Goal: Check status: Check status

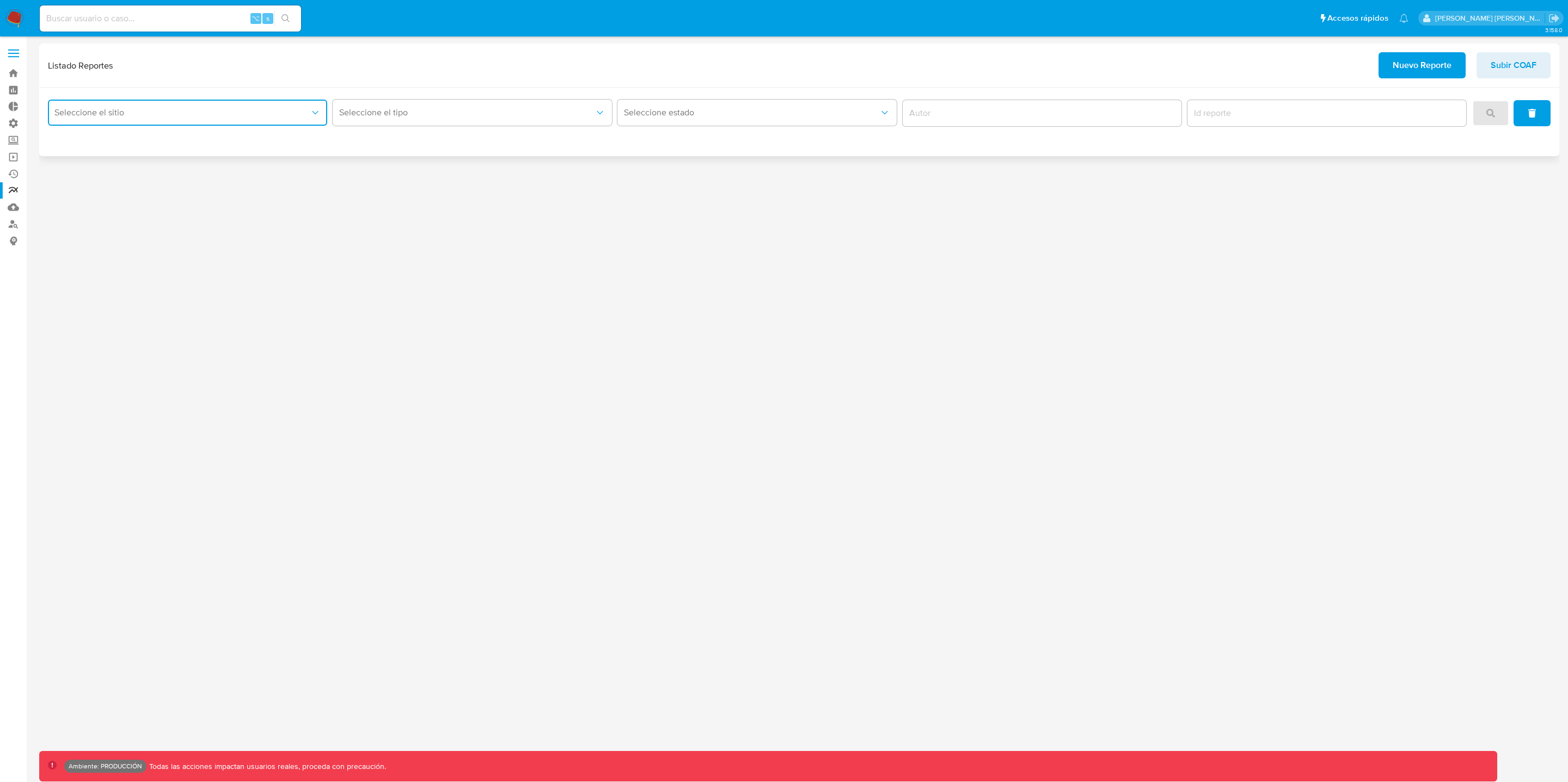
click at [128, 117] on button "Seleccione el sitio" at bounding box center [188, 112] width 280 height 26
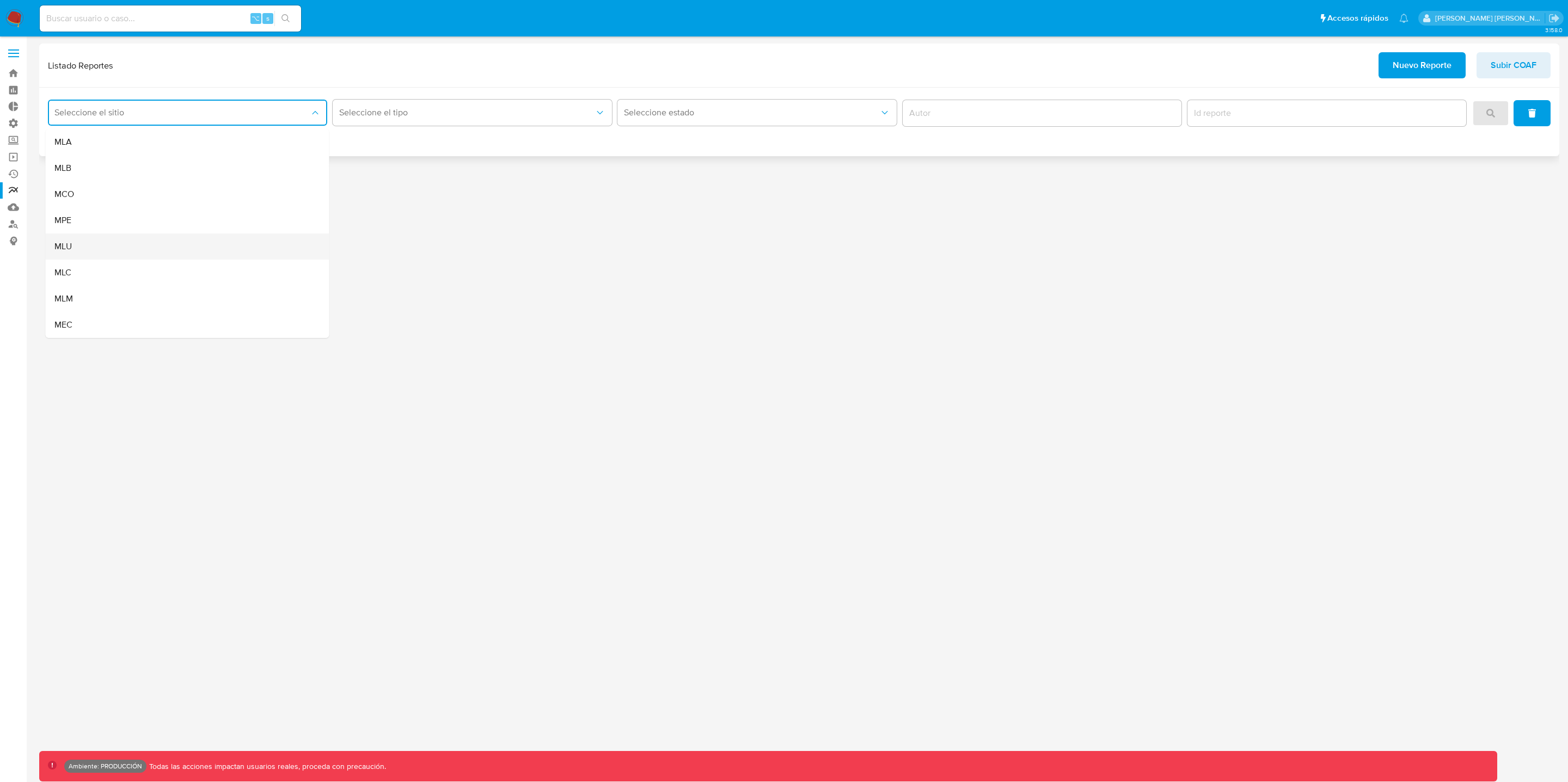
click at [104, 249] on div "MLU" at bounding box center [184, 247] width 260 height 26
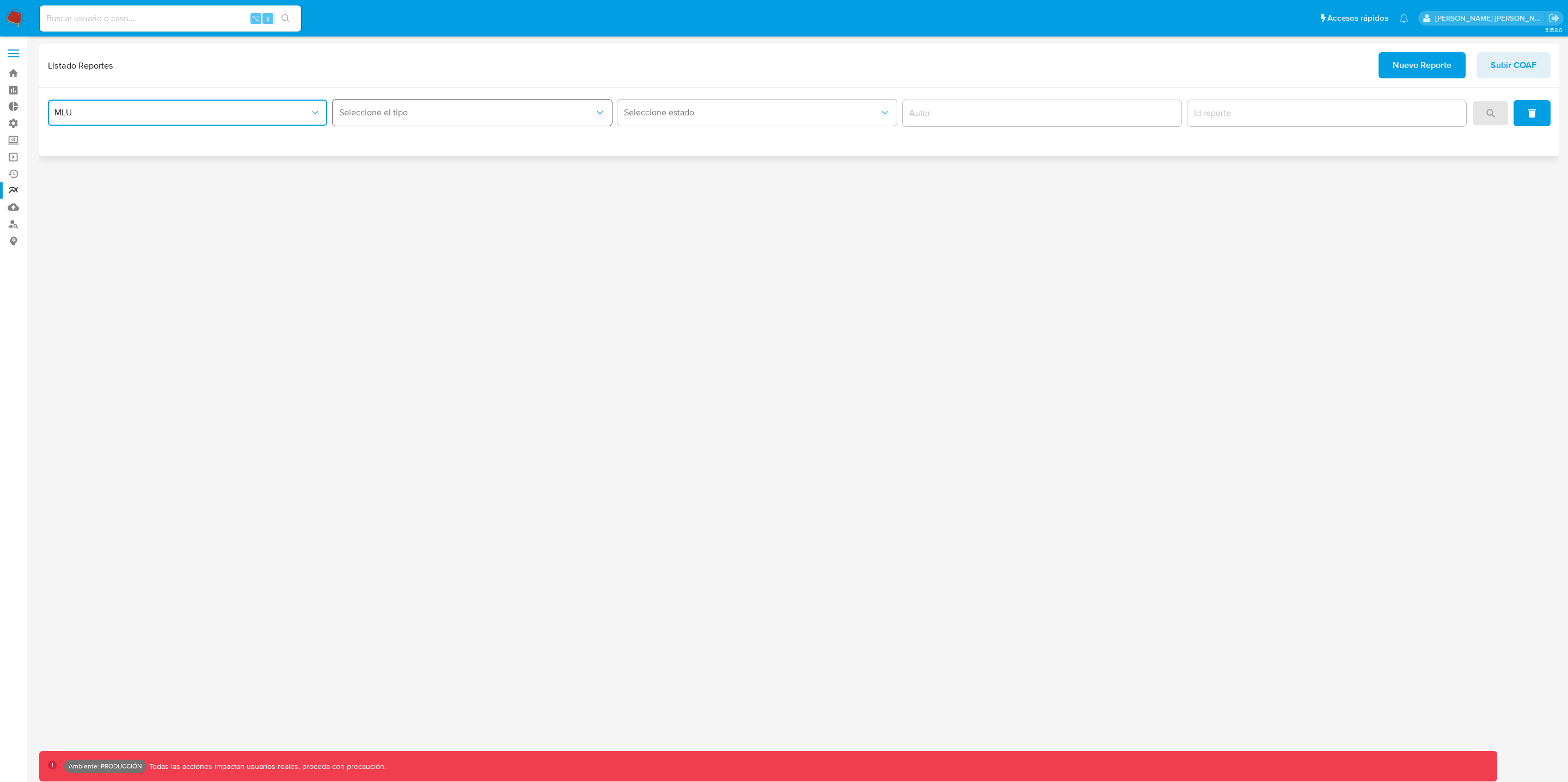
click at [551, 123] on button "Seleccione el tipo" at bounding box center [472, 112] width 280 height 26
click at [427, 142] on div "Circunstanciado" at bounding box center [469, 142] width 260 height 26
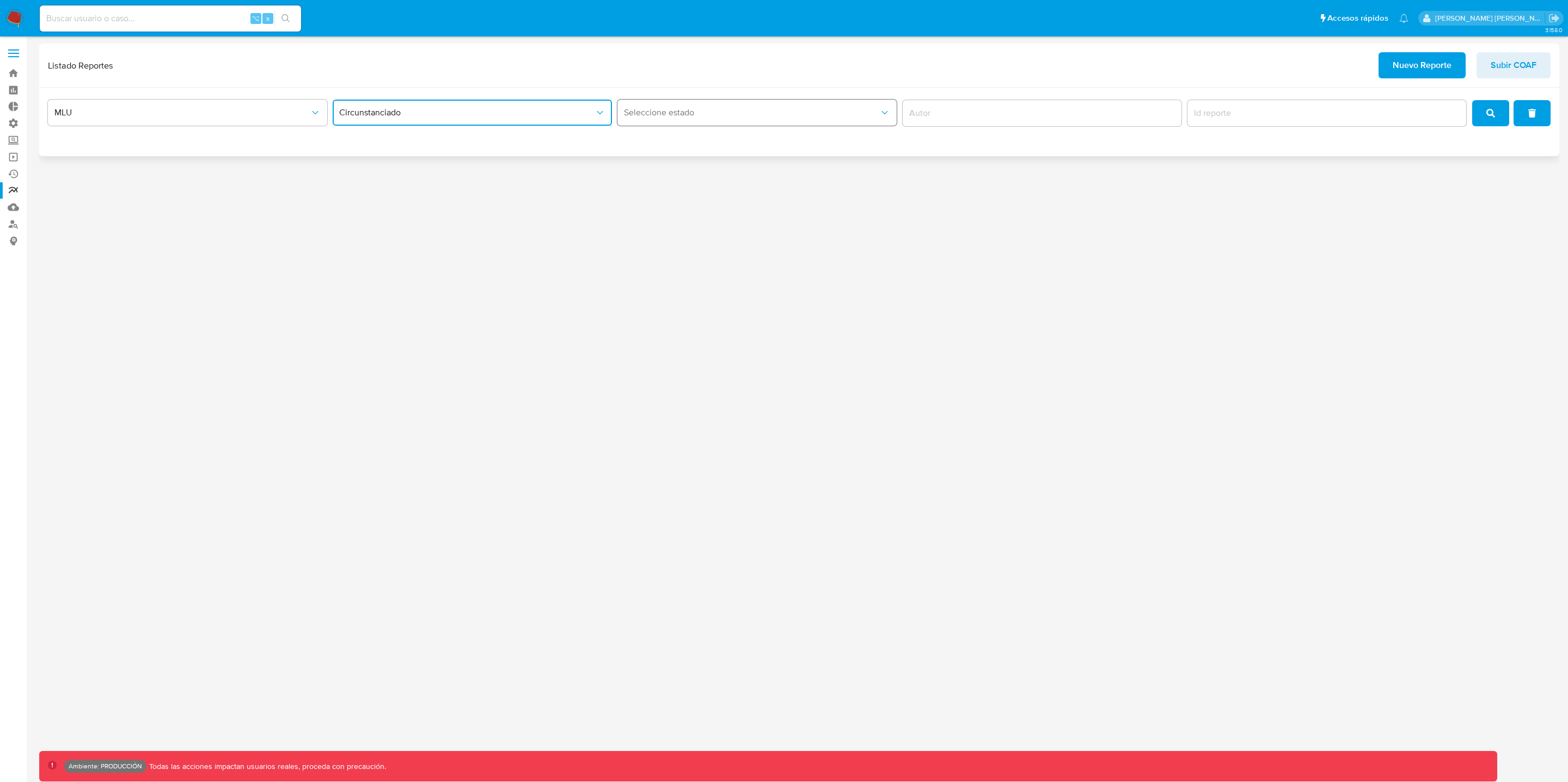
click at [754, 114] on span "Seleccione estado" at bounding box center [752, 112] width 256 height 11
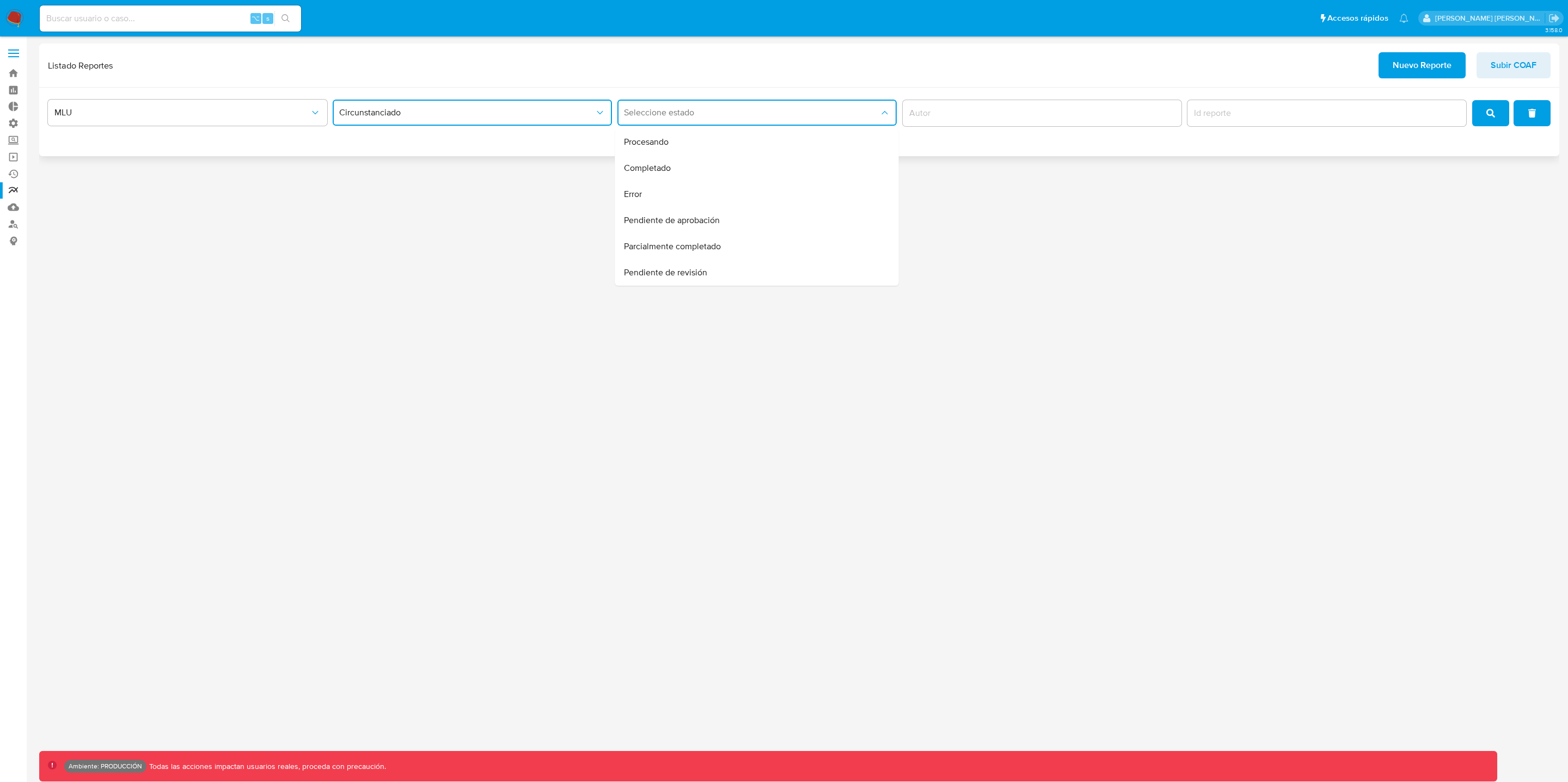
drag, startPoint x: 699, startPoint y: 141, endPoint x: 433, endPoint y: 145, distance: 266.0
click at [433, 145] on div "MLU Circunstanciado Seleccione estado Procesando Completado Error Pendiente de …" at bounding box center [799, 122] width 1521 height 68
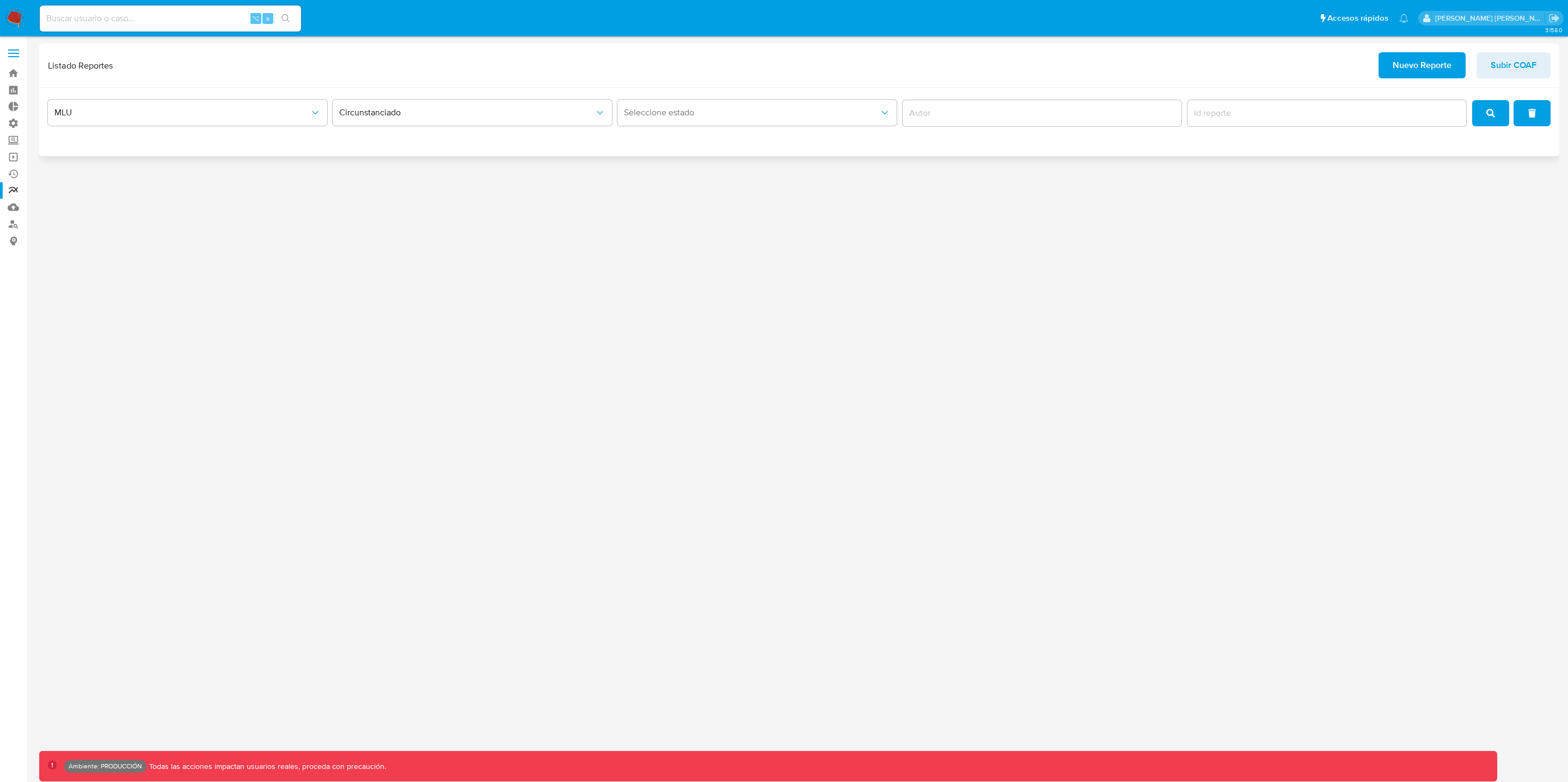
click at [1484, 122] on button "search" at bounding box center [1490, 113] width 37 height 26
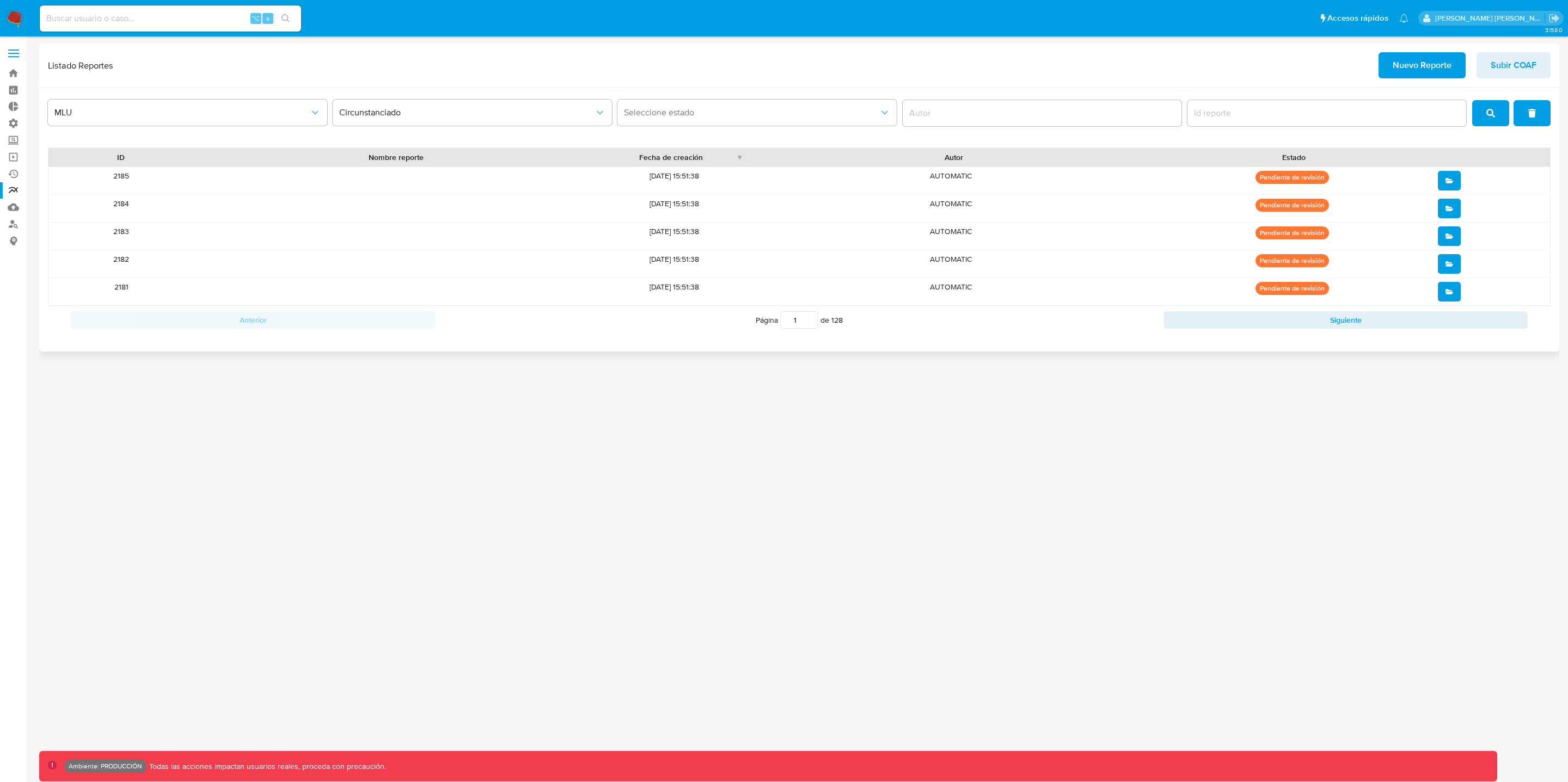
click at [807, 324] on input "1" at bounding box center [800, 320] width 38 height 17
click at [808, 322] on input "1" at bounding box center [800, 320] width 38 height 17
drag, startPoint x: 799, startPoint y: 324, endPoint x: 778, endPoint y: 321, distance: 21.2
click at [778, 321] on span "Página 1 de 128" at bounding box center [799, 320] width 87 height 17
click at [790, 347] on div "MLU Circunstanciado Seleccione estado ID Nombre reporte Fecha de creación Autor…" at bounding box center [799, 220] width 1521 height 264
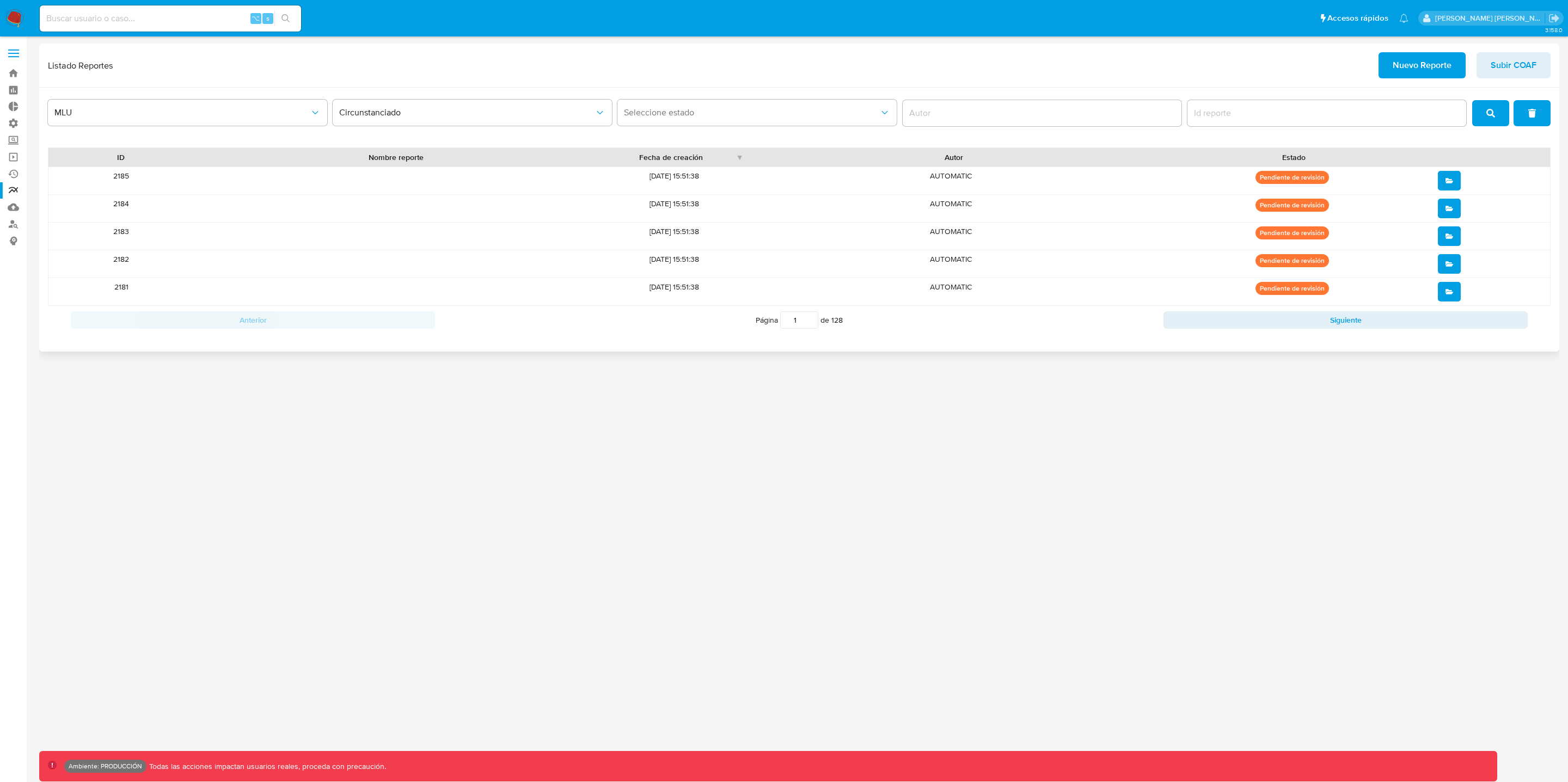
click at [800, 320] on input "1" at bounding box center [800, 320] width 38 height 17
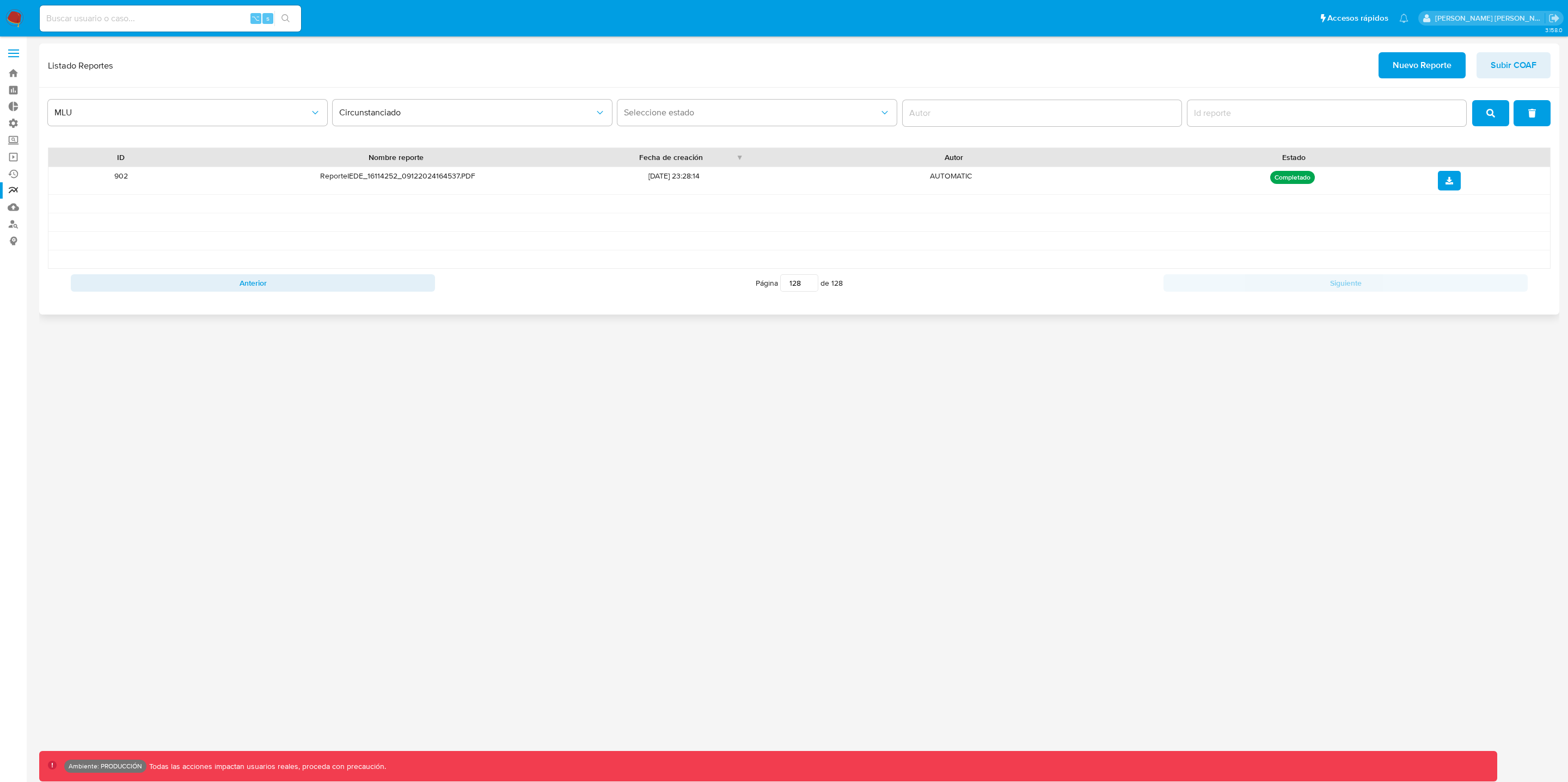
click at [801, 288] on input "128" at bounding box center [800, 283] width 38 height 17
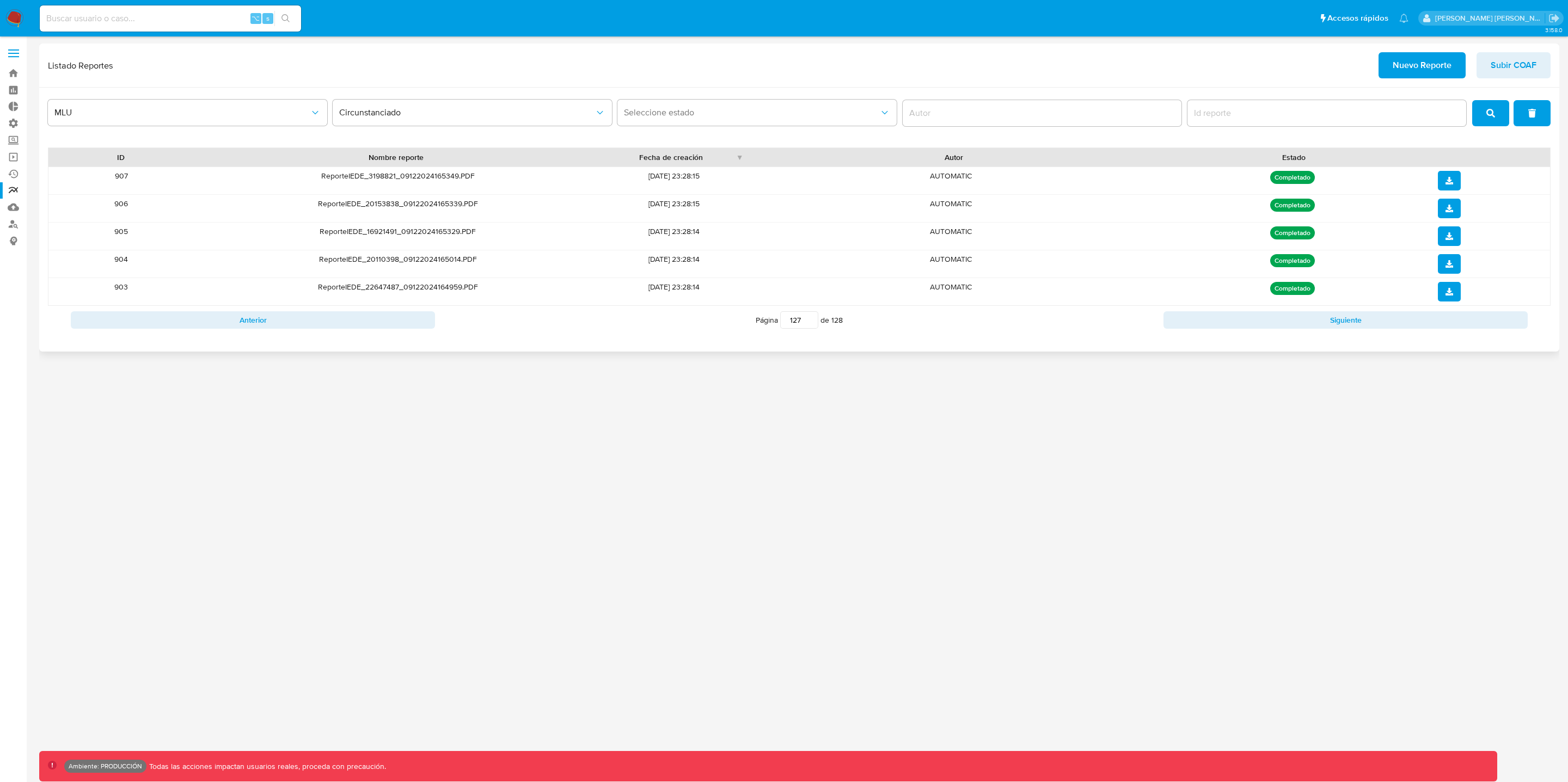
drag, startPoint x: 782, startPoint y: 318, endPoint x: 809, endPoint y: 325, distance: 27.9
click at [809, 325] on input "127" at bounding box center [800, 320] width 38 height 17
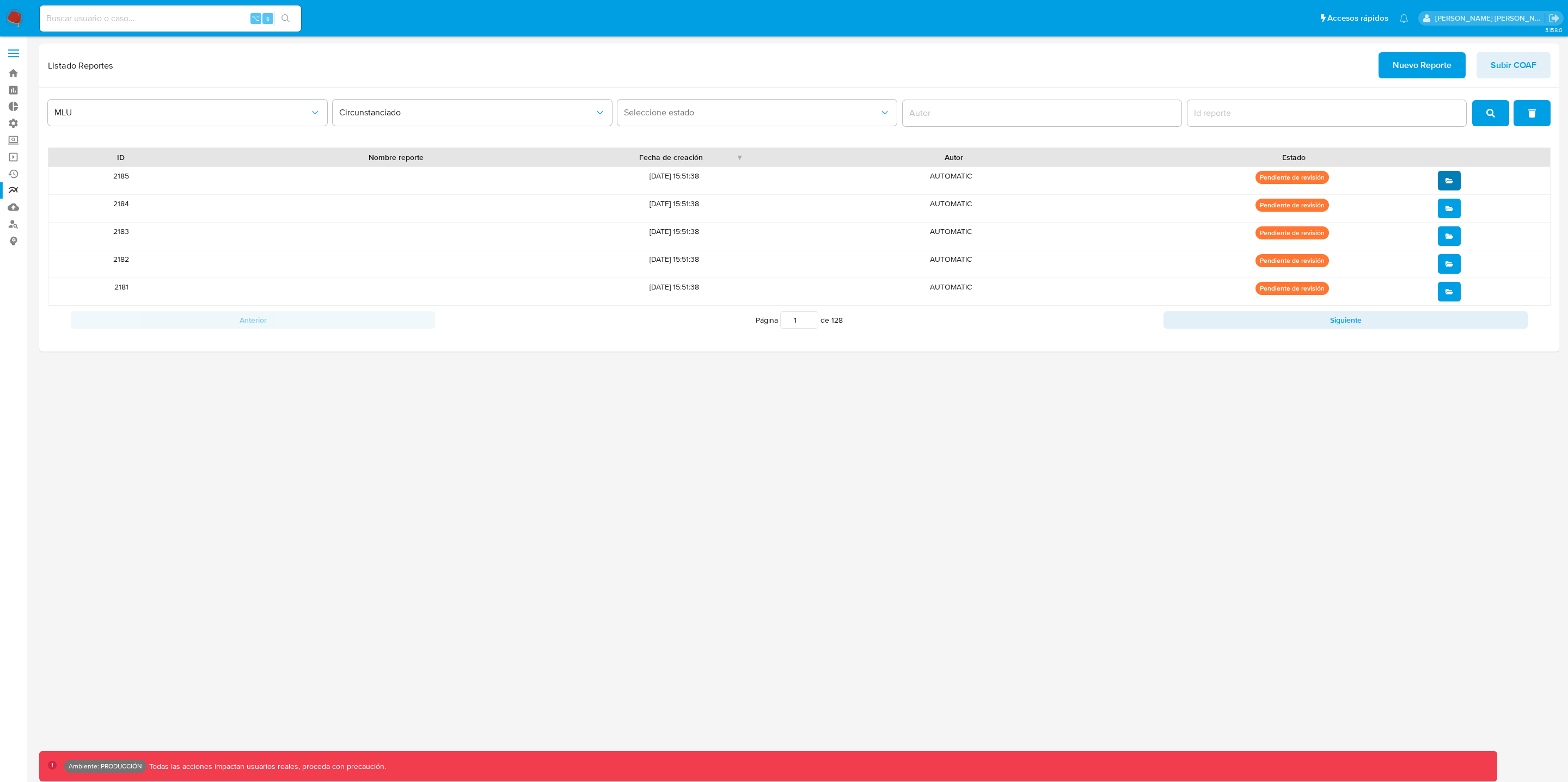
click at [1455, 178] on button "open" at bounding box center [1450, 180] width 22 height 20
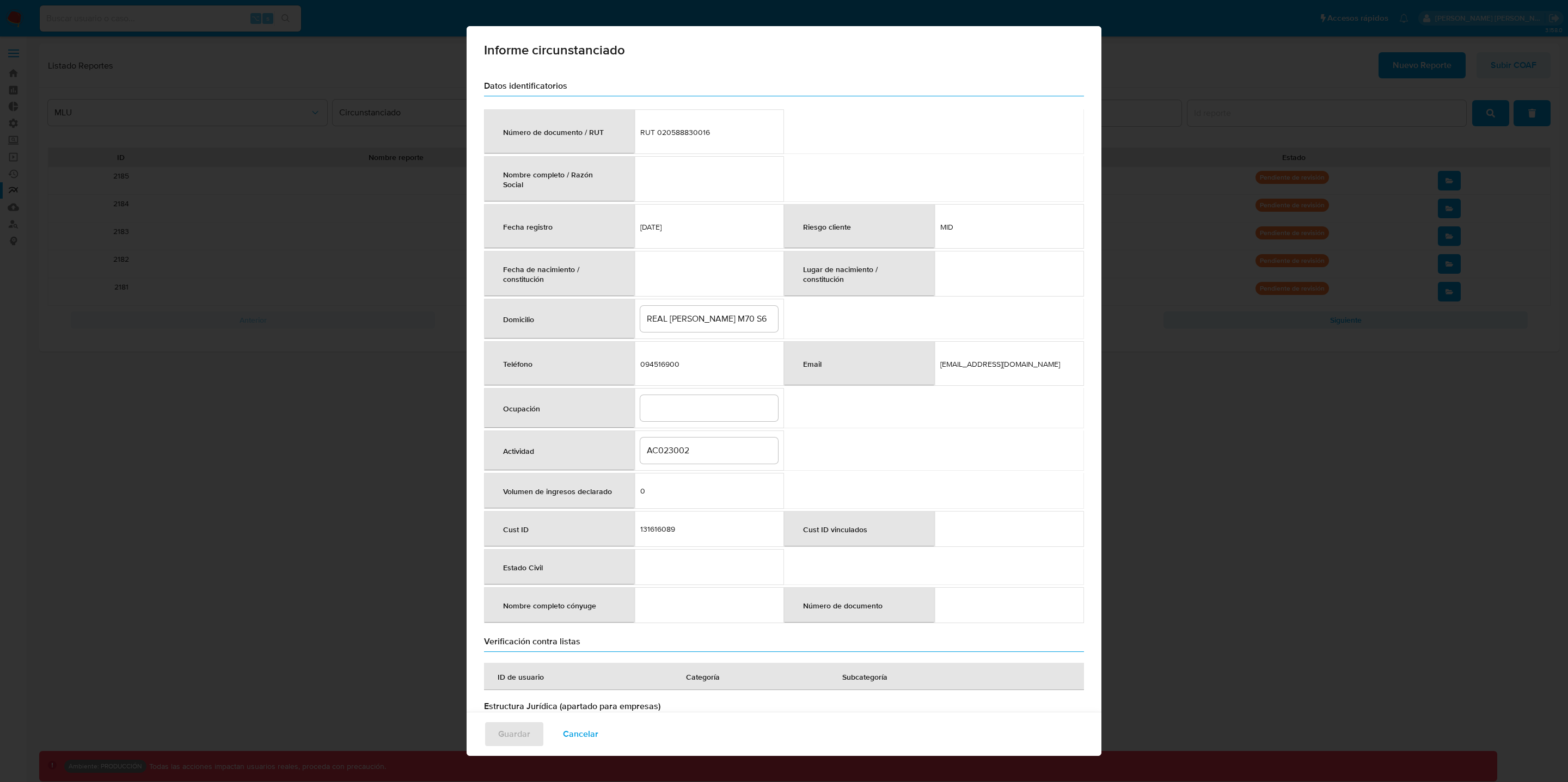
click at [578, 735] on span "Cancelar" at bounding box center [580, 735] width 35 height 24
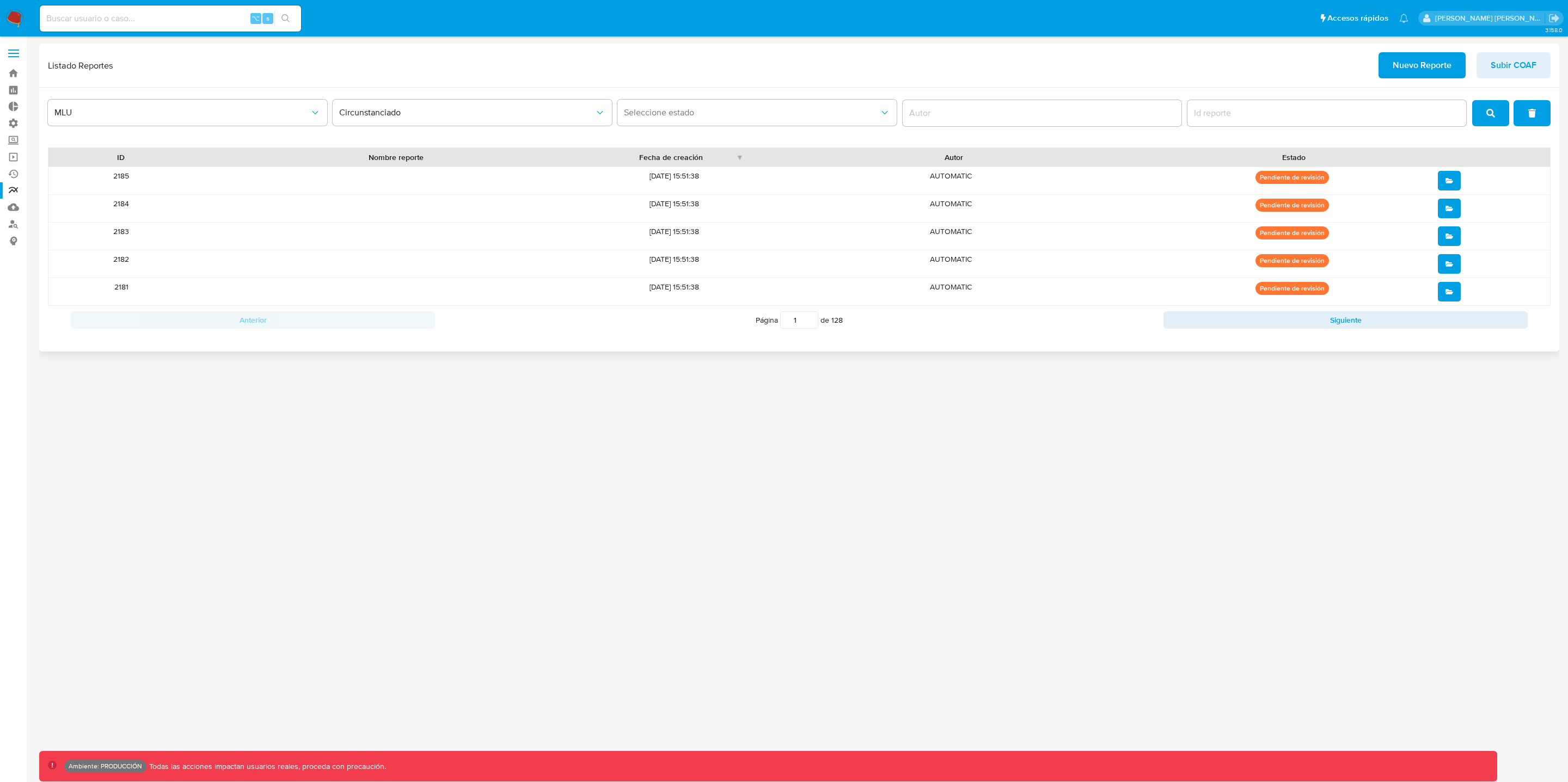
click at [1455, 205] on button "open" at bounding box center [1450, 208] width 22 height 20
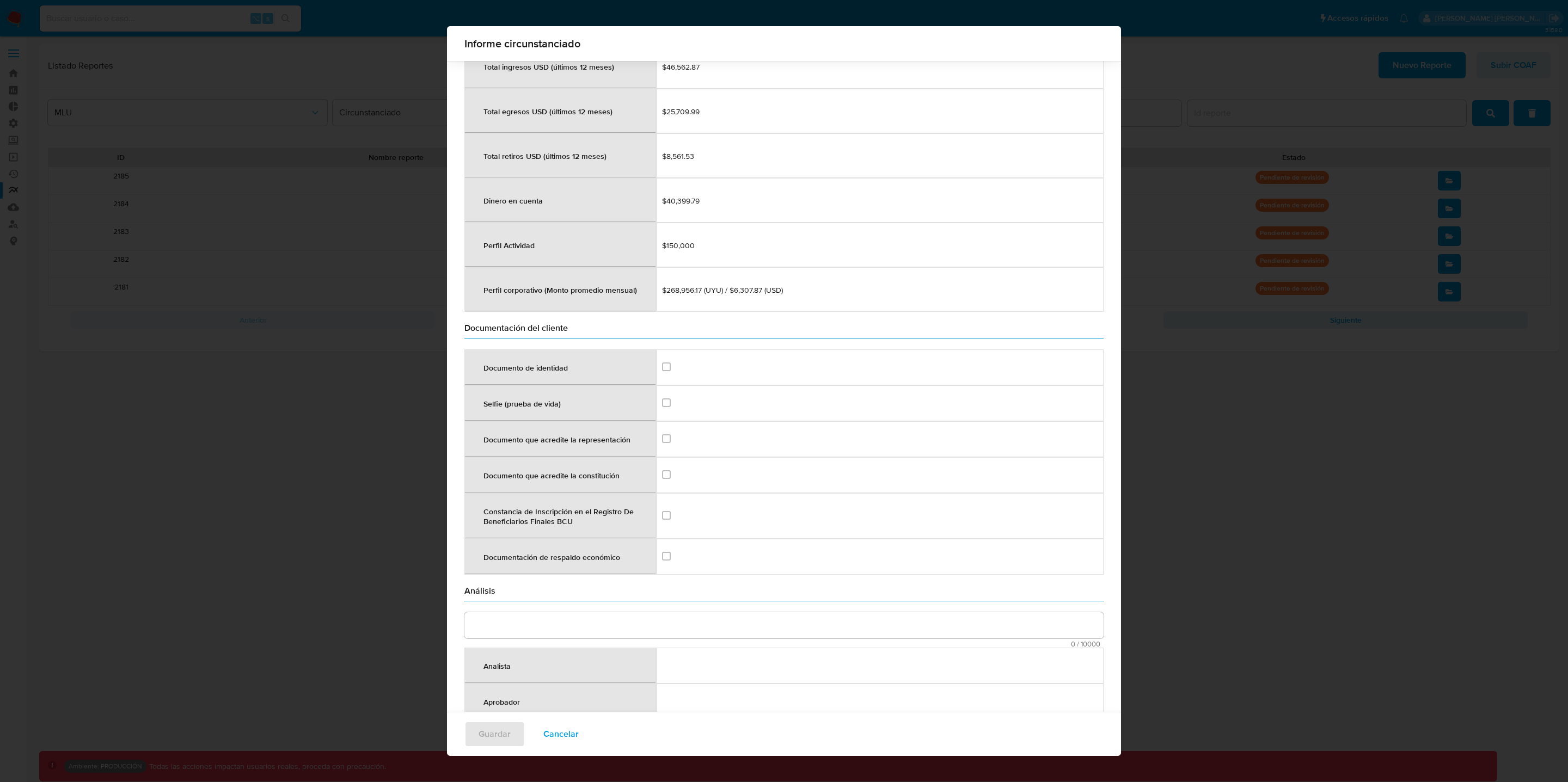
scroll to position [1176, 0]
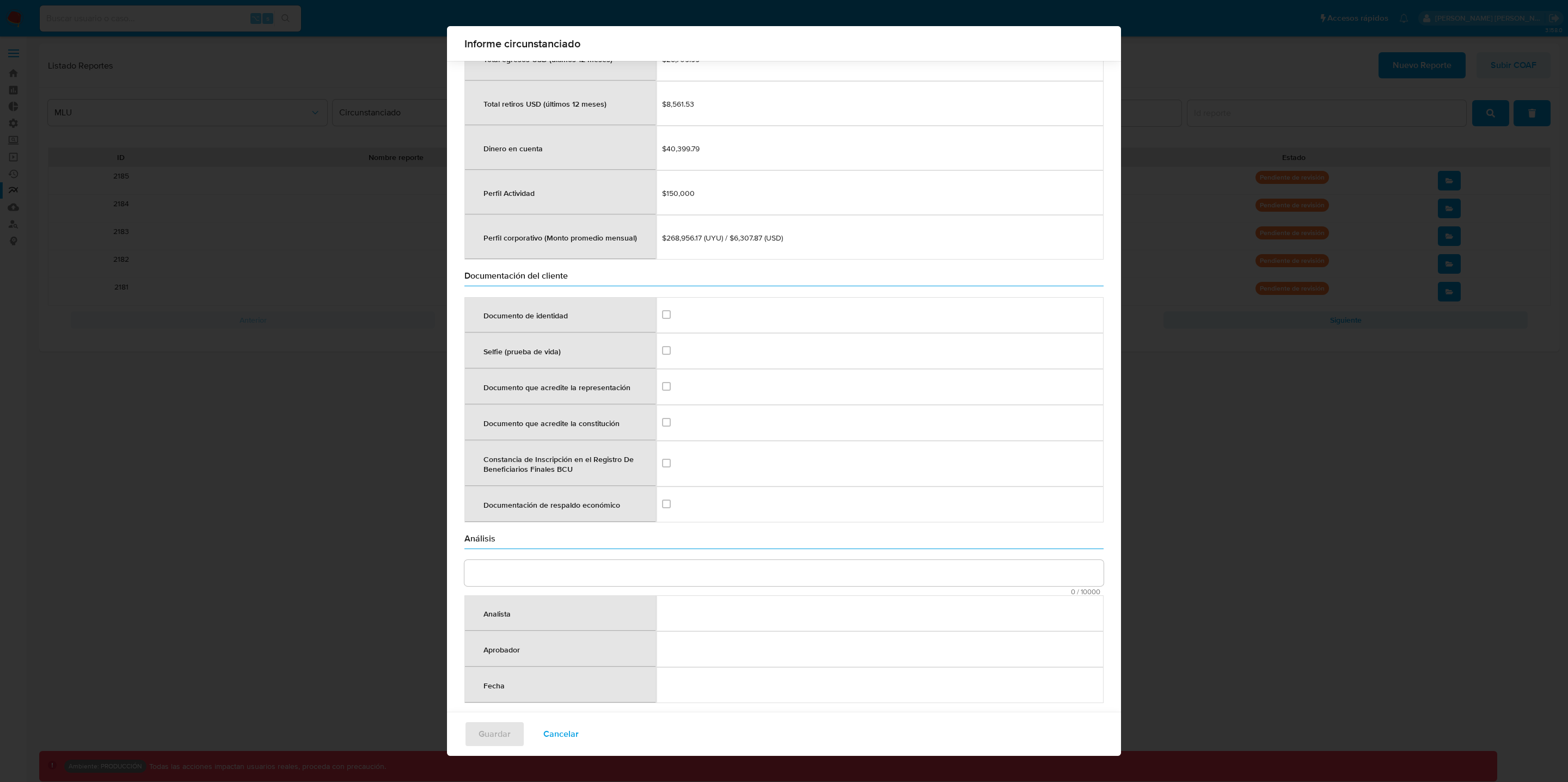
click at [555, 735] on span "Cancelar" at bounding box center [560, 735] width 35 height 24
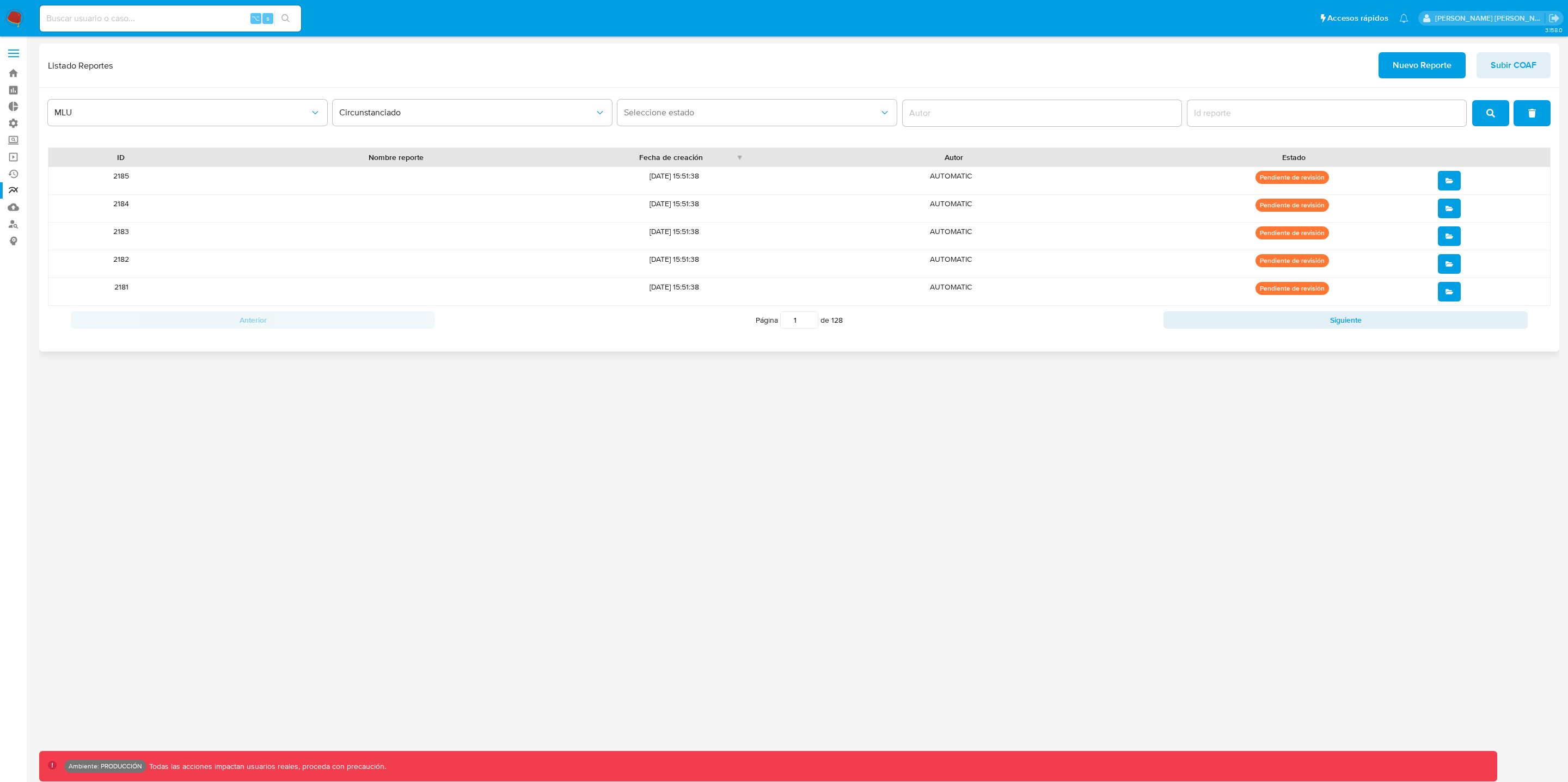
click at [1456, 238] on button "open" at bounding box center [1450, 236] width 22 height 20
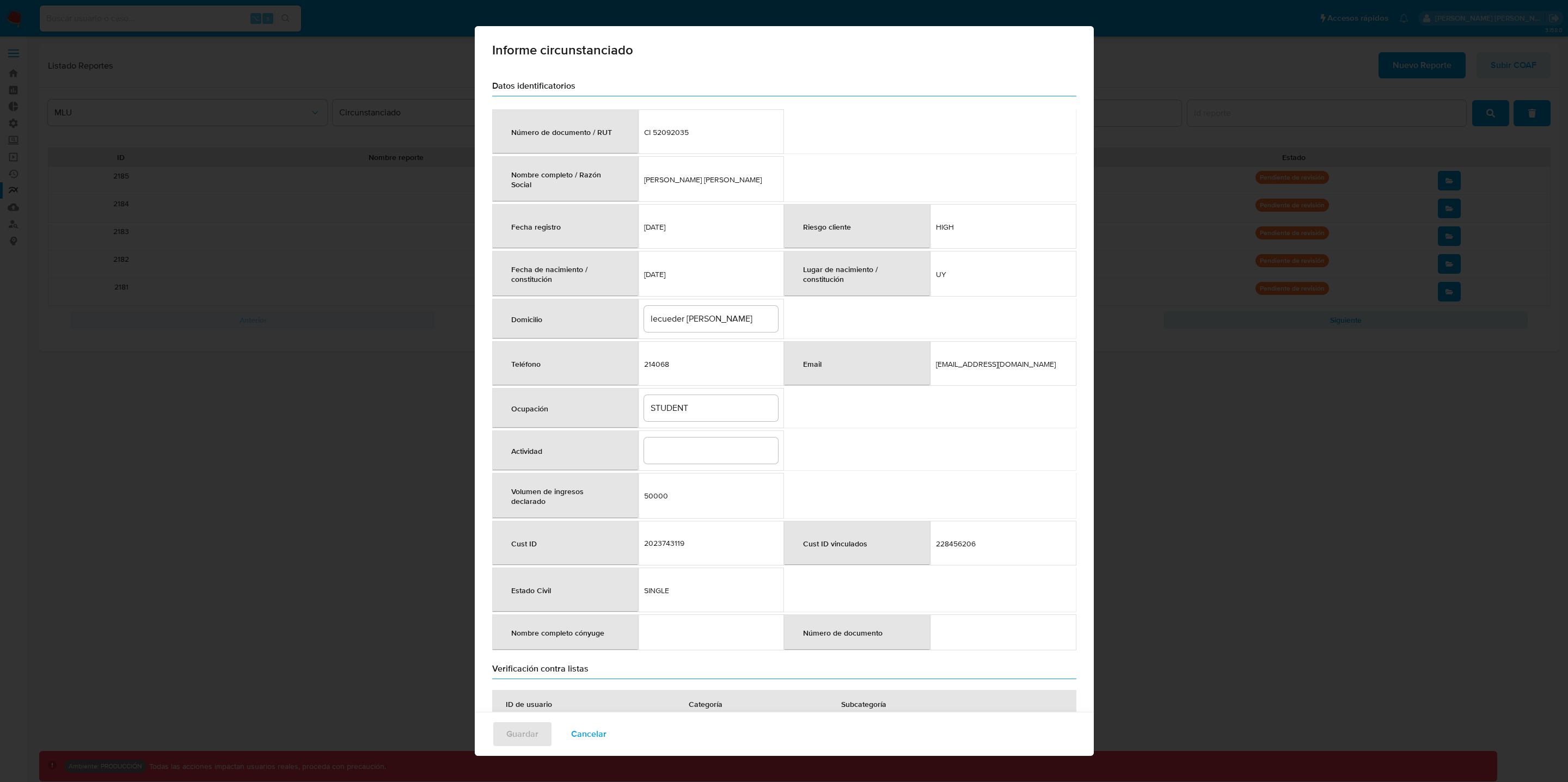
click at [591, 735] on span "Cancelar" at bounding box center [589, 735] width 35 height 24
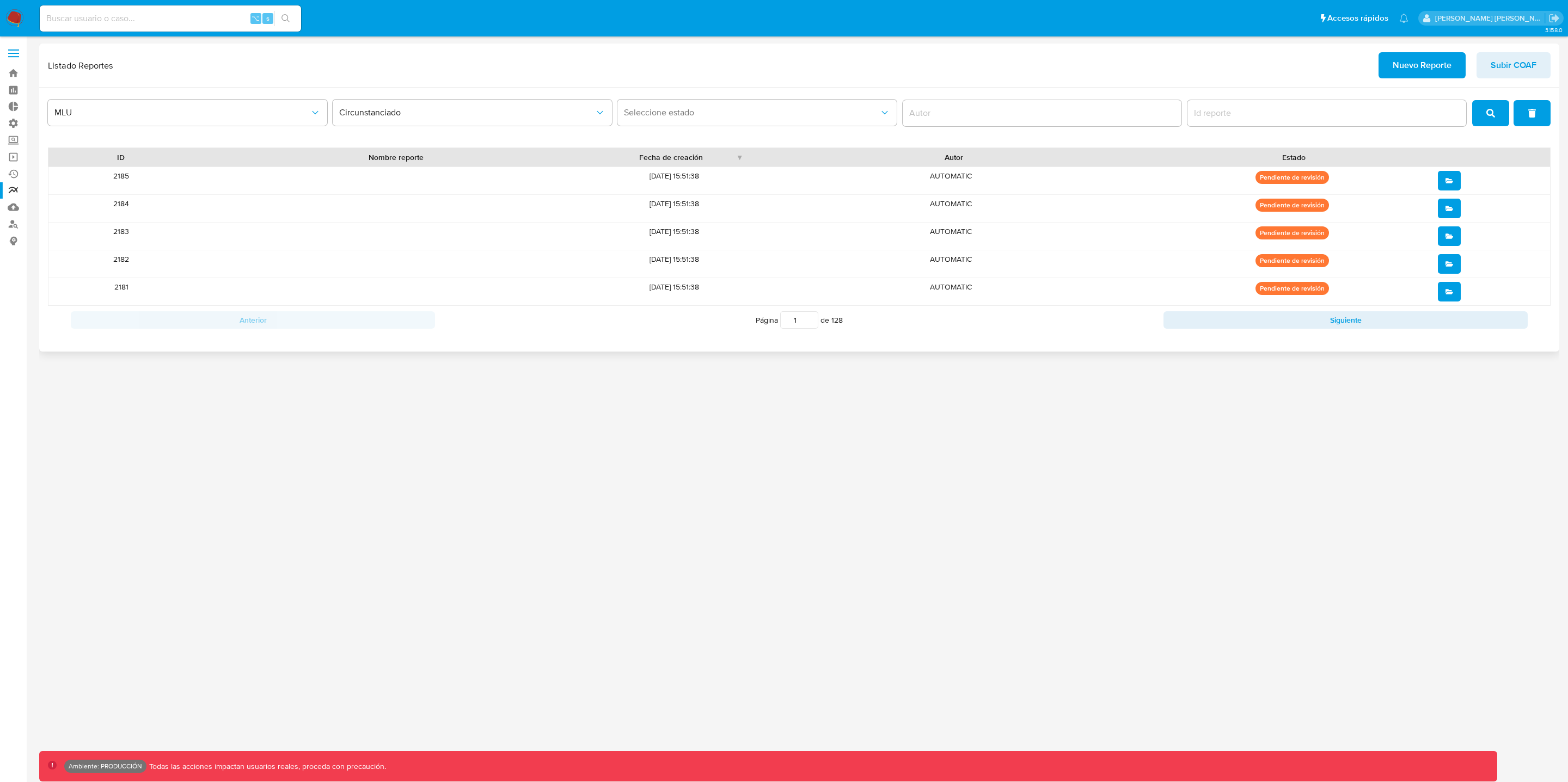
click at [1455, 263] on button "open" at bounding box center [1450, 264] width 22 height 20
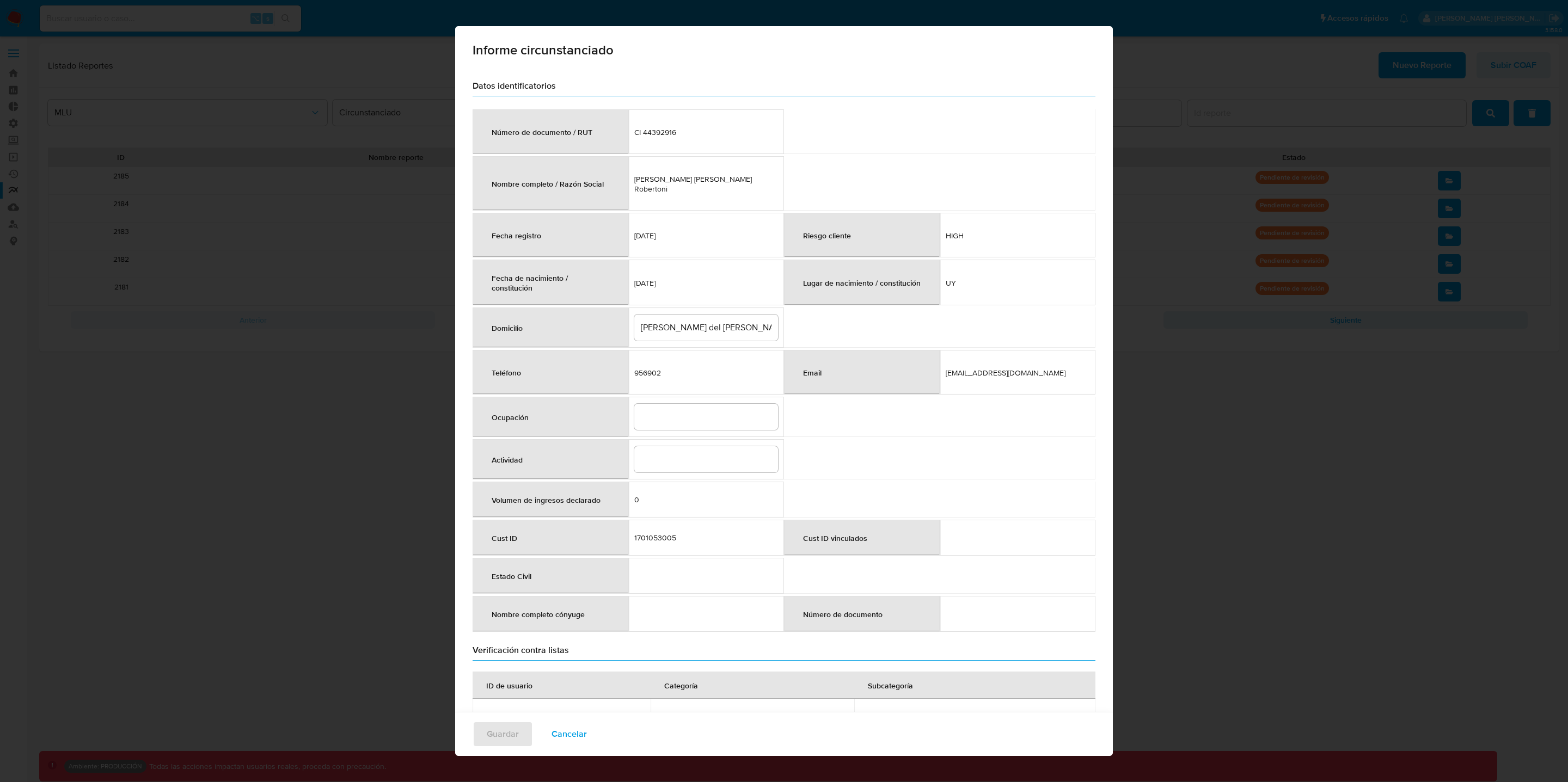
click at [553, 739] on span "Cancelar" at bounding box center [569, 735] width 35 height 24
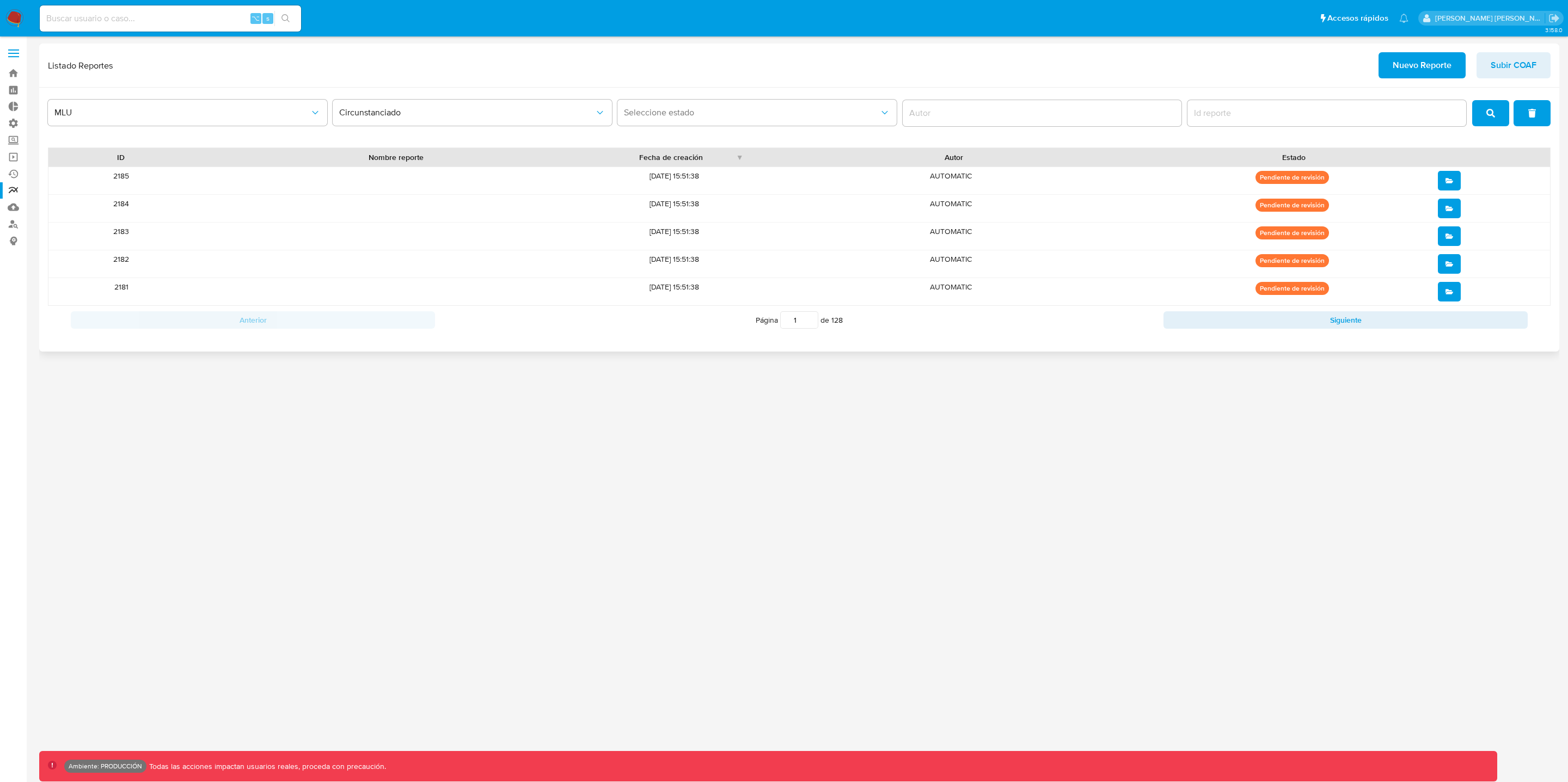
click at [1456, 293] on button "open" at bounding box center [1450, 292] width 22 height 20
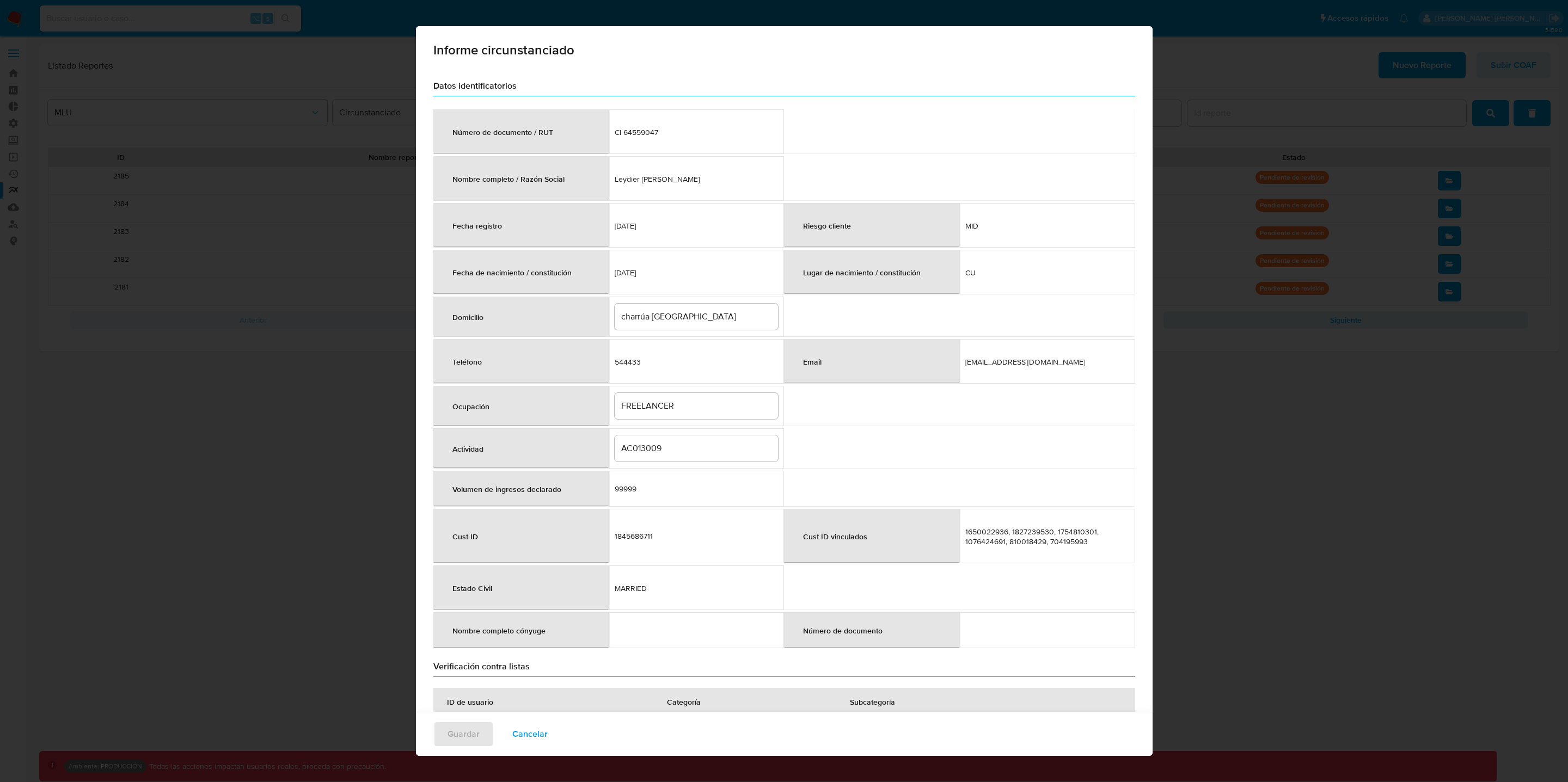
click at [522, 738] on span "Cancelar" at bounding box center [529, 735] width 35 height 24
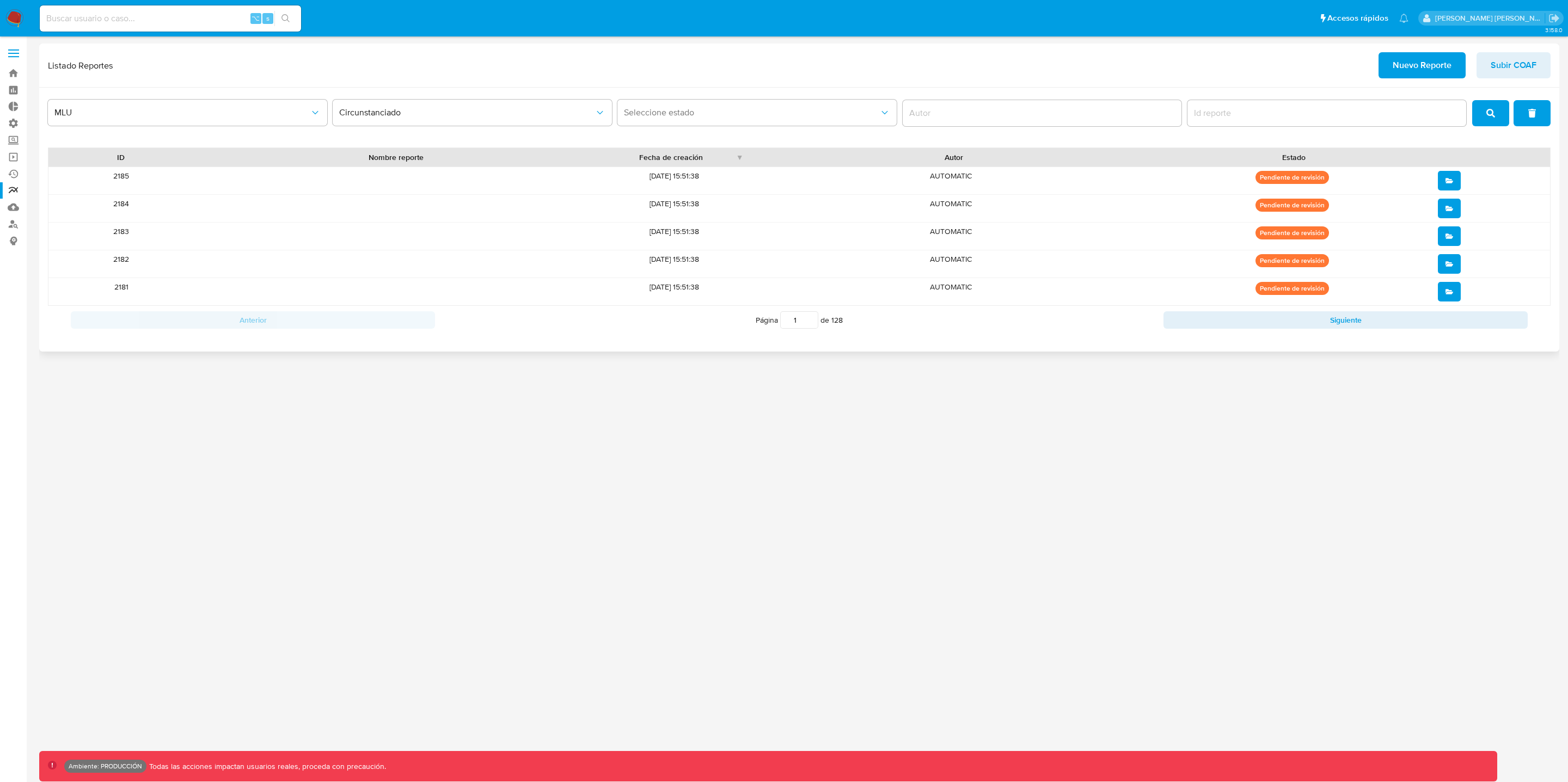
click at [1453, 181] on icon "open" at bounding box center [1449, 180] width 8 height 5
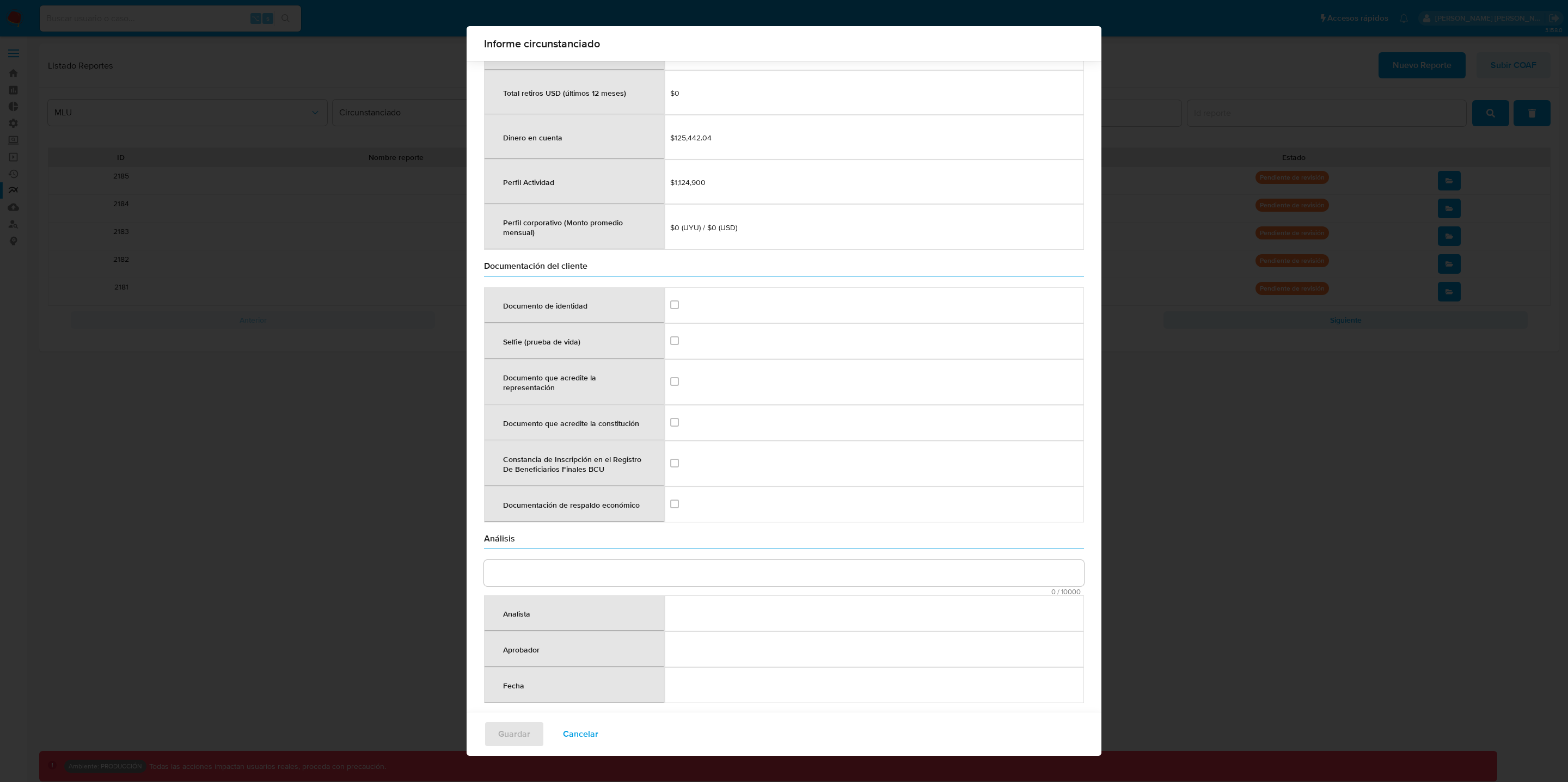
scroll to position [1191, 0]
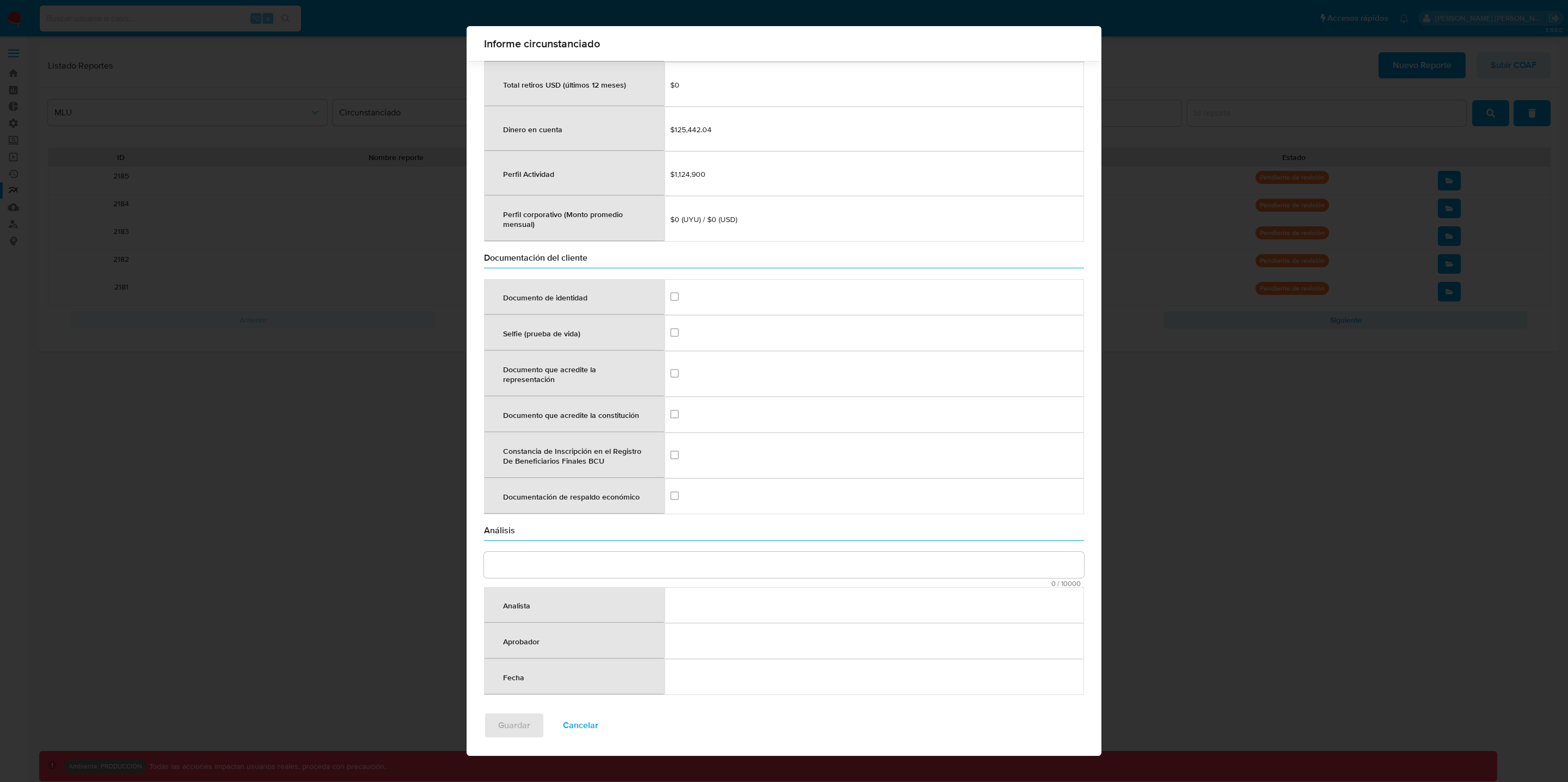
click at [582, 729] on span "Cancelar" at bounding box center [580, 726] width 35 height 24
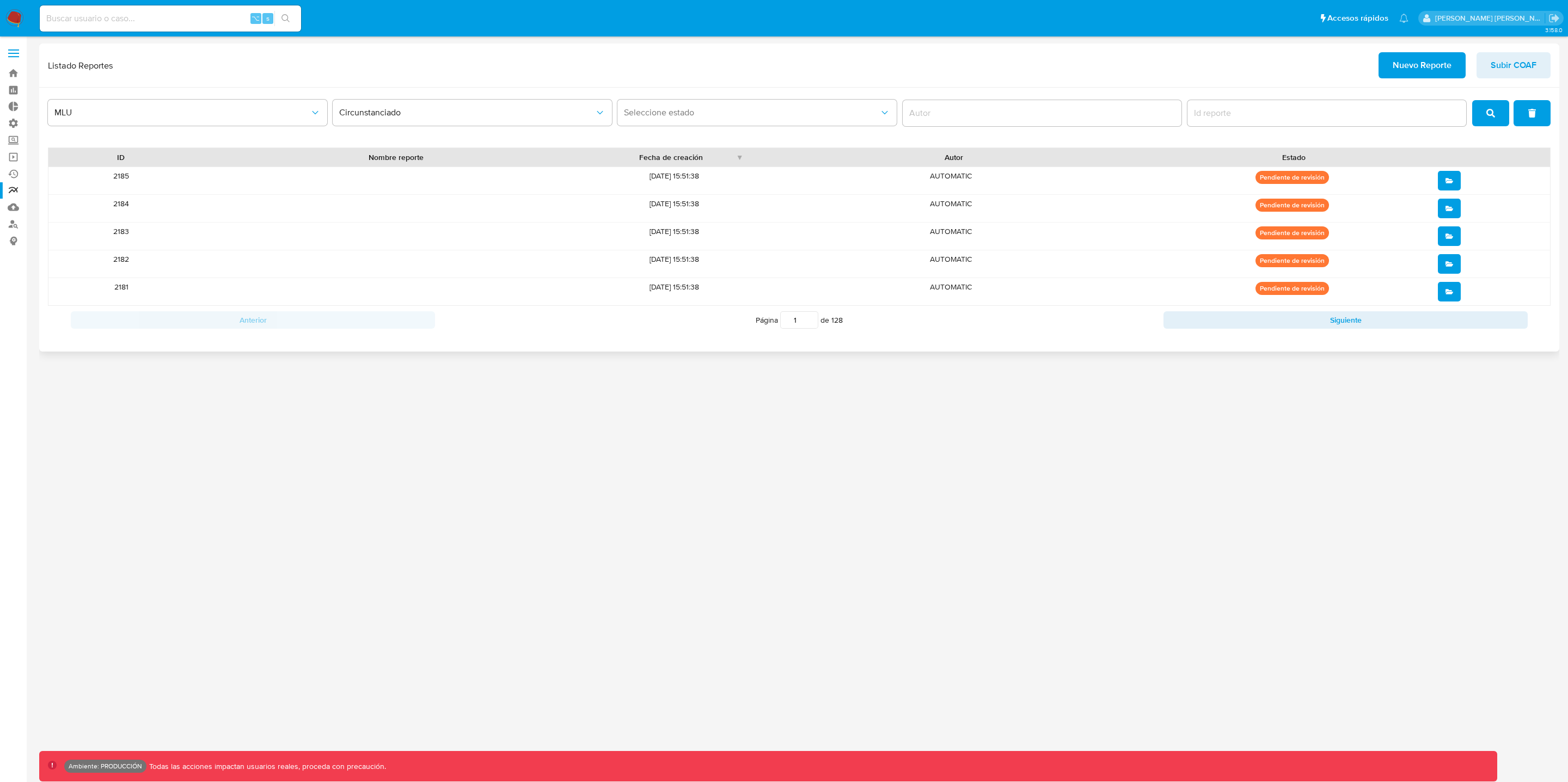
click at [1456, 291] on button "open" at bounding box center [1450, 292] width 22 height 20
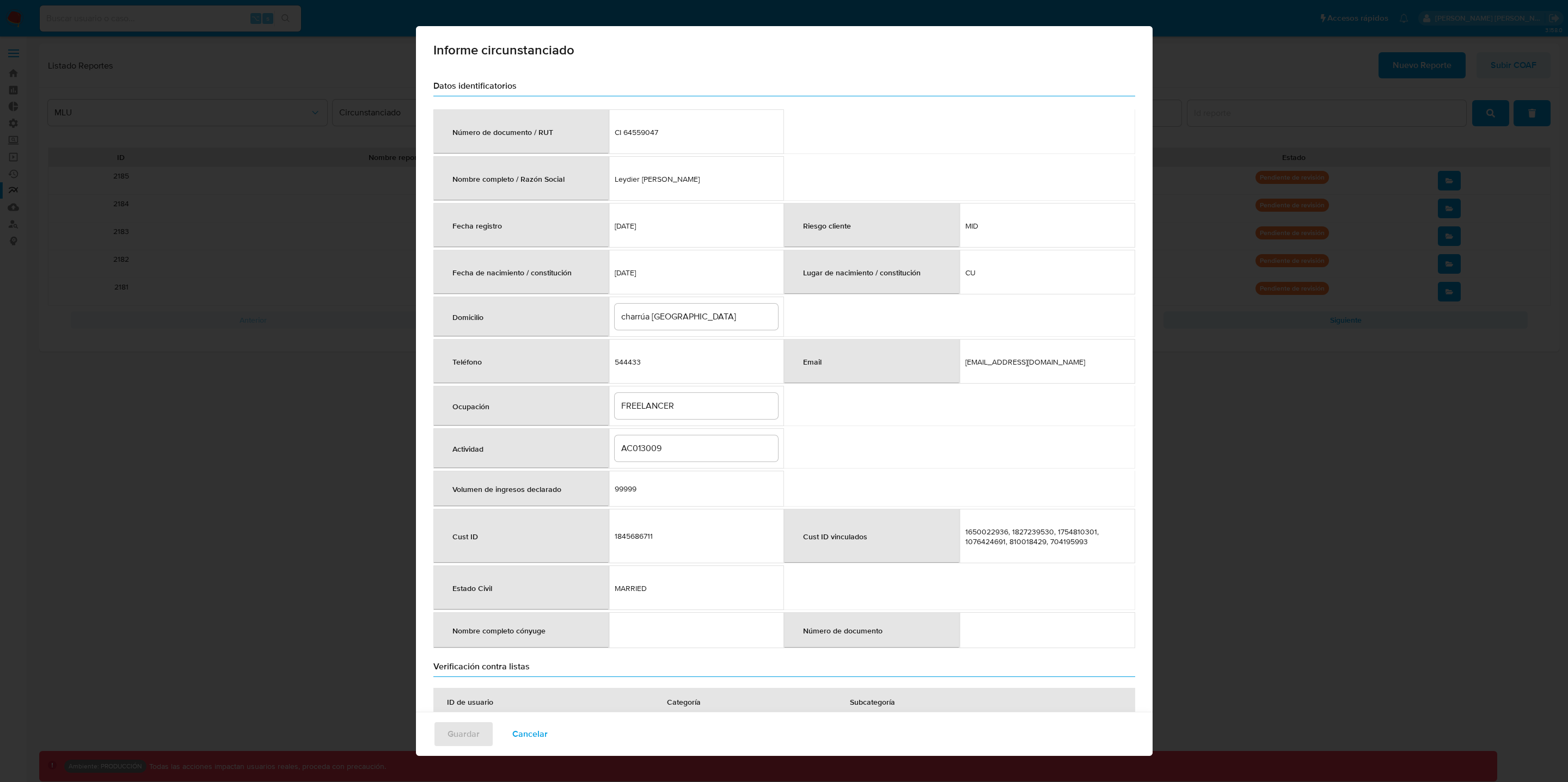
click at [532, 735] on span "Cancelar" at bounding box center [529, 735] width 35 height 24
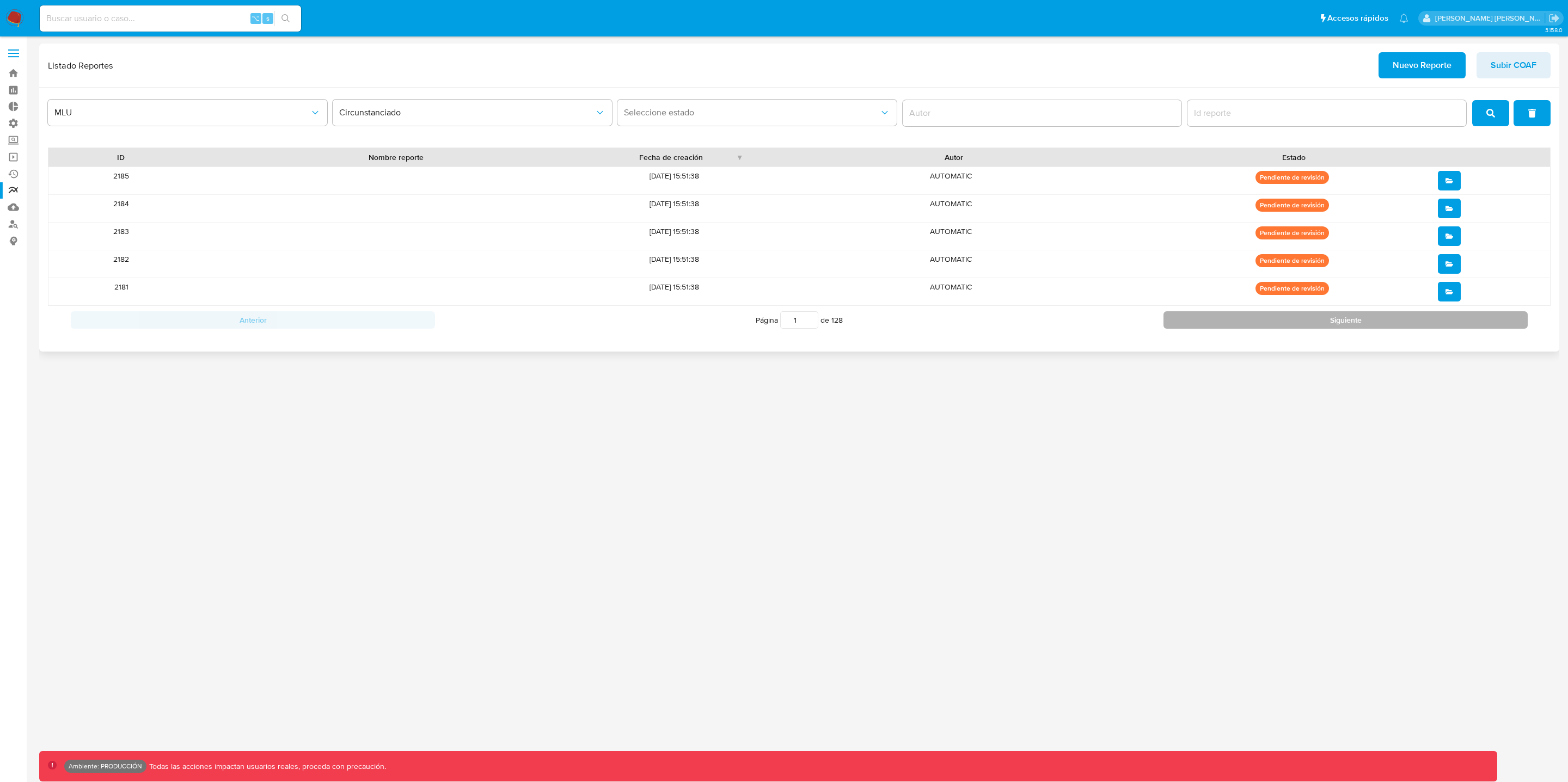
click at [1318, 326] on button "Siguiente" at bounding box center [1346, 320] width 364 height 17
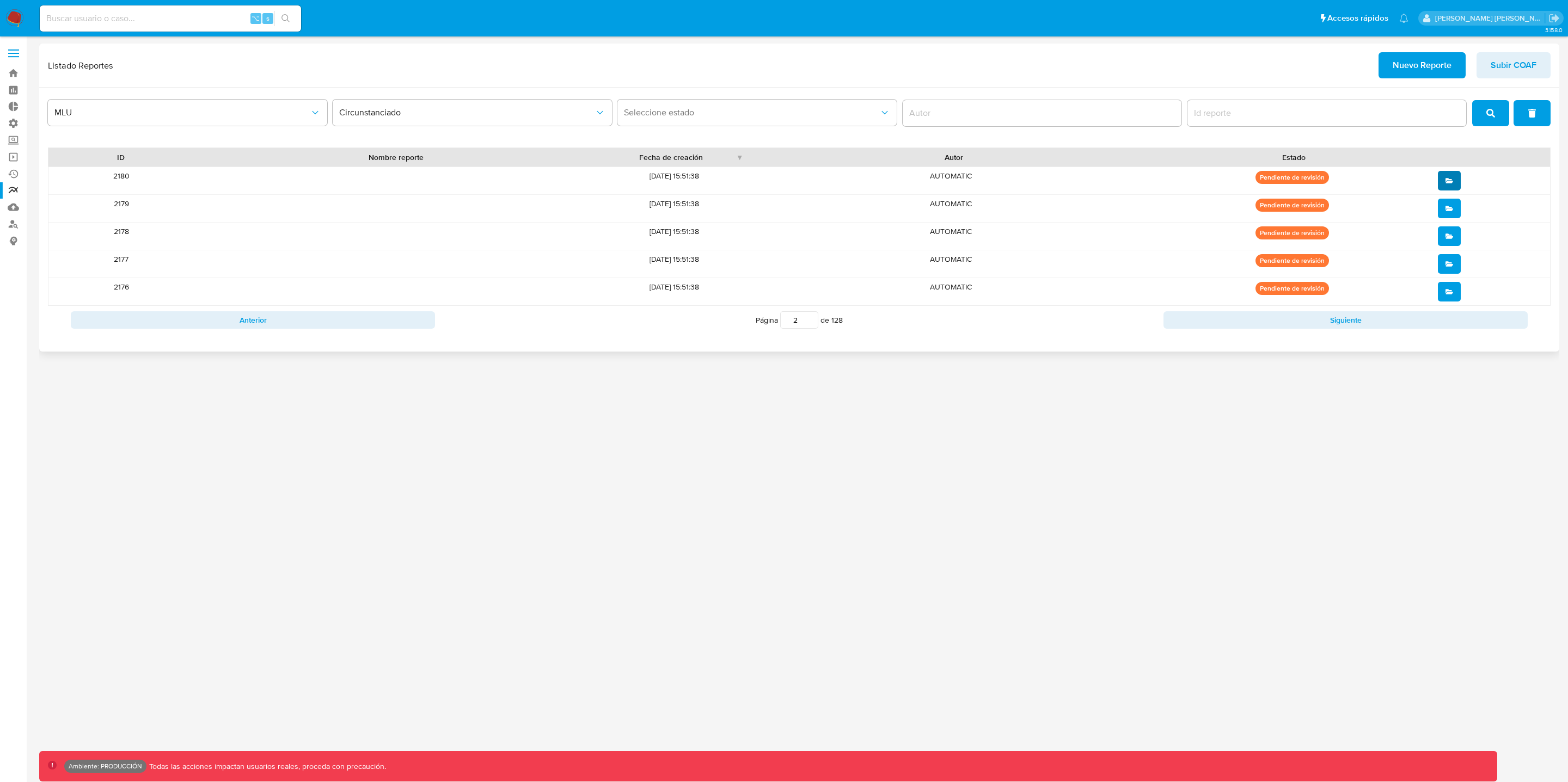
click at [1447, 180] on icon "open" at bounding box center [1449, 180] width 8 height 5
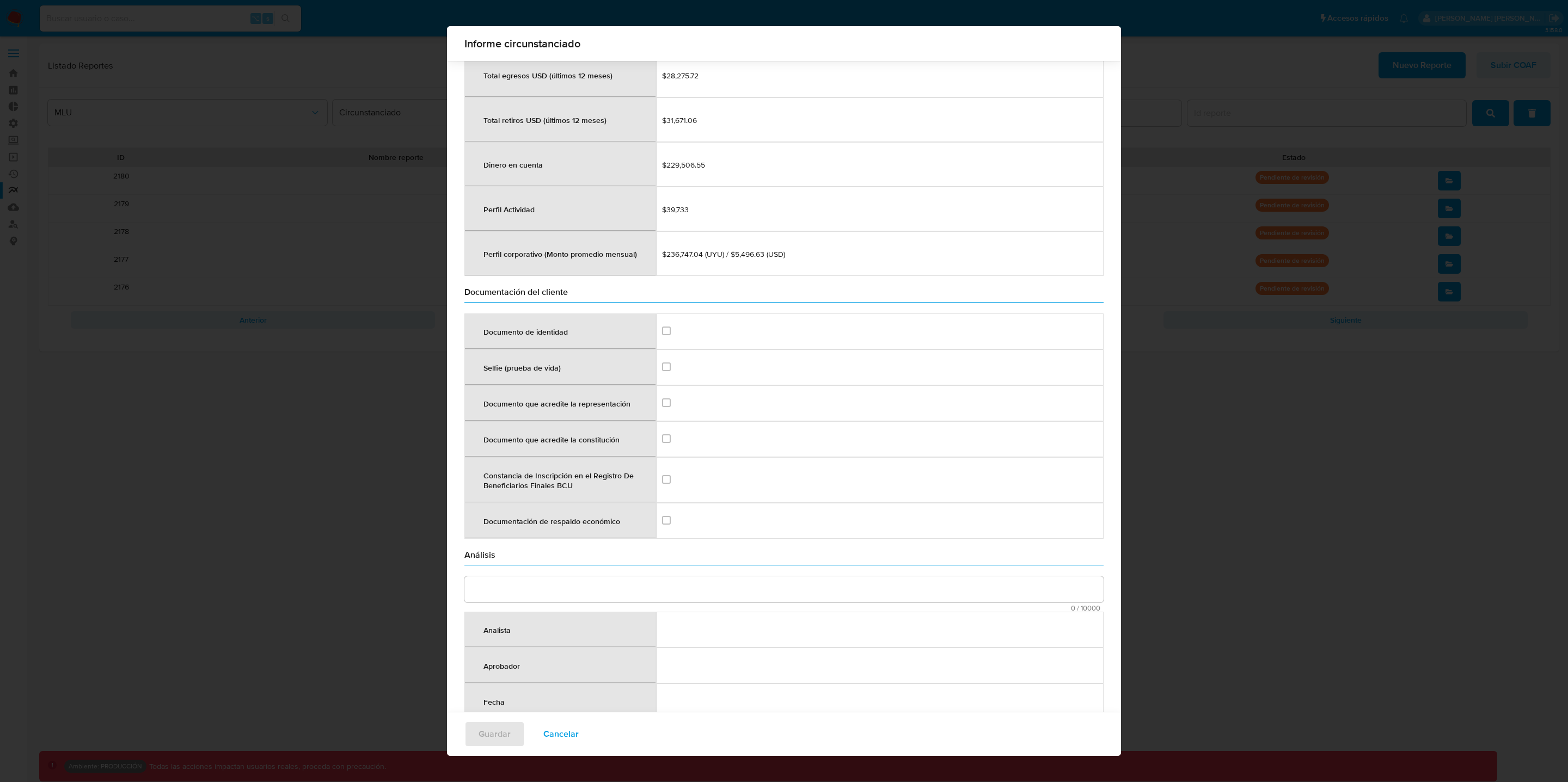
scroll to position [1176, 0]
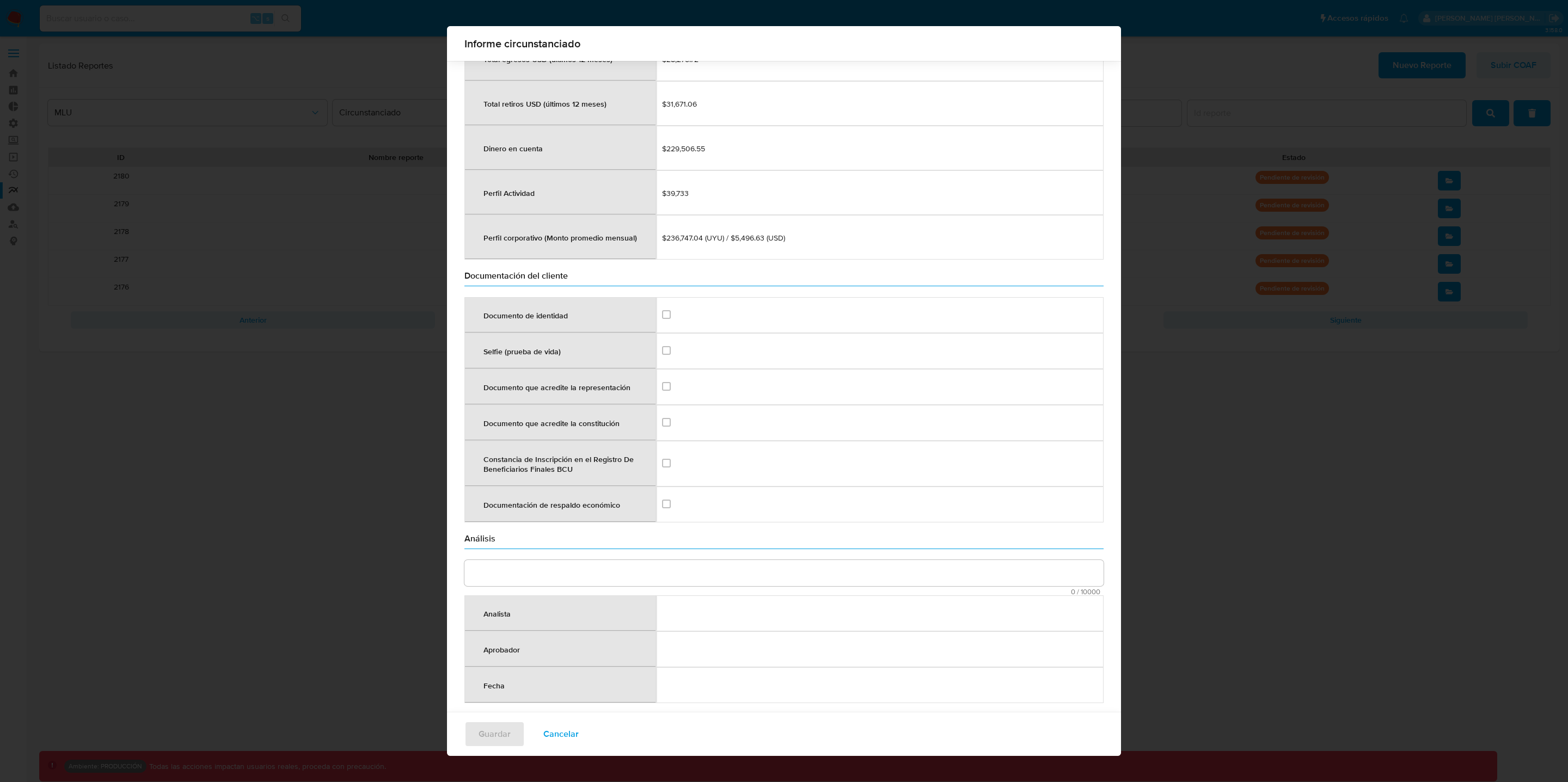
click at [572, 734] on button "Cancelar" at bounding box center [561, 735] width 64 height 26
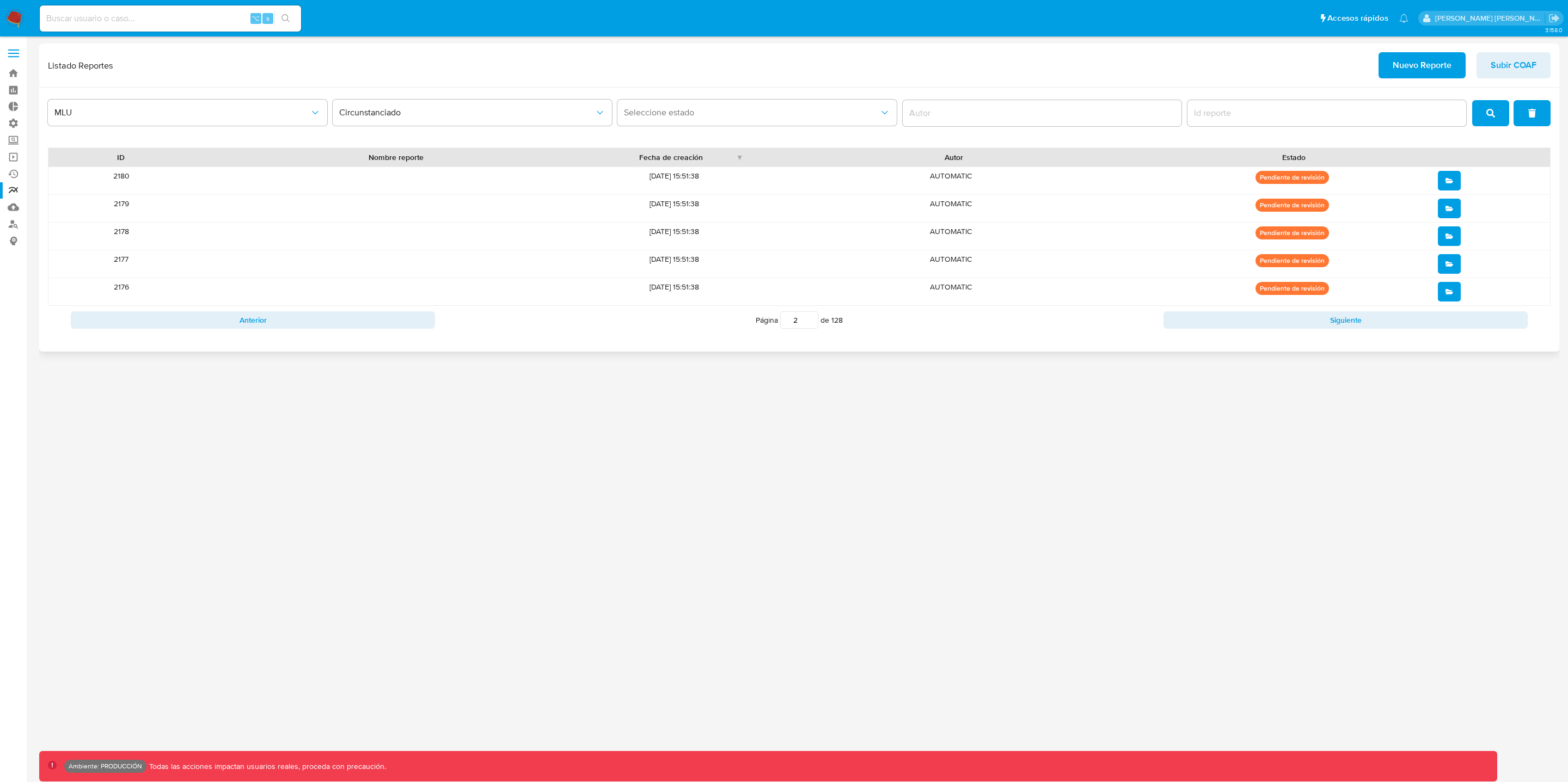
click at [1443, 232] on button "open" at bounding box center [1450, 236] width 22 height 20
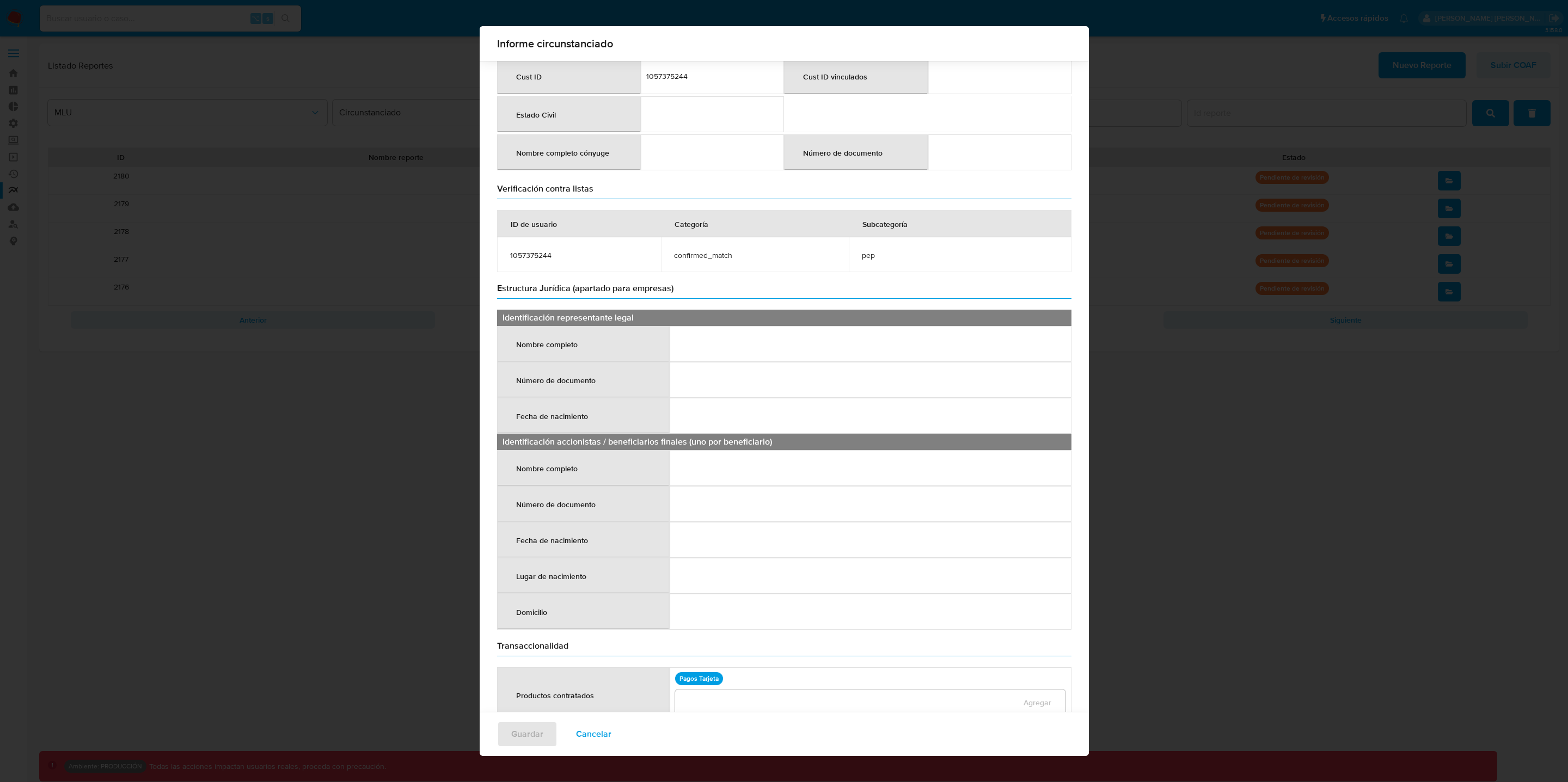
scroll to position [477, 0]
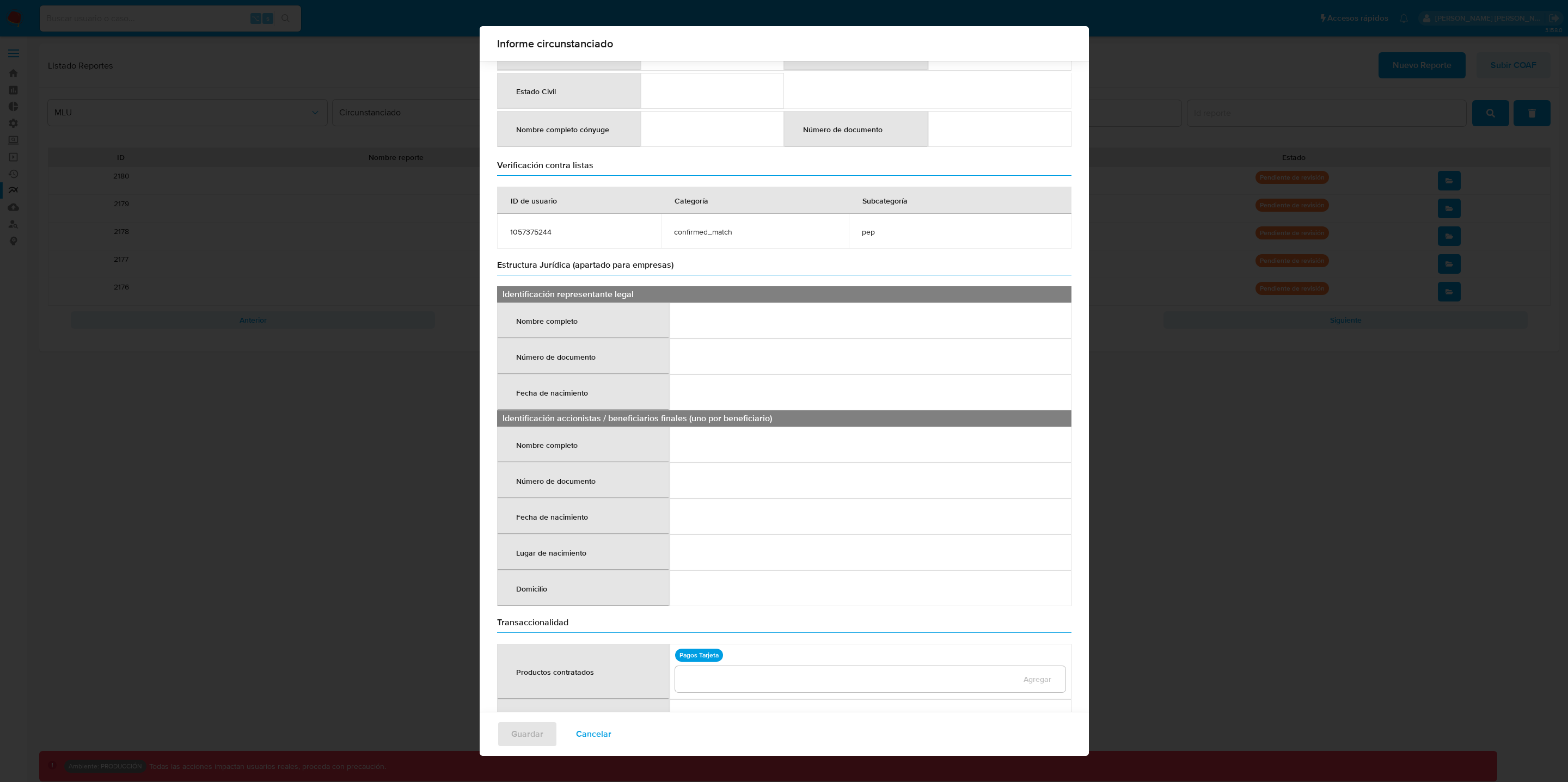
click at [611, 735] on span "Cancelar" at bounding box center [593, 735] width 35 height 24
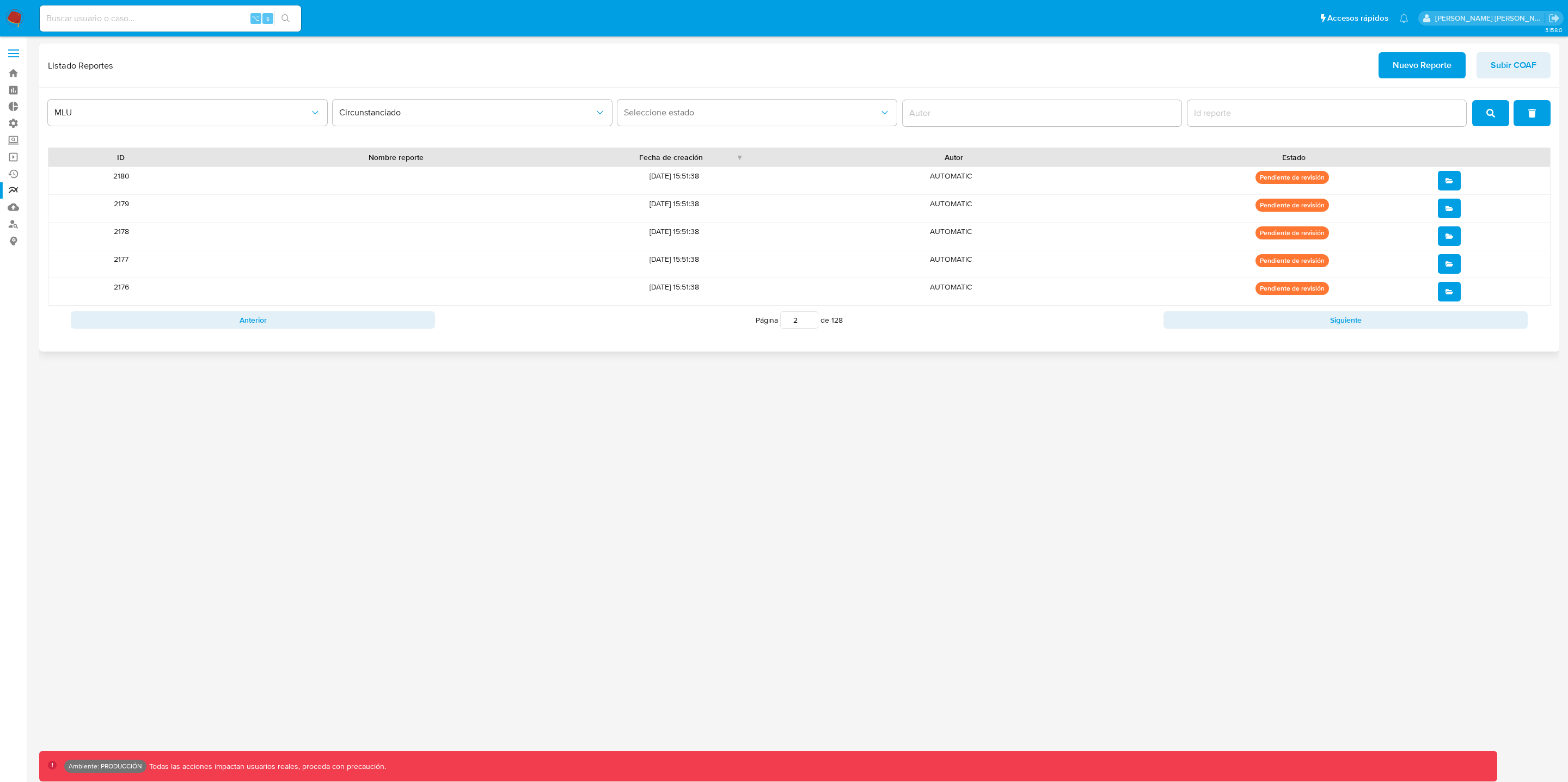
drag, startPoint x: 799, startPoint y: 323, endPoint x: 784, endPoint y: 323, distance: 15.0
click at [784, 323] on input "2" at bounding box center [800, 320] width 38 height 17
type input "1"
click at [9, 156] on link "Operaciones masivas" at bounding box center [65, 157] width 130 height 17
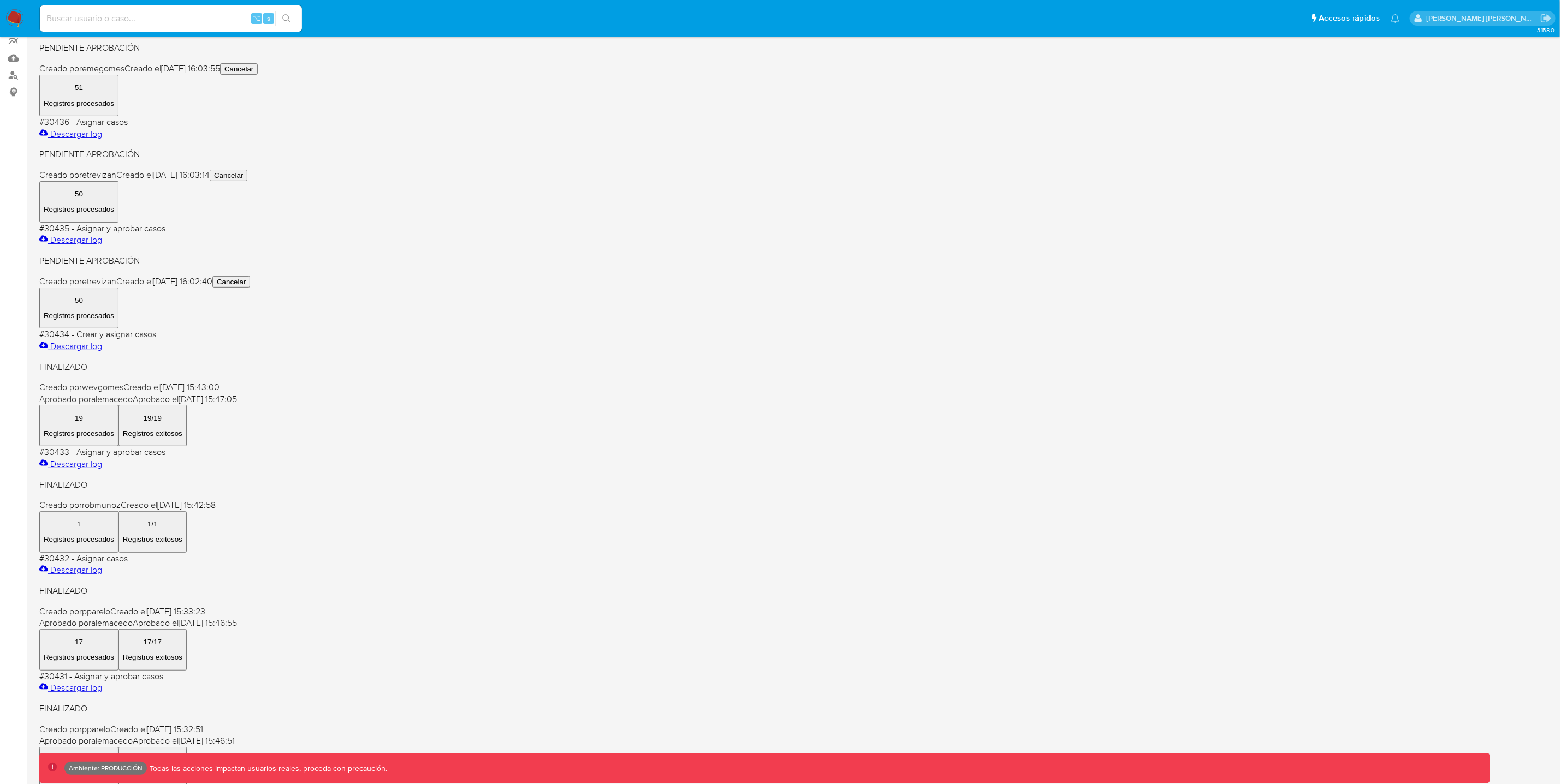
scroll to position [187, 0]
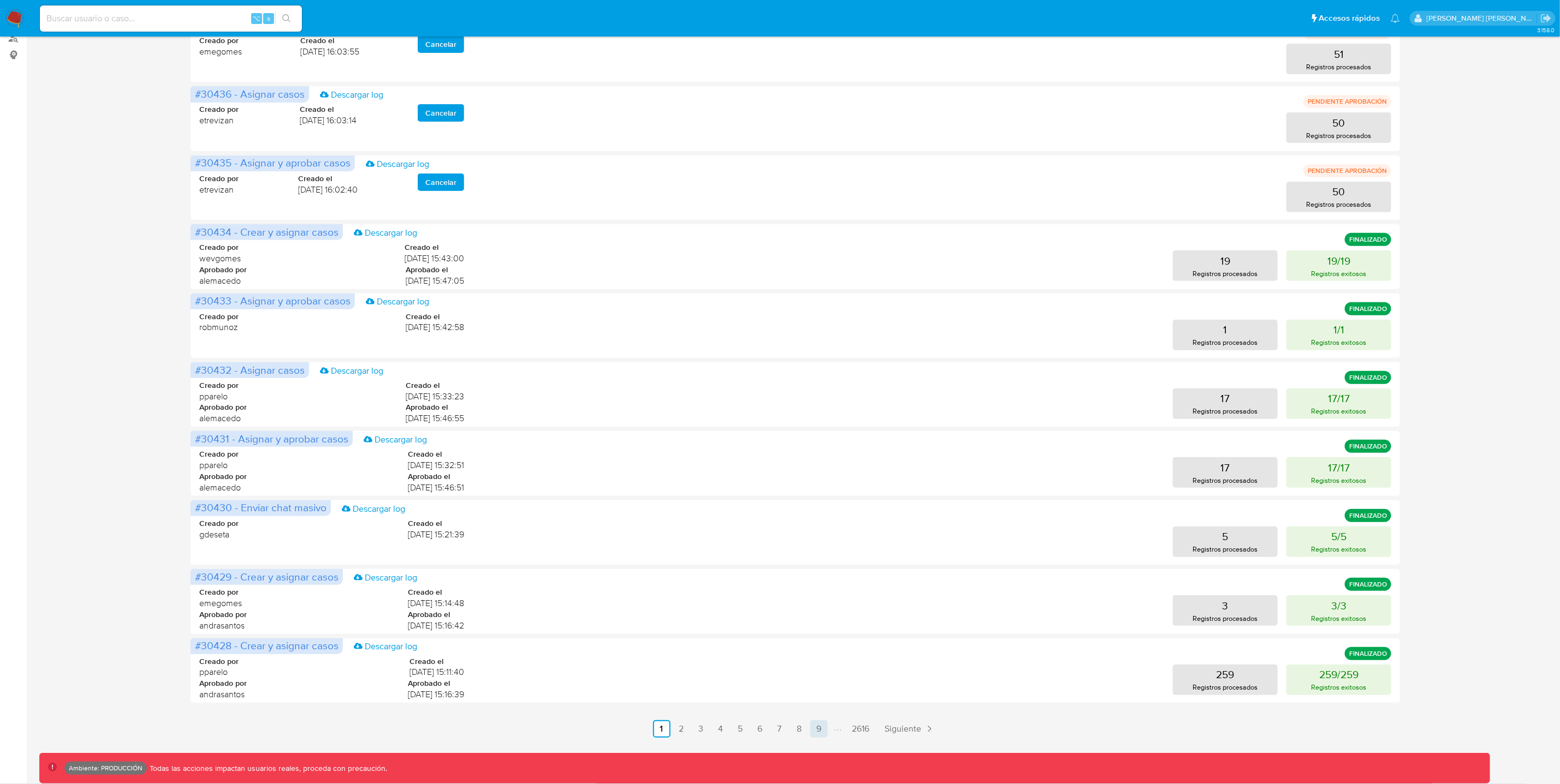
click at [822, 729] on link "9" at bounding box center [819, 729] width 17 height 17
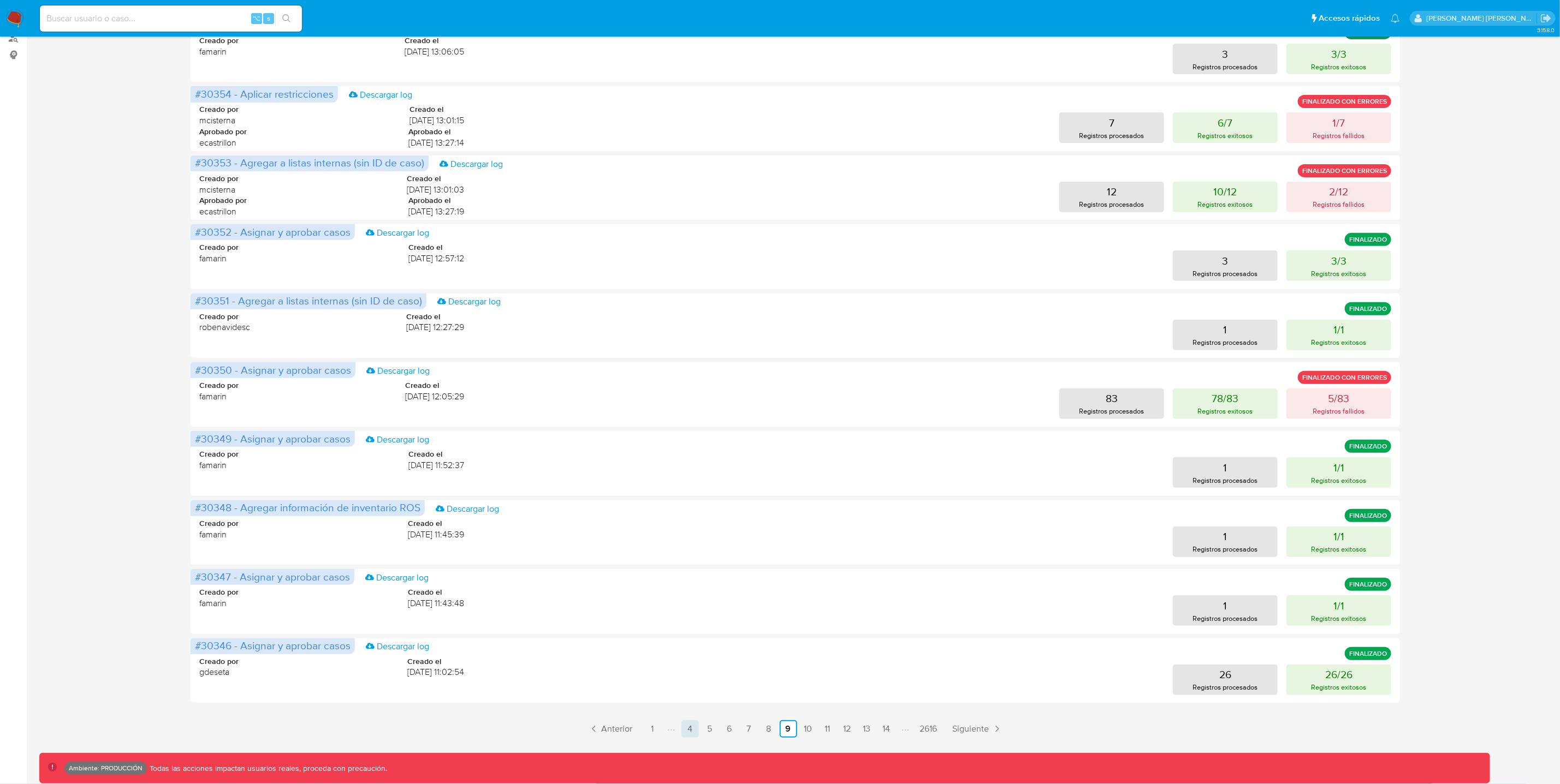
click at [696, 729] on link "4" at bounding box center [690, 729] width 17 height 17
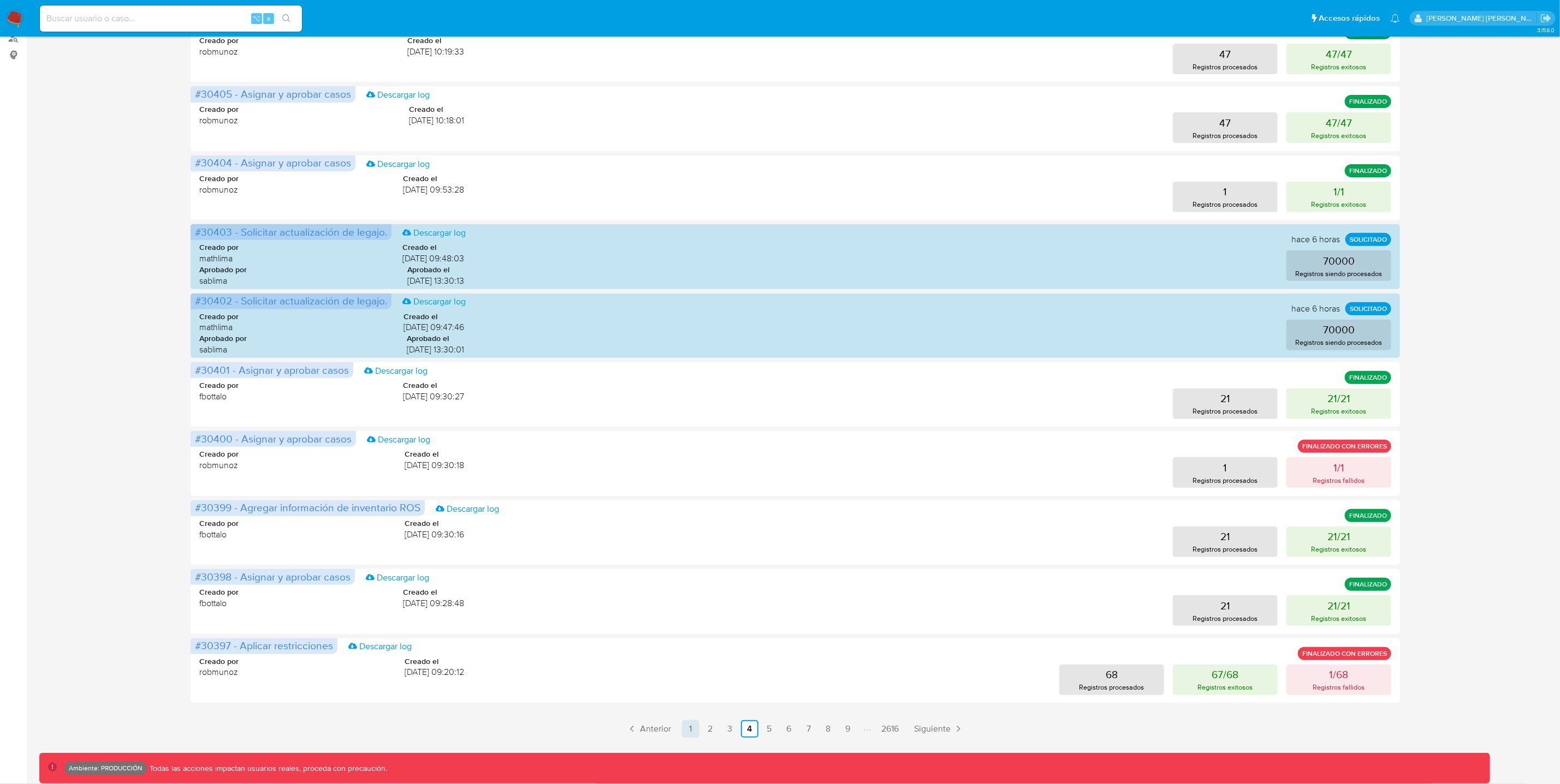
click at [691, 729] on link "1" at bounding box center [691, 729] width 17 height 17
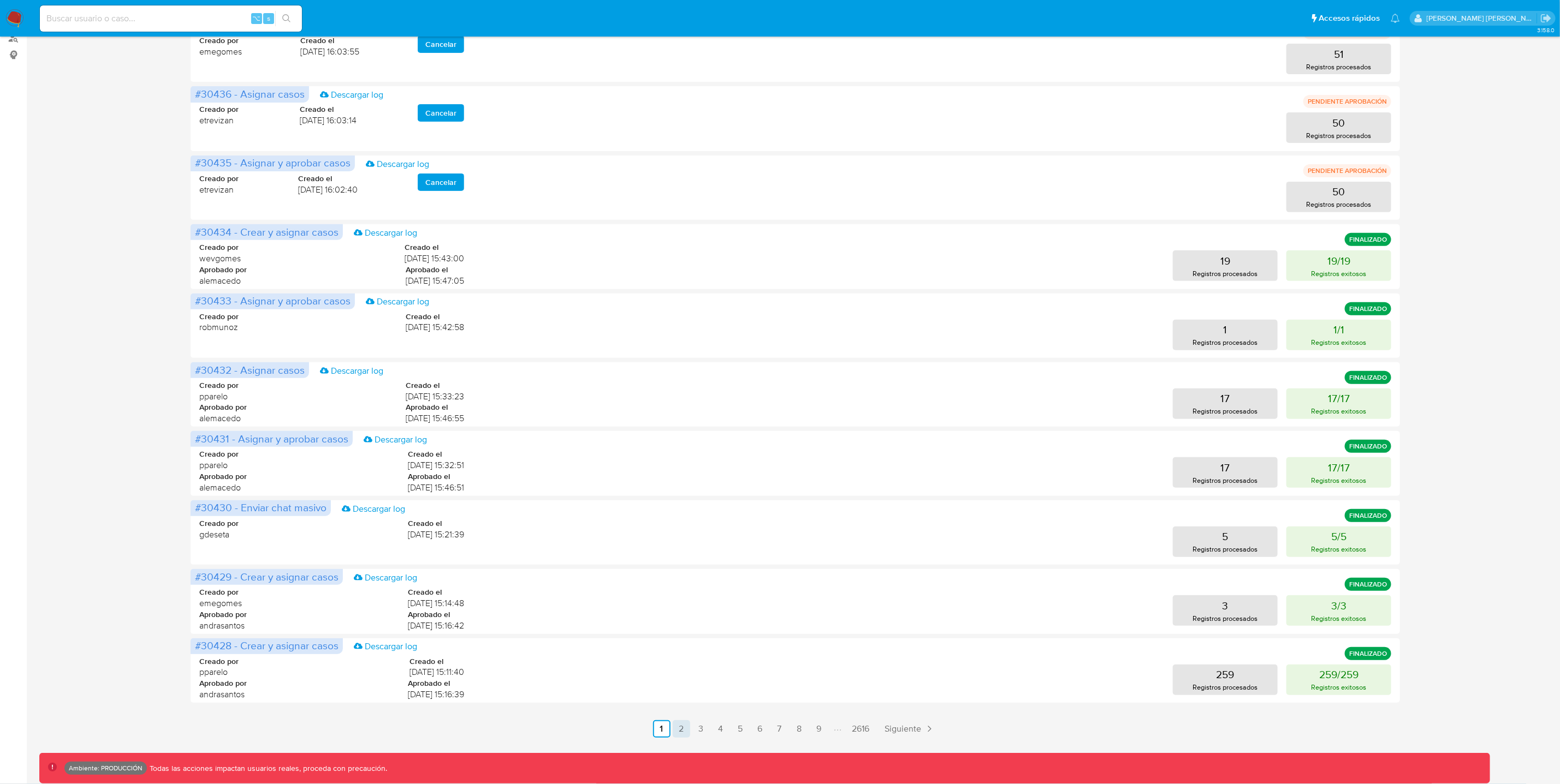
click at [679, 728] on link "2" at bounding box center [681, 729] width 17 height 17
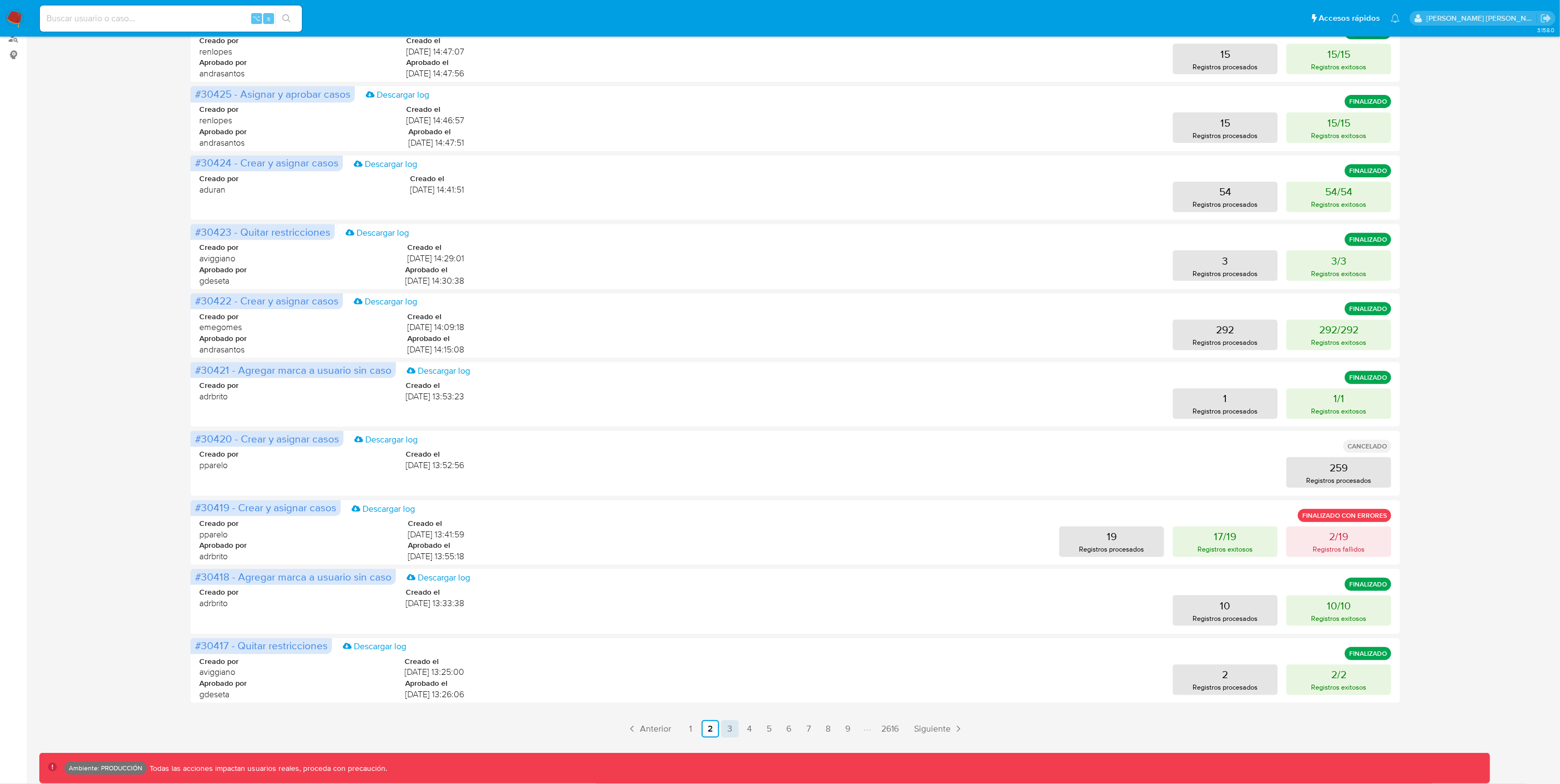
click at [728, 731] on link "3" at bounding box center [730, 729] width 17 height 17
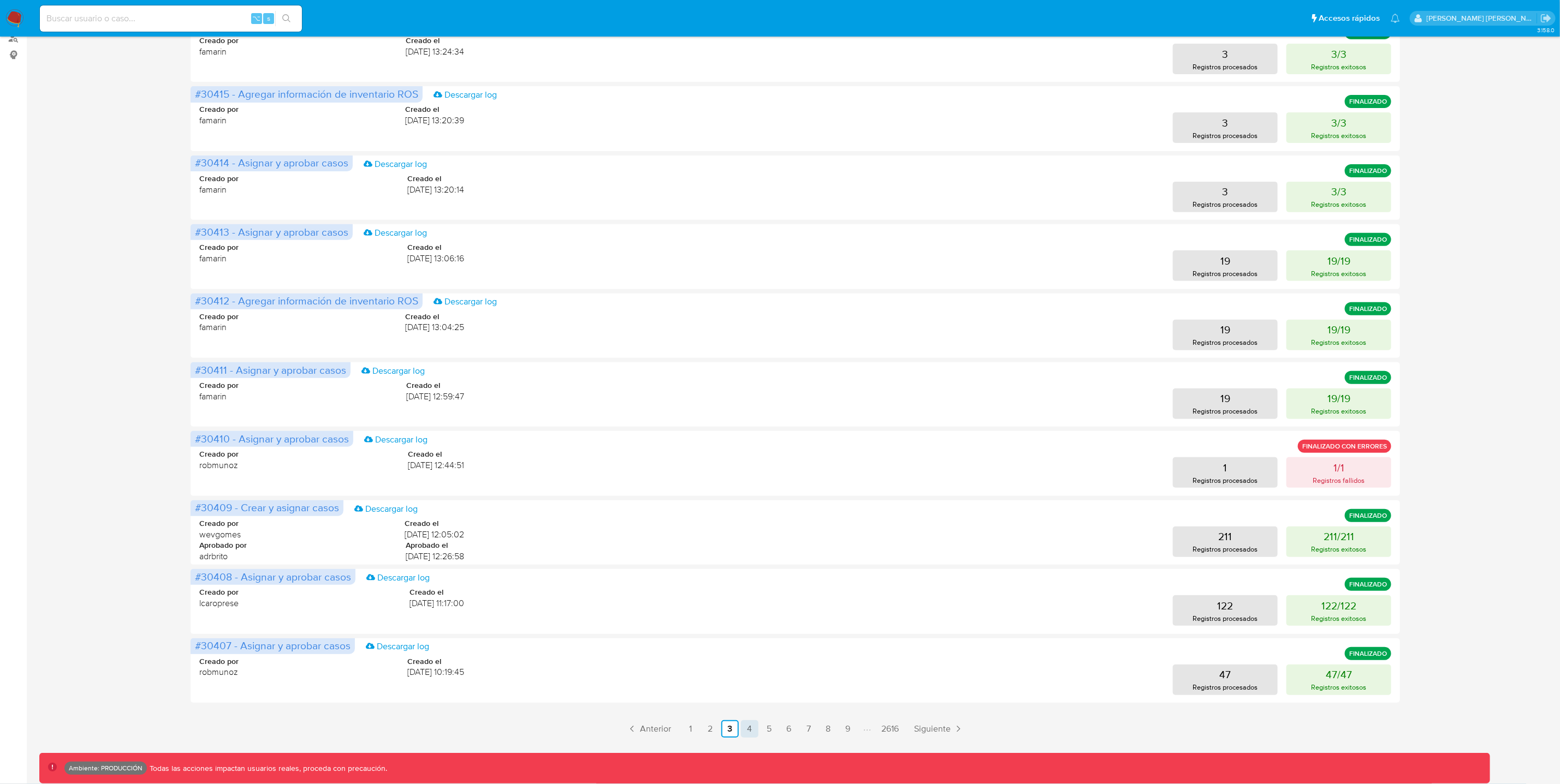
click at [748, 728] on link "4" at bounding box center [750, 729] width 17 height 17
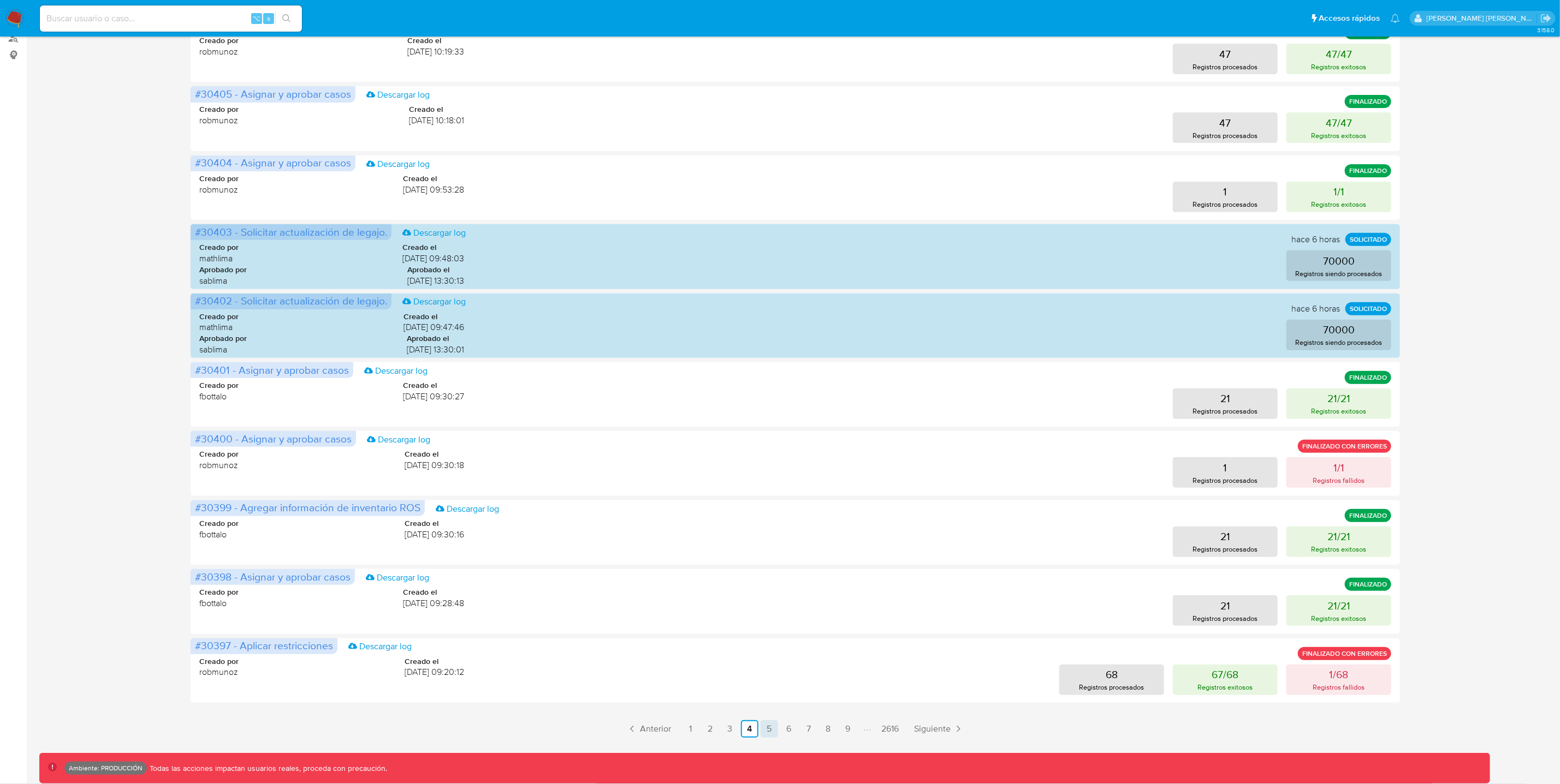
click at [774, 726] on link "5" at bounding box center [770, 729] width 17 height 17
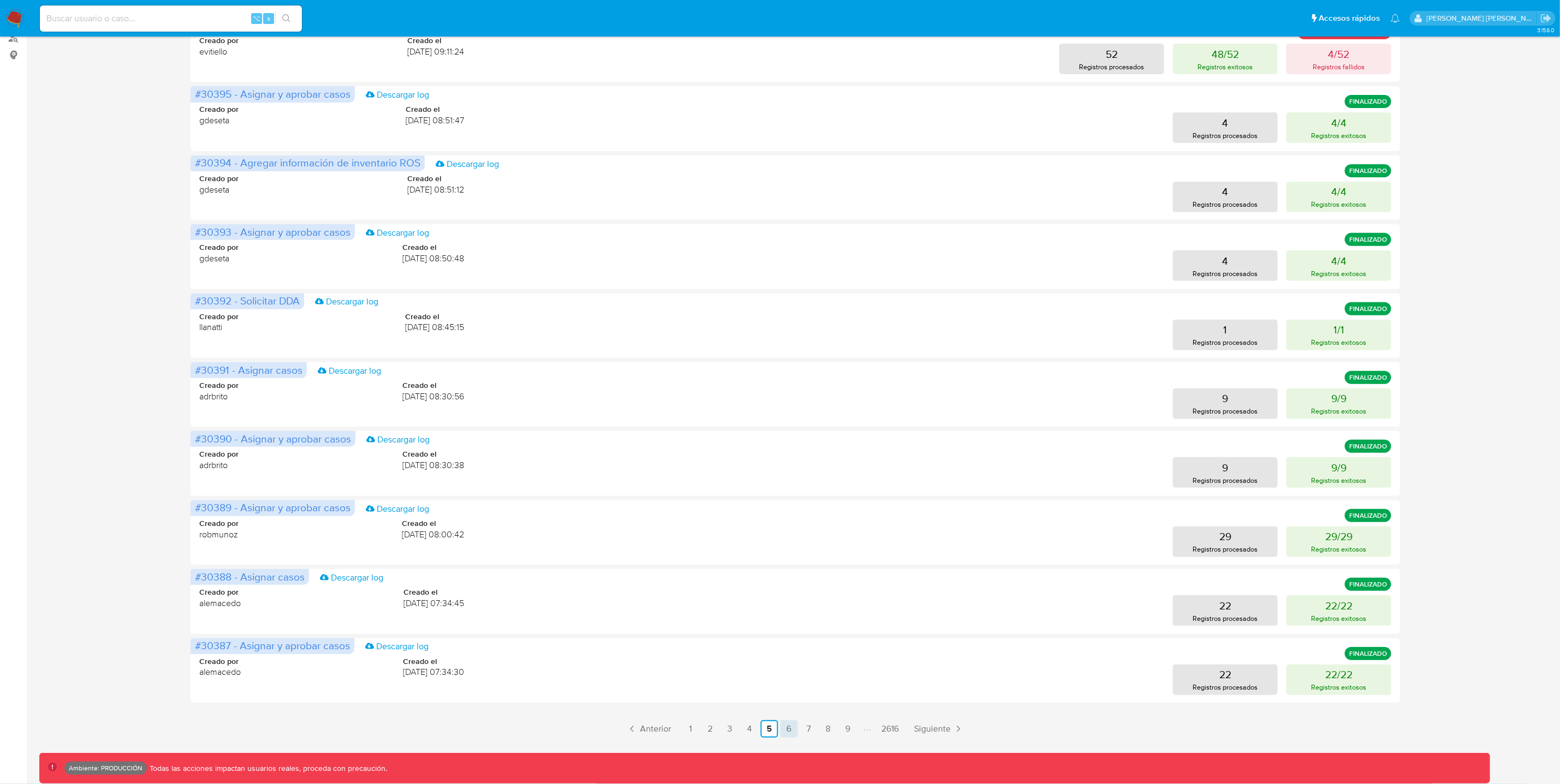
click at [789, 730] on link "6" at bounding box center [789, 729] width 17 height 17
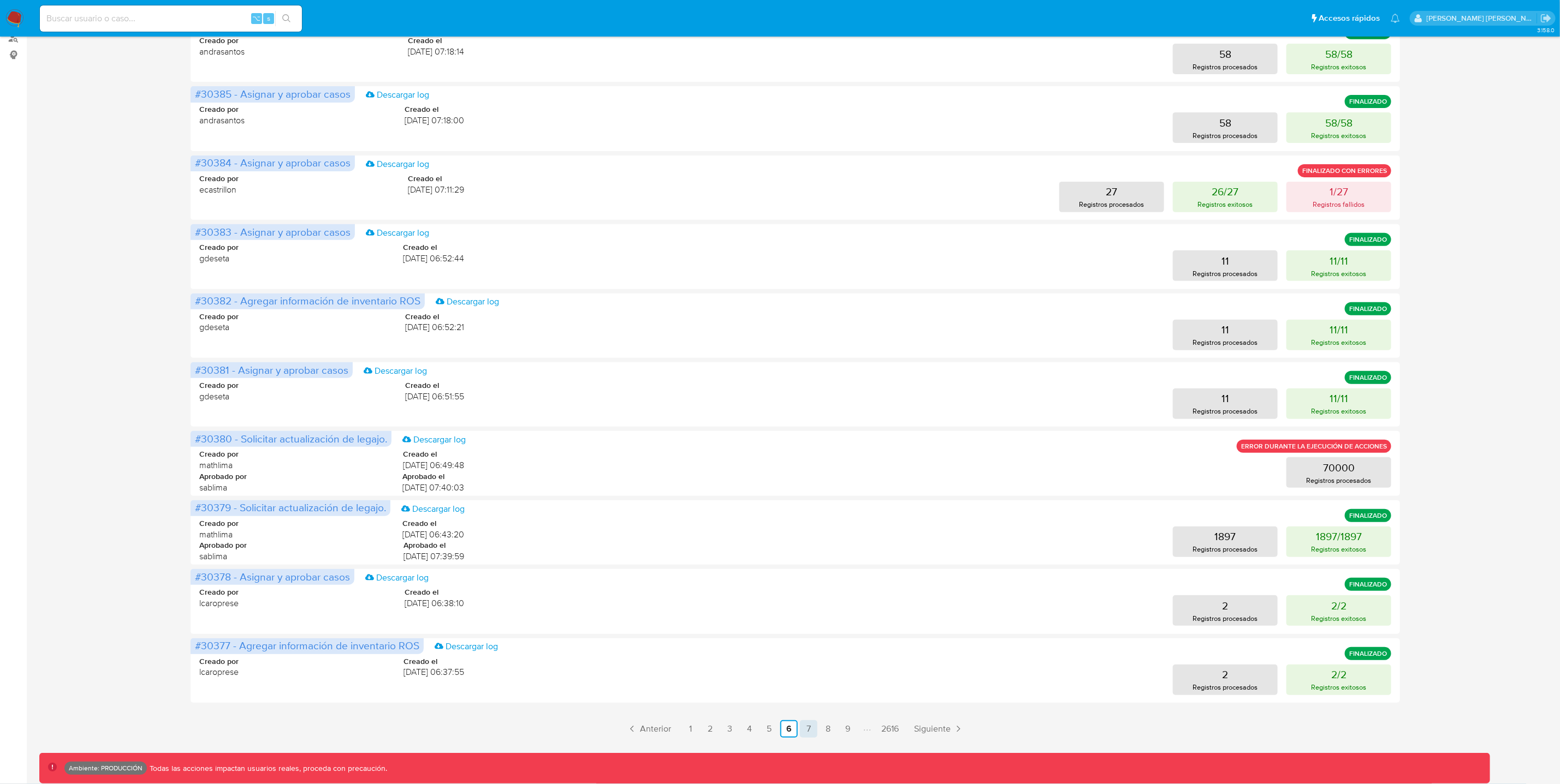
click at [812, 730] on link "7" at bounding box center [809, 729] width 17 height 17
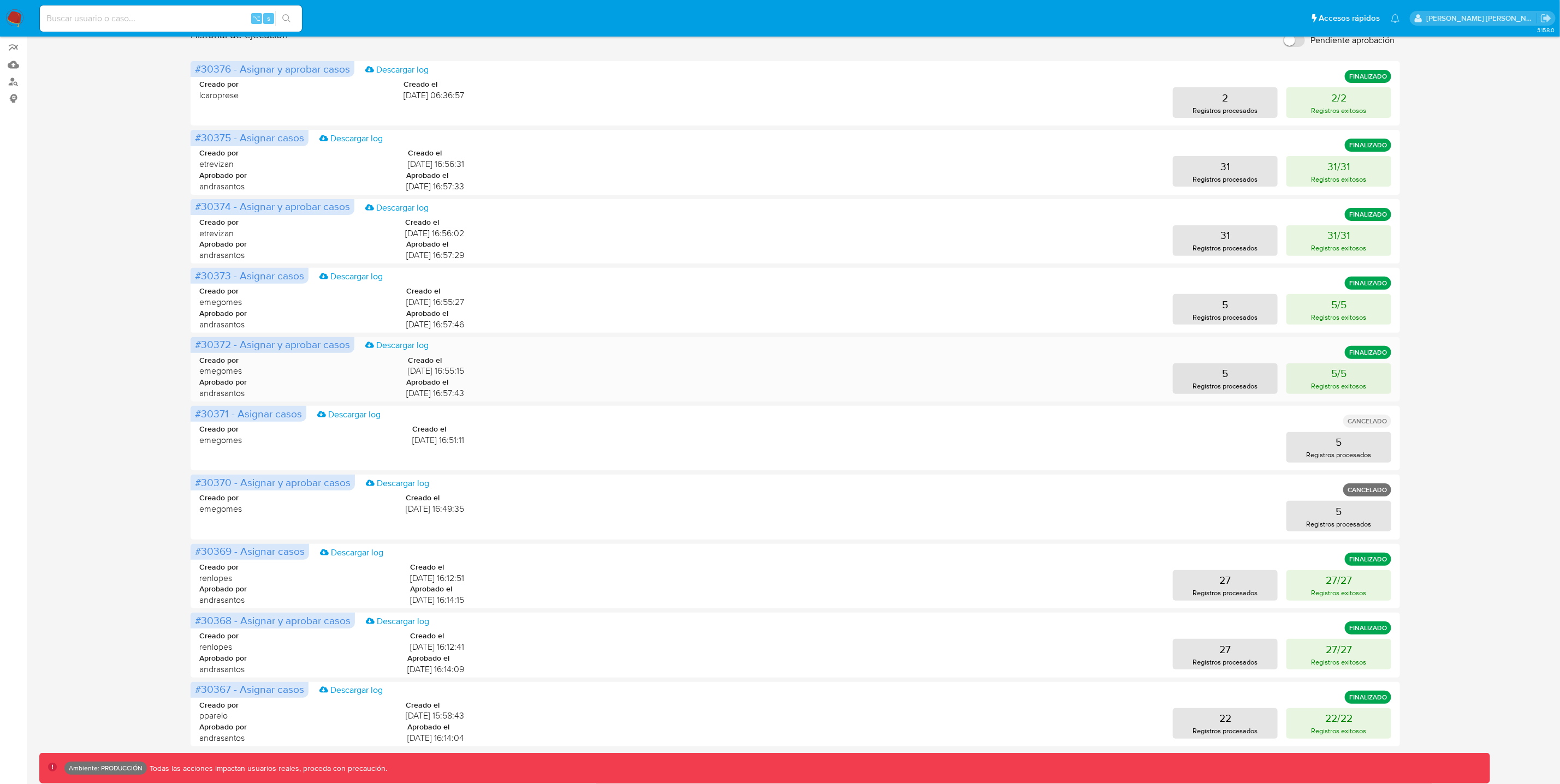
scroll to position [0, 0]
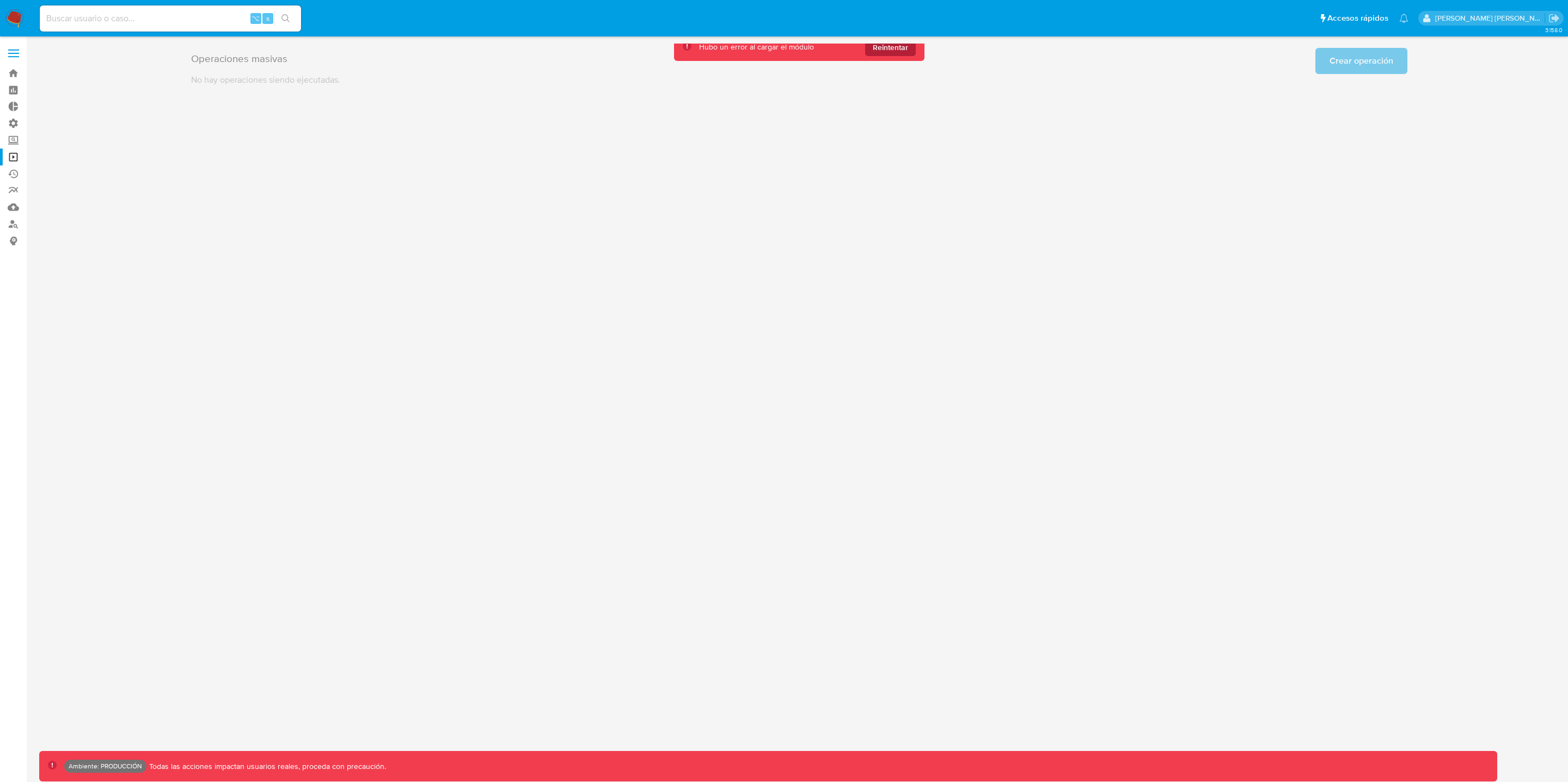
click at [884, 51] on span "Reintentar" at bounding box center [890, 47] width 35 height 17
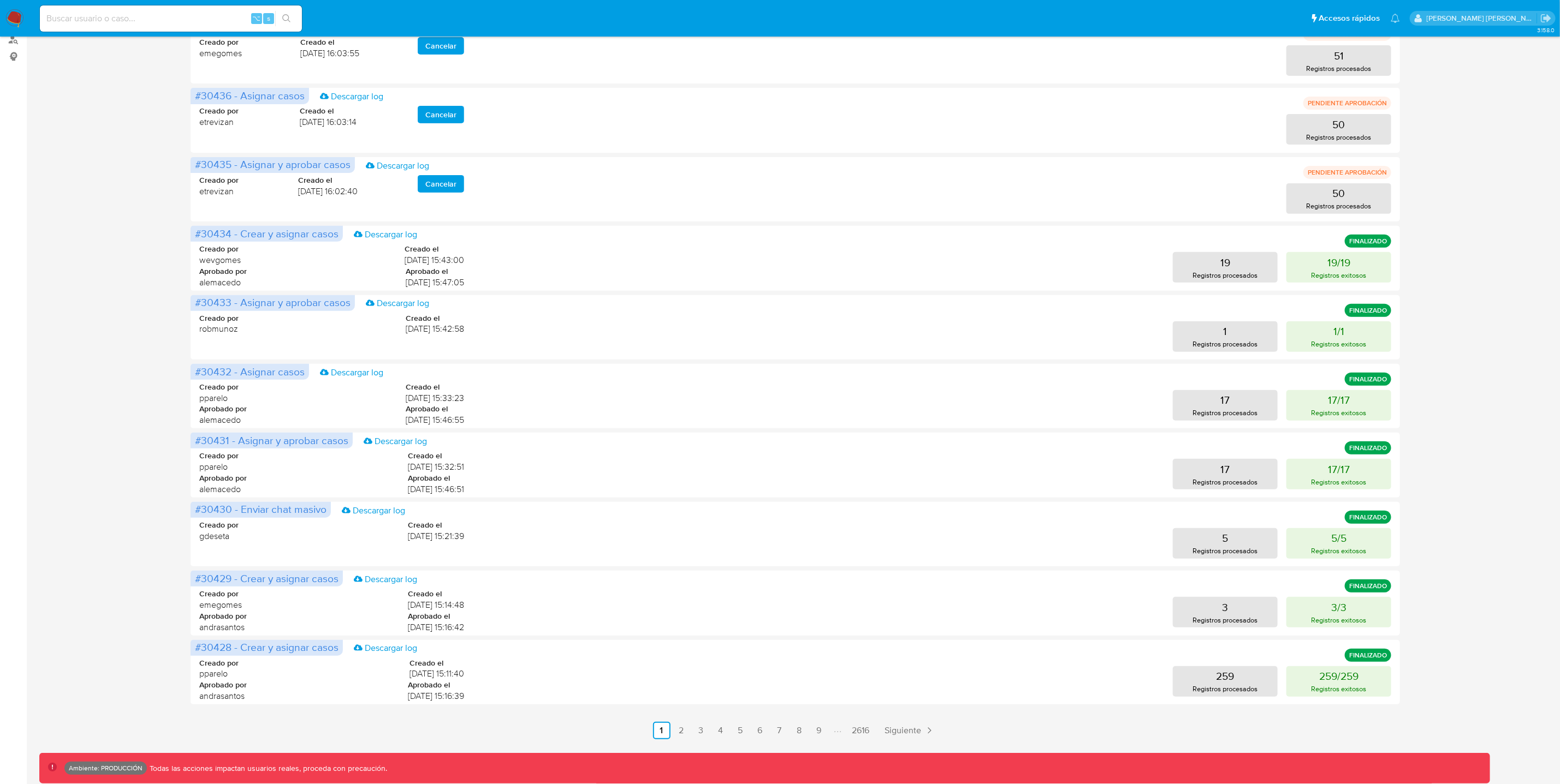
scroll to position [187, 0]
click at [719, 731] on link "4" at bounding box center [720, 729] width 17 height 17
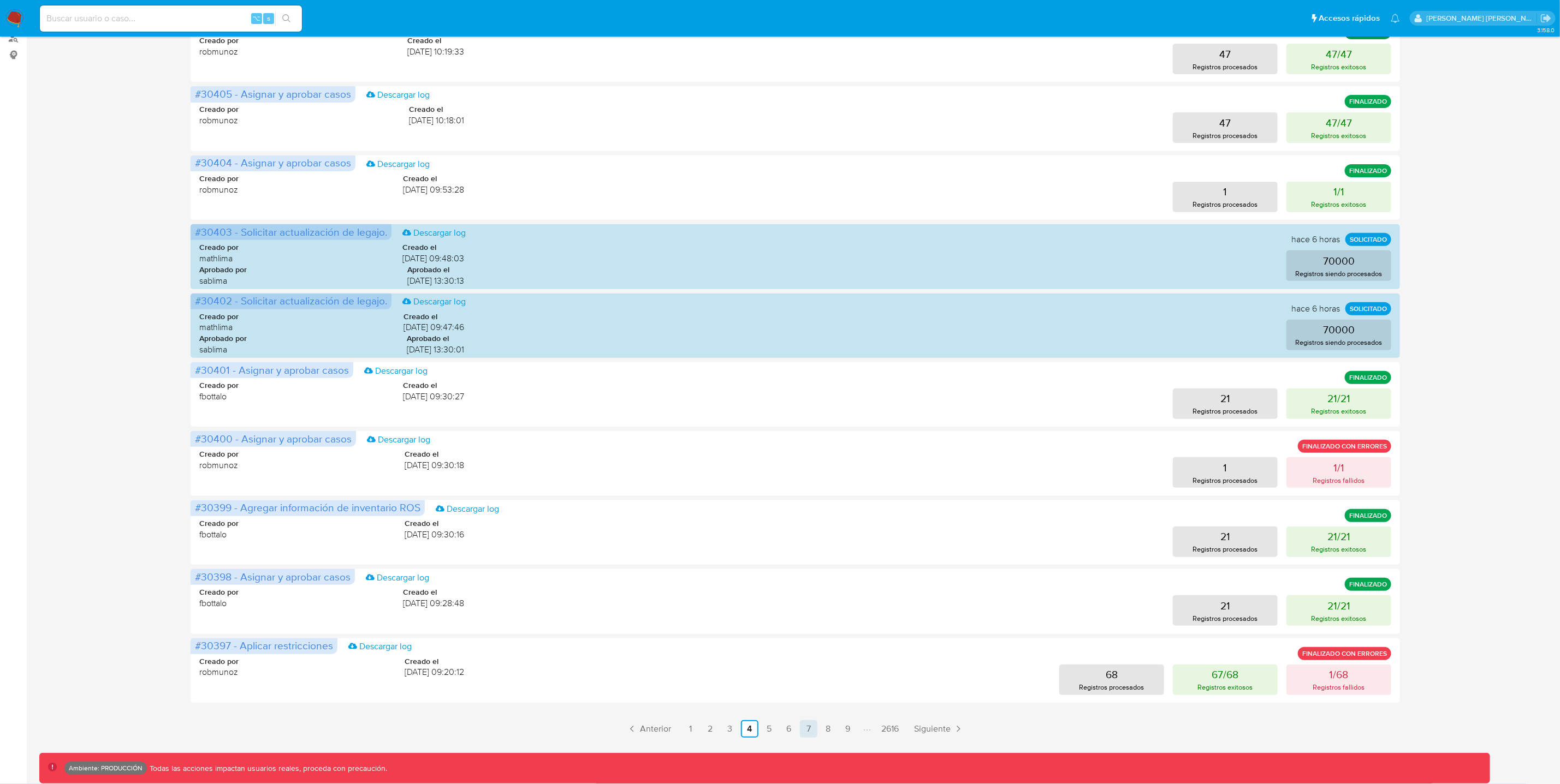
click at [809, 732] on link "7" at bounding box center [809, 729] width 17 height 17
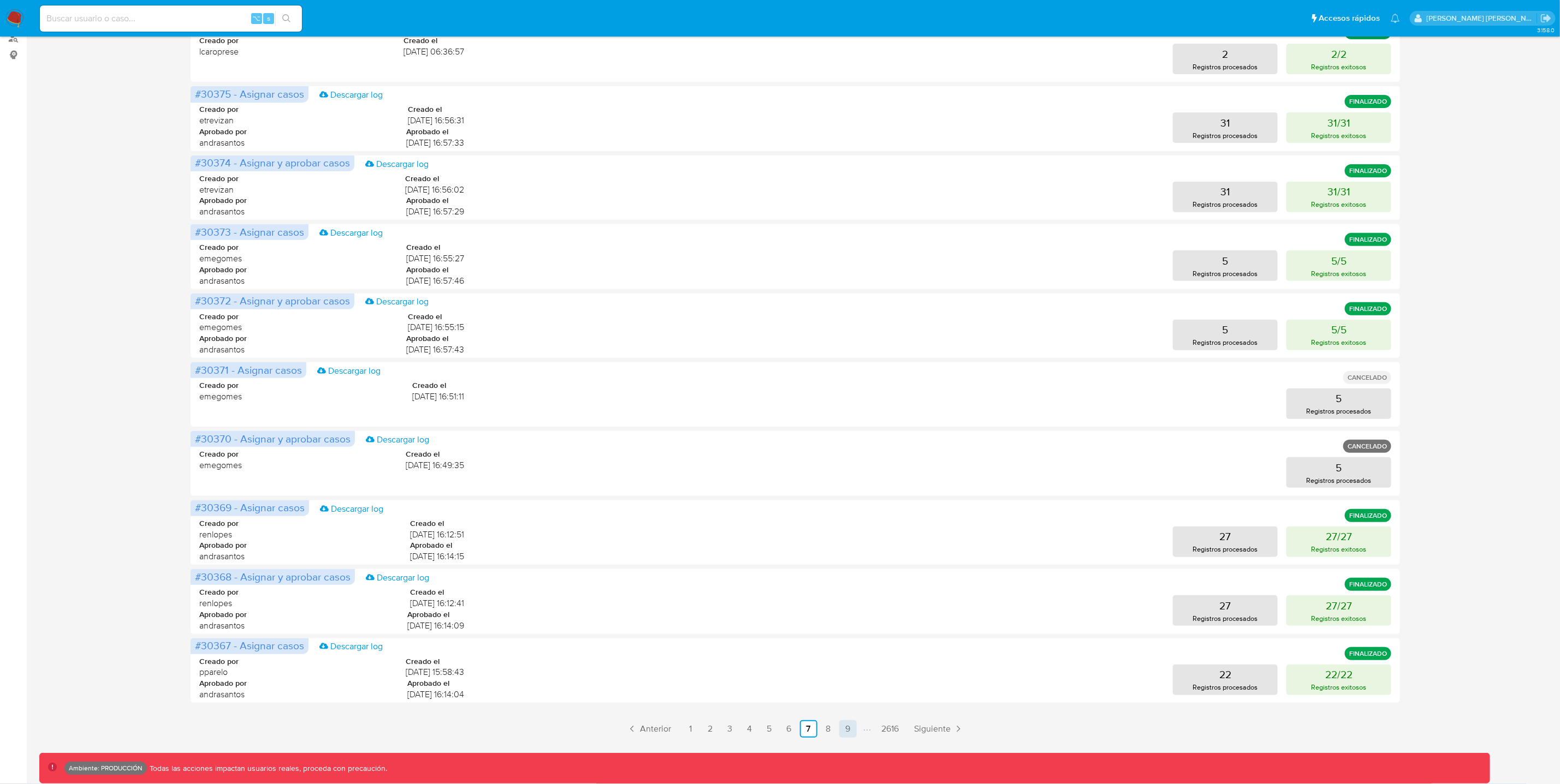
click at [847, 730] on link "9" at bounding box center [848, 729] width 17 height 17
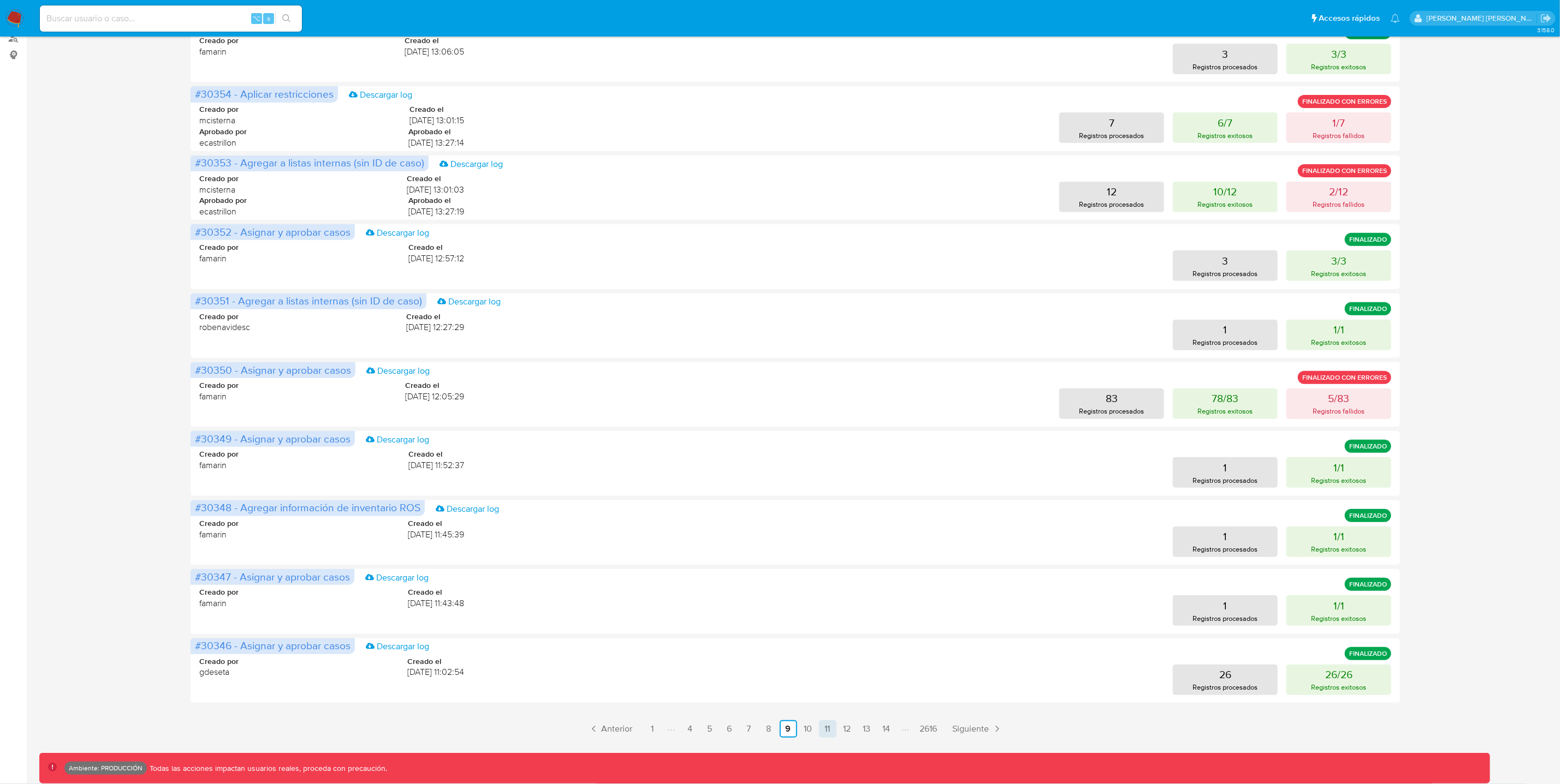
click at [825, 728] on link "11" at bounding box center [828, 729] width 17 height 17
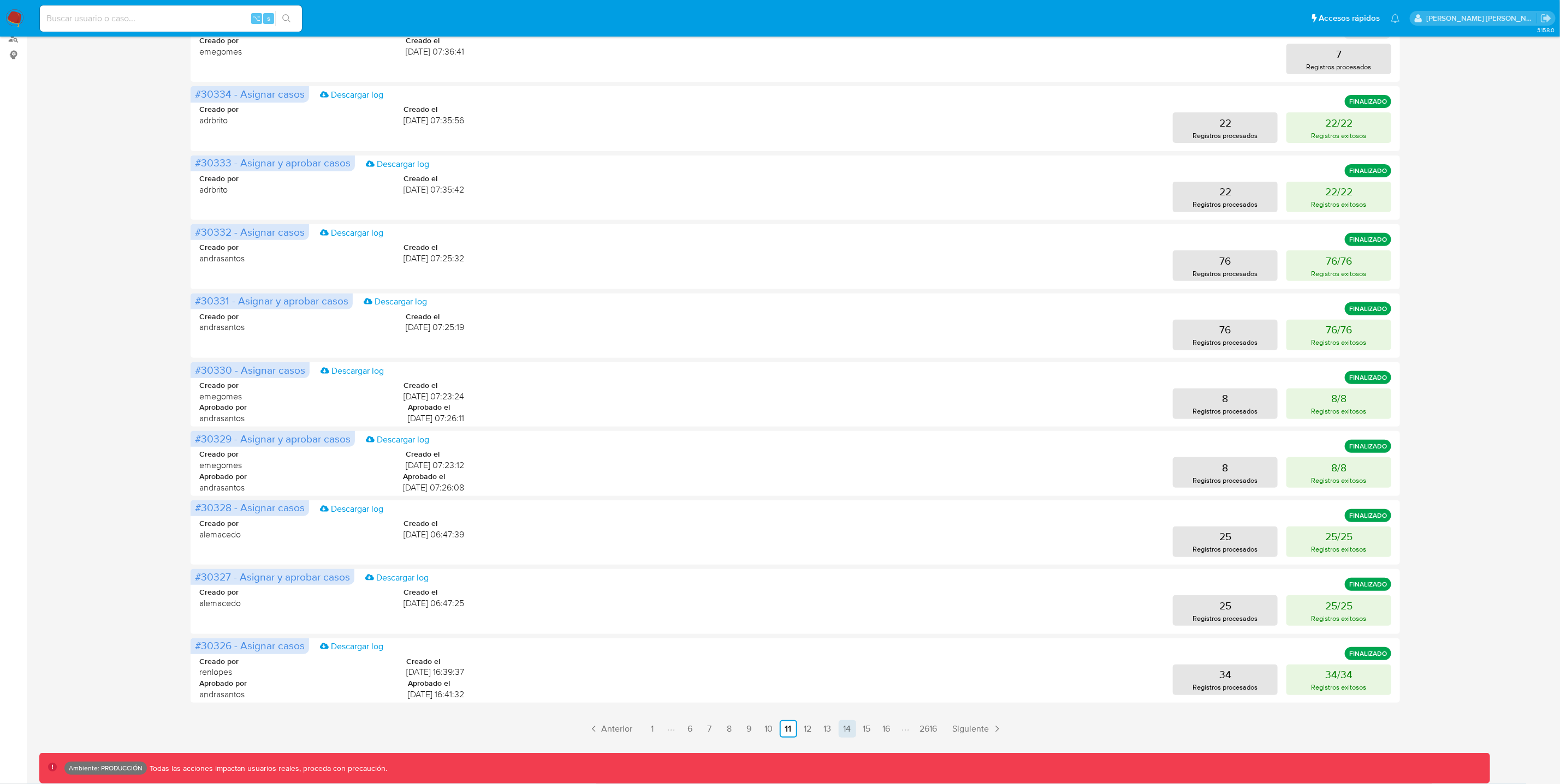
click at [847, 734] on link "14" at bounding box center [848, 729] width 17 height 17
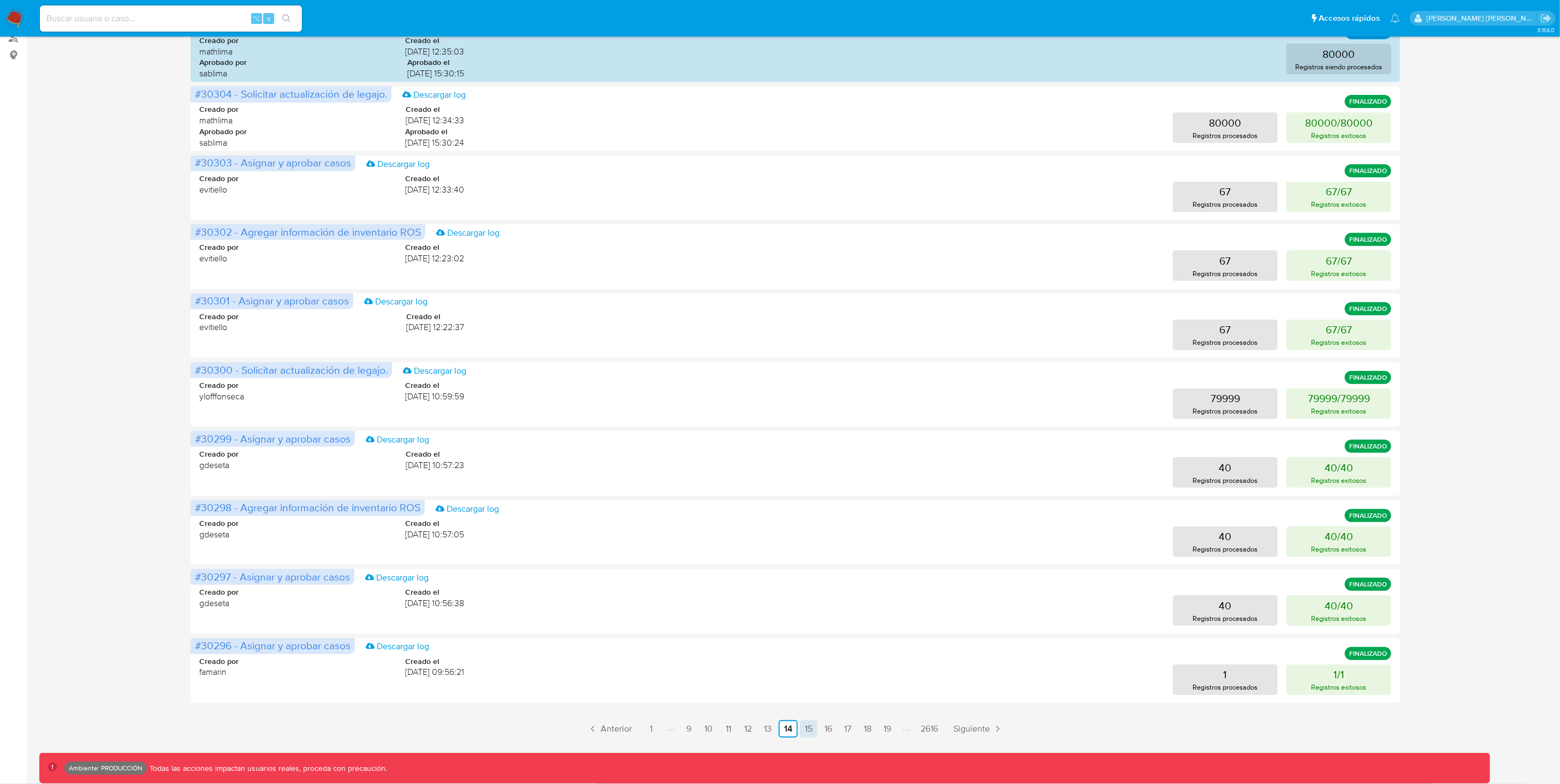
click at [809, 731] on link "15" at bounding box center [809, 729] width 17 height 17
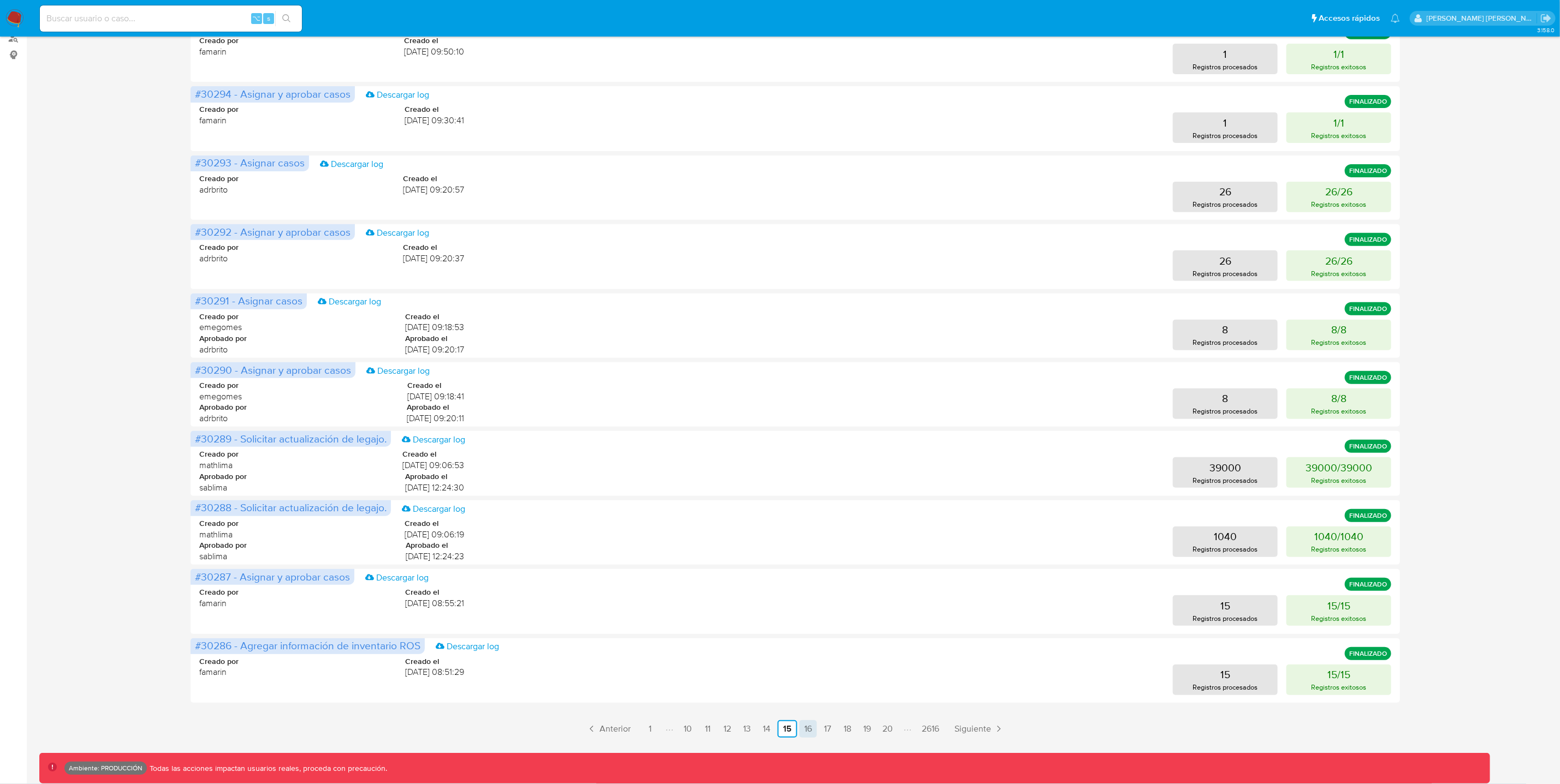
click at [807, 733] on link "16" at bounding box center [808, 729] width 17 height 17
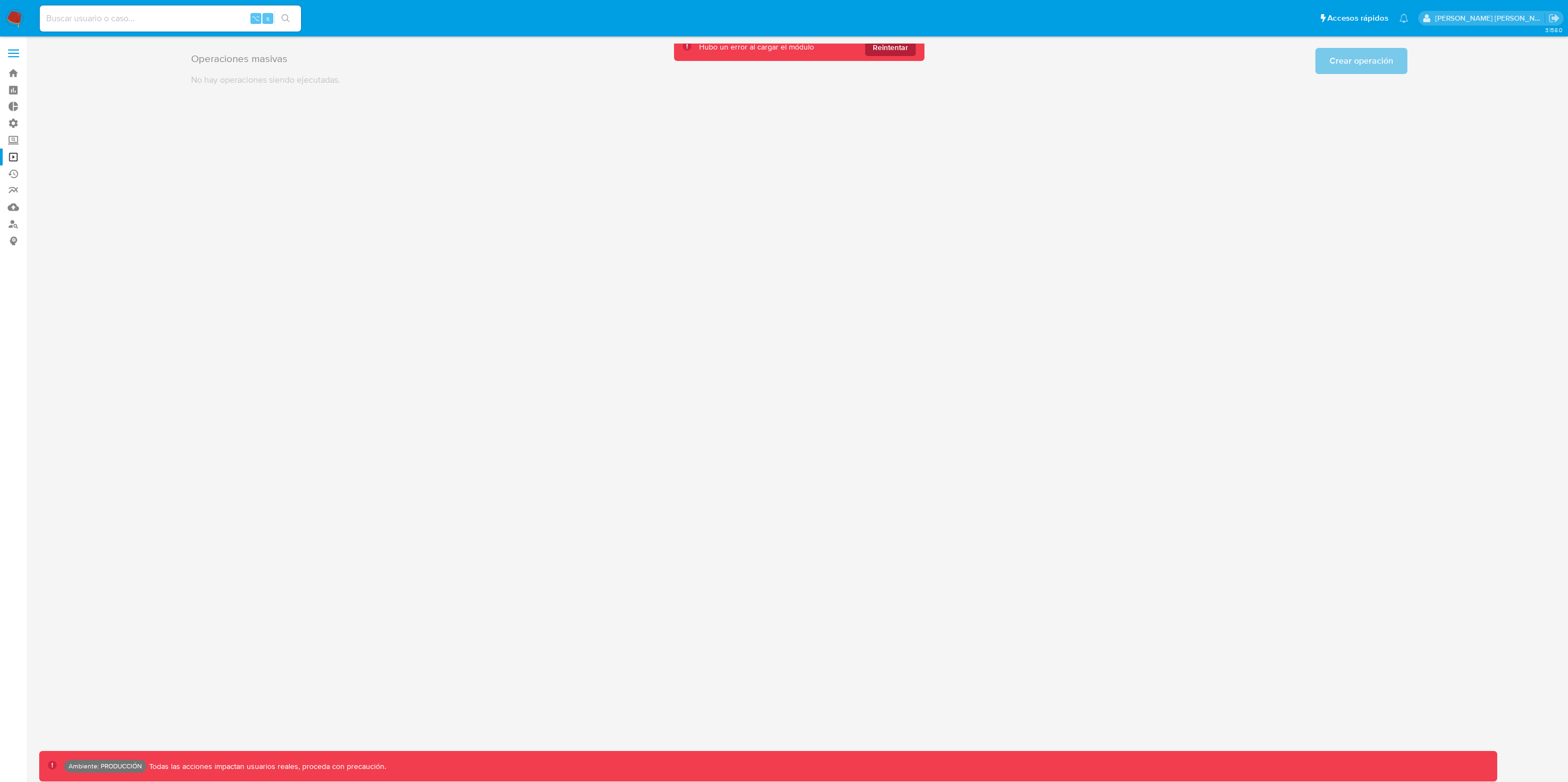
click at [893, 46] on span "Reintentar" at bounding box center [890, 47] width 35 height 17
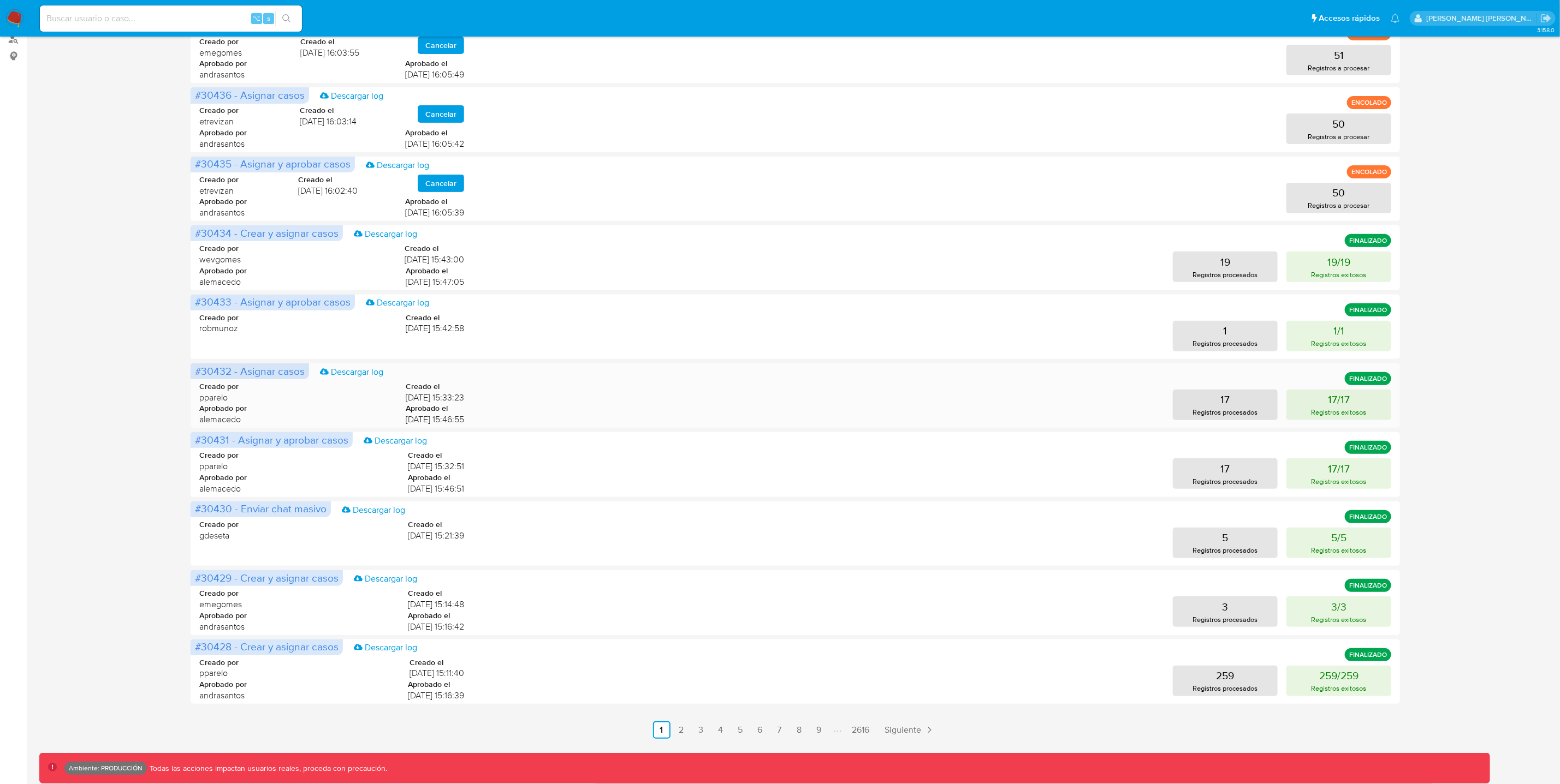
scroll to position [187, 0]
click at [801, 729] on link "8" at bounding box center [799, 729] width 17 height 17
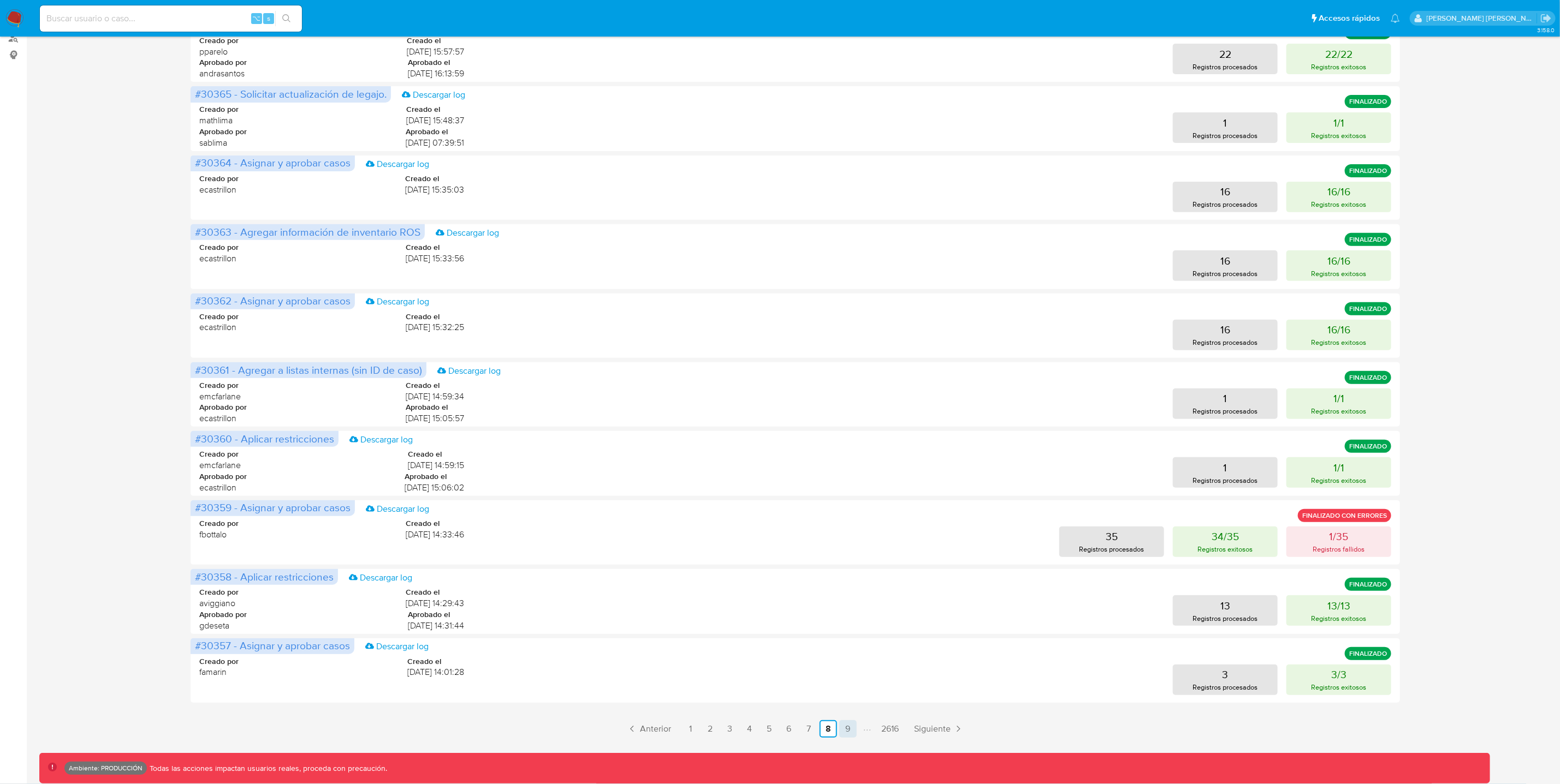
click at [851, 729] on link "9" at bounding box center [848, 729] width 17 height 17
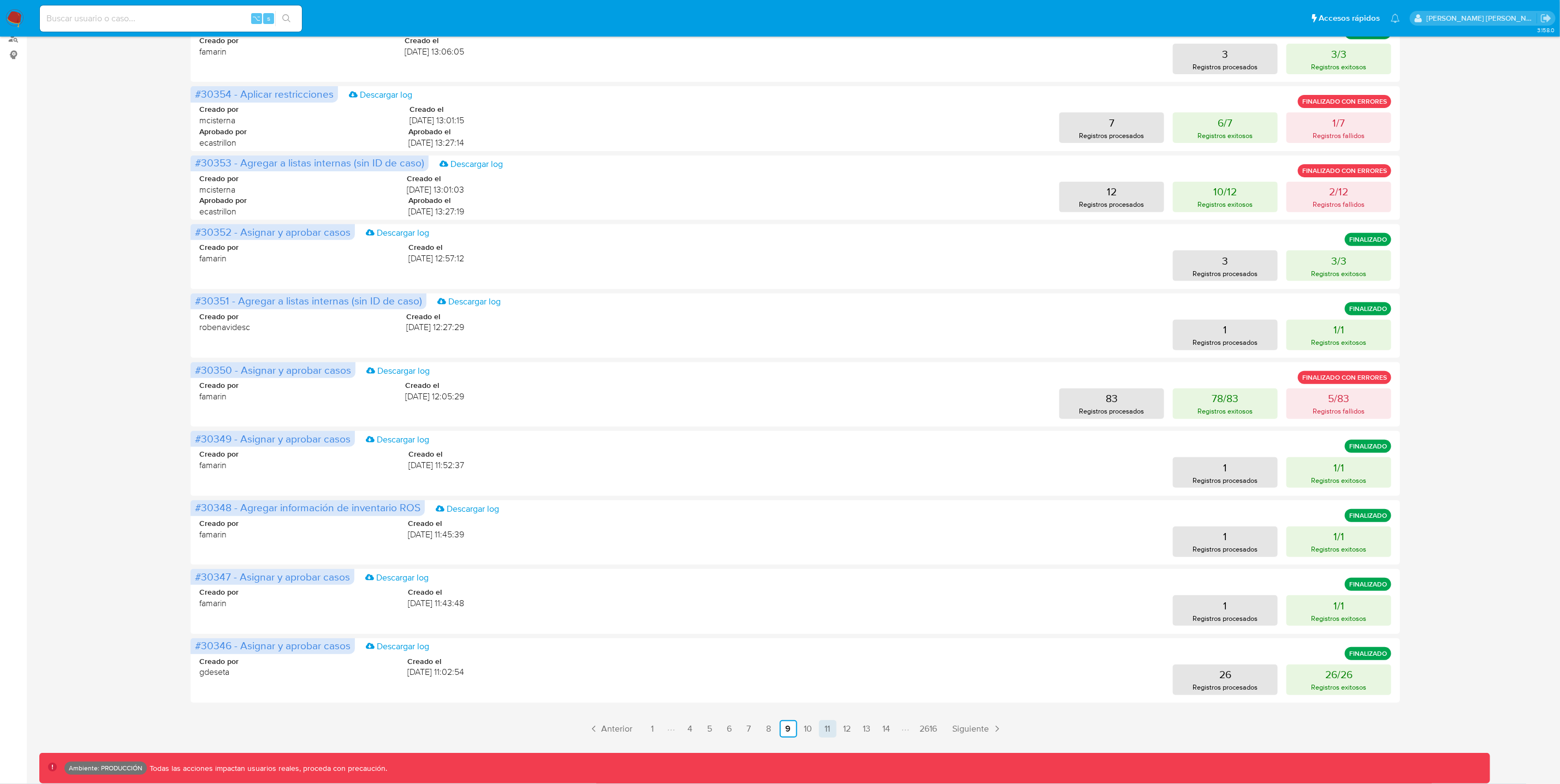
click at [822, 728] on link "11" at bounding box center [828, 729] width 17 height 17
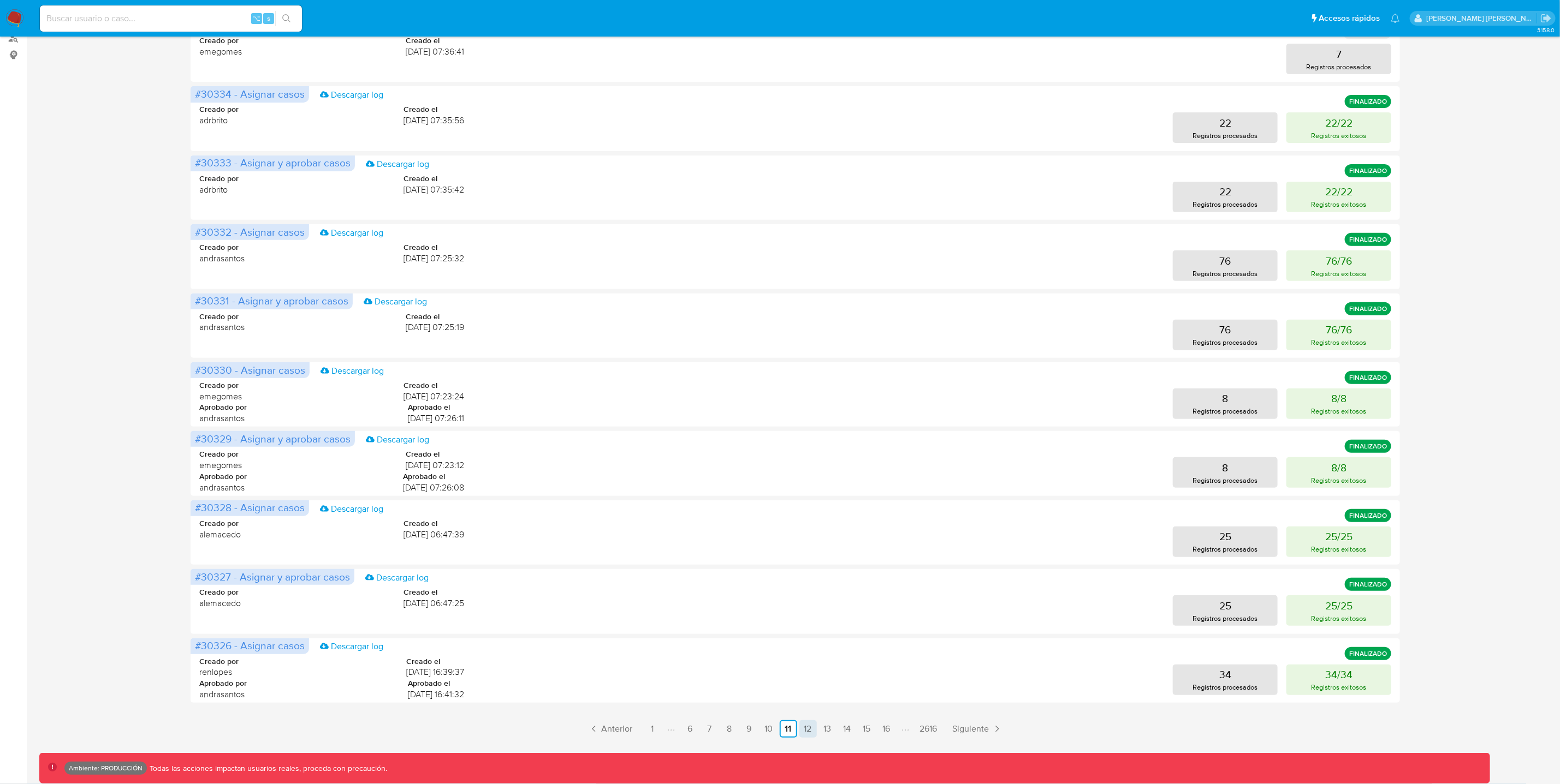
click at [807, 731] on link "12" at bounding box center [808, 729] width 17 height 17
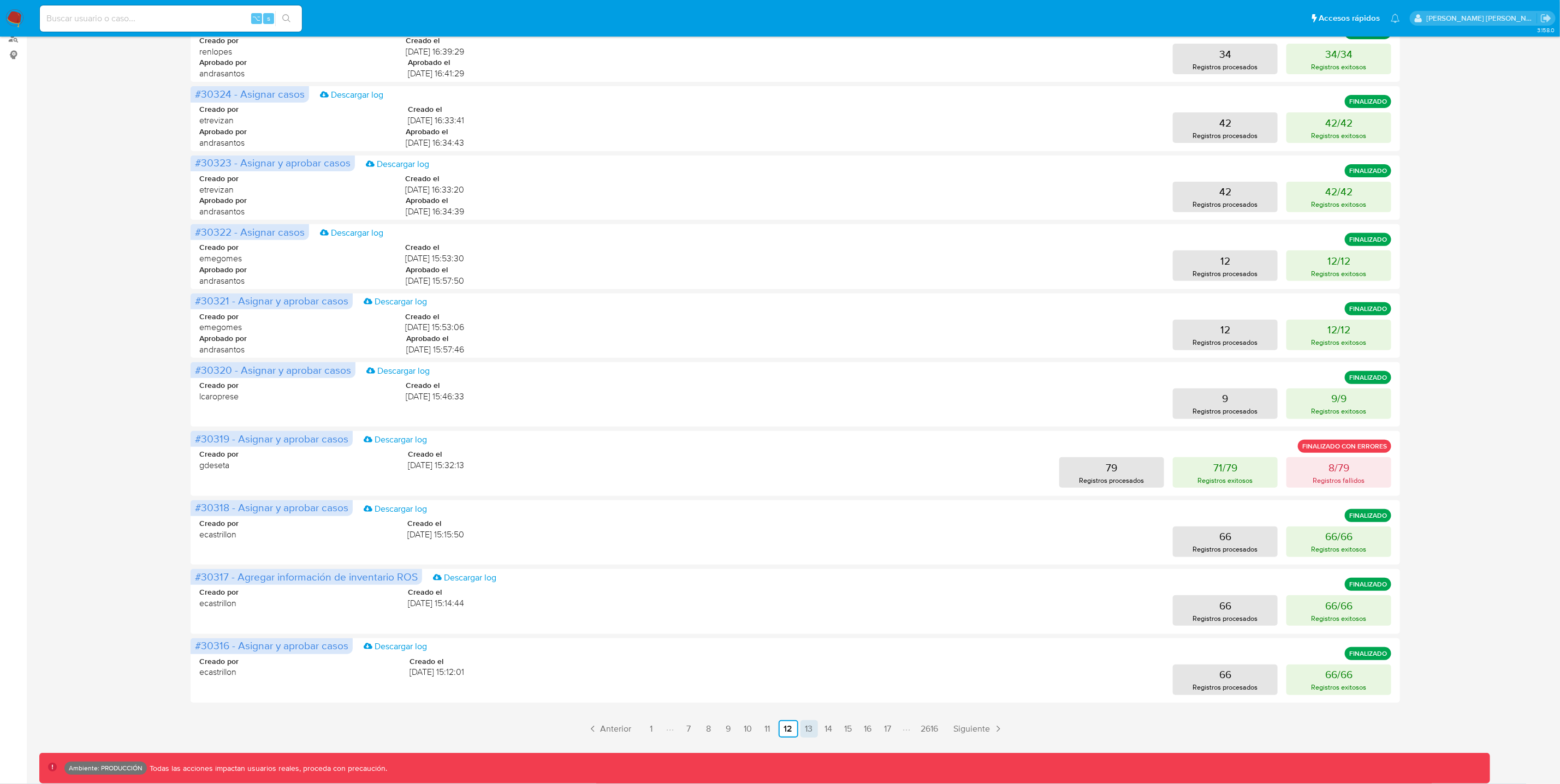
click at [806, 734] on link "13" at bounding box center [809, 729] width 17 height 17
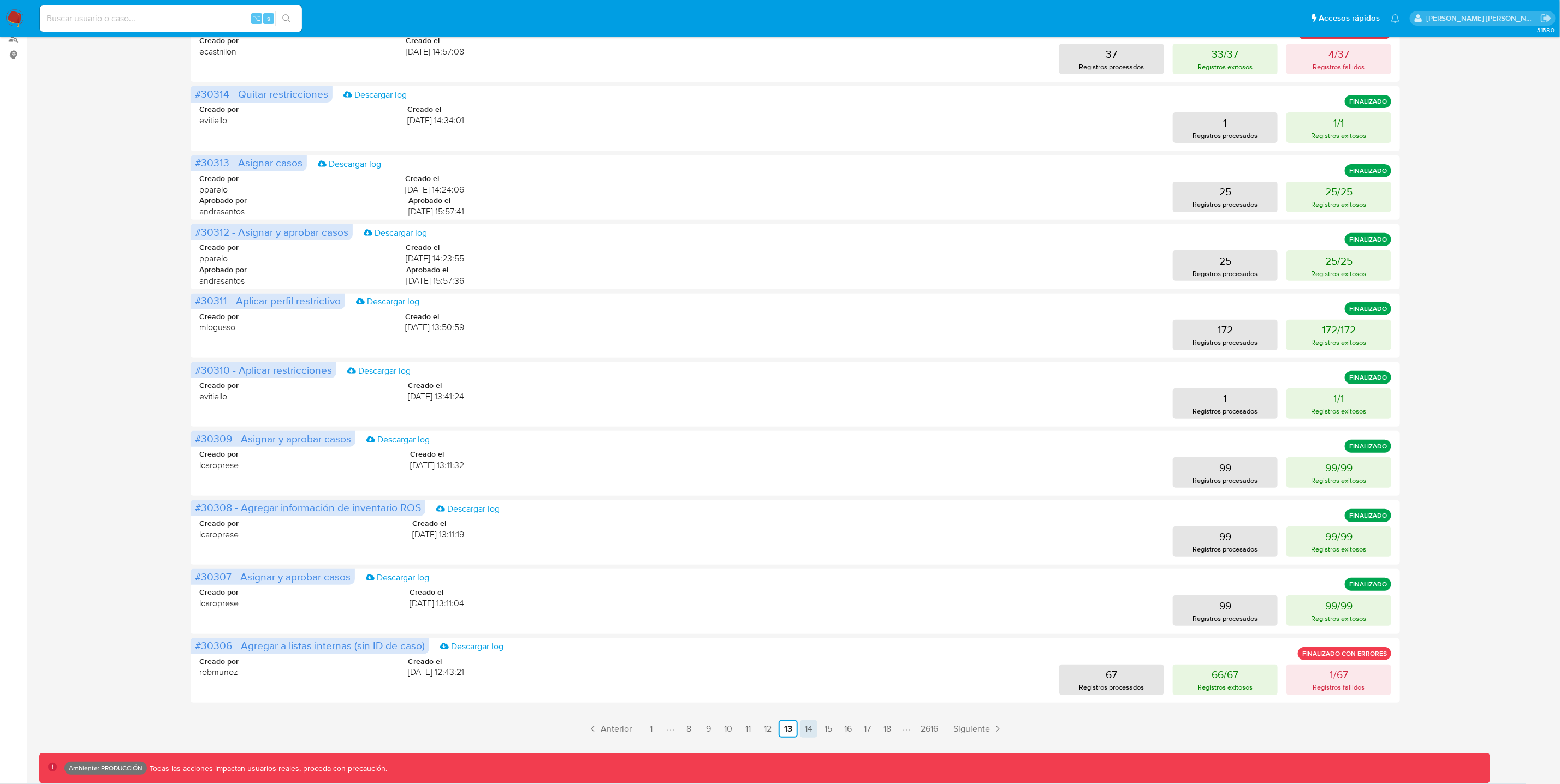
click at [814, 734] on link "14" at bounding box center [809, 729] width 17 height 17
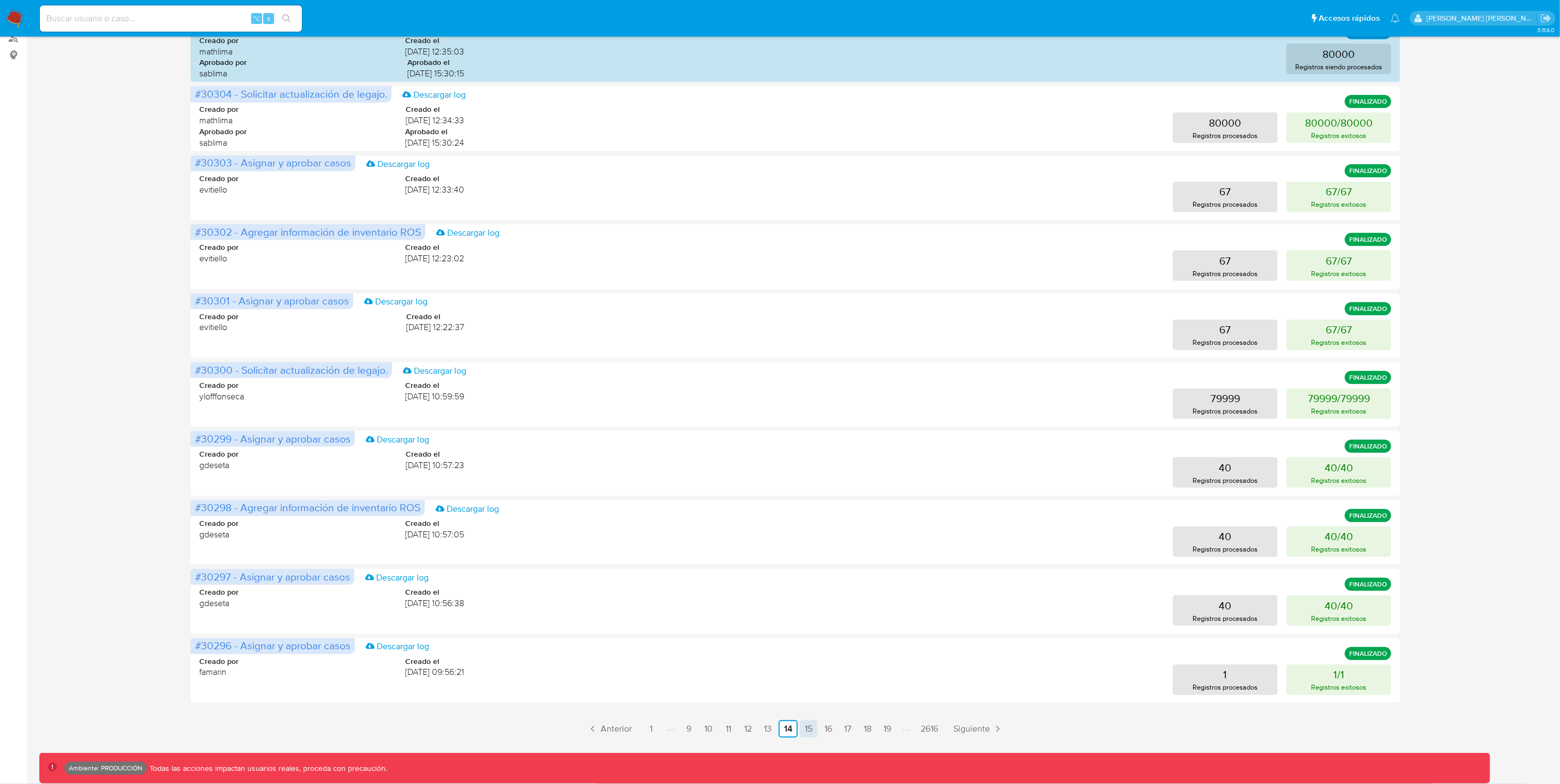
click at [808, 733] on link "15" at bounding box center [809, 729] width 17 height 17
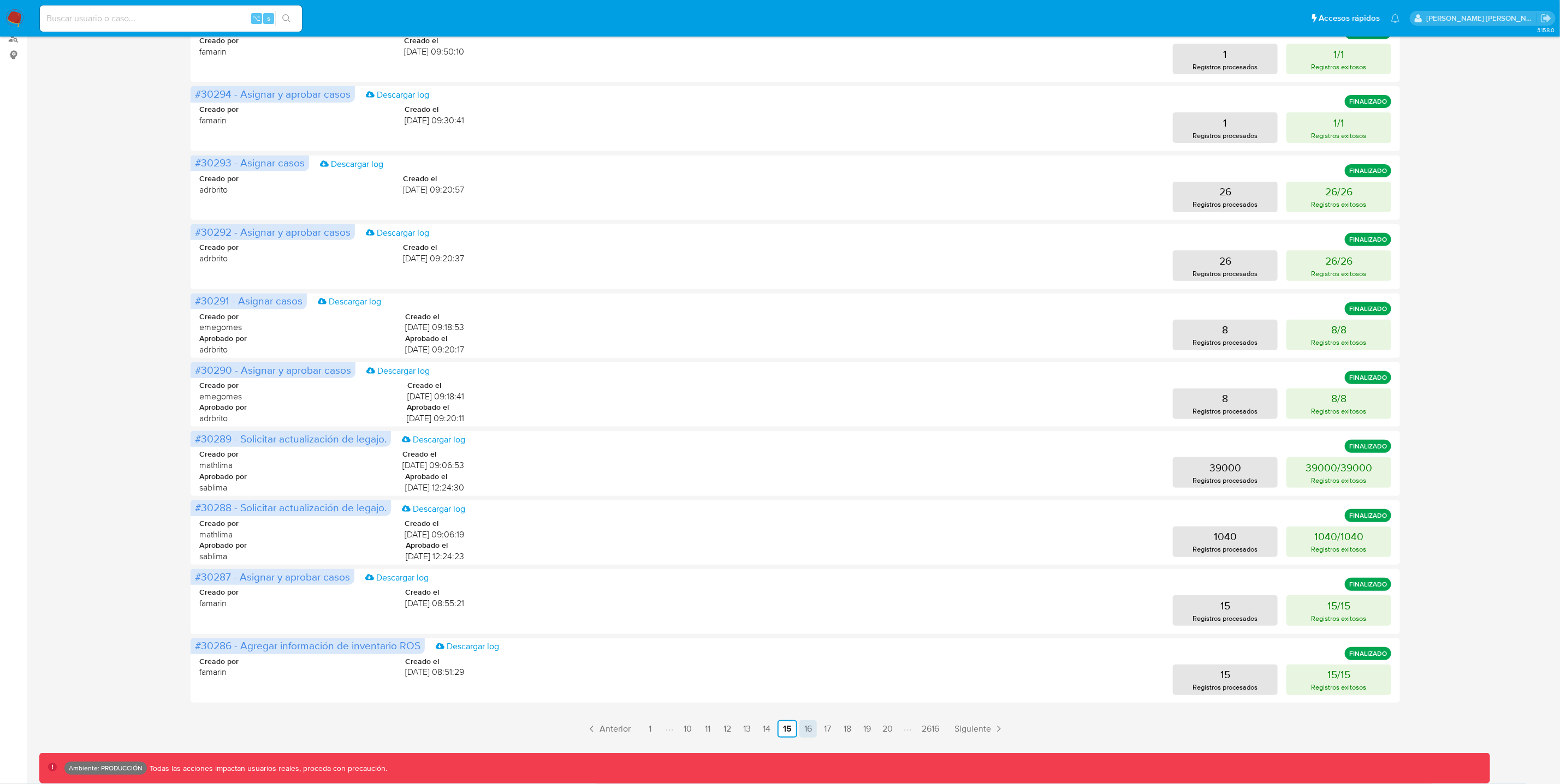
click at [811, 734] on link "16" at bounding box center [808, 729] width 17 height 17
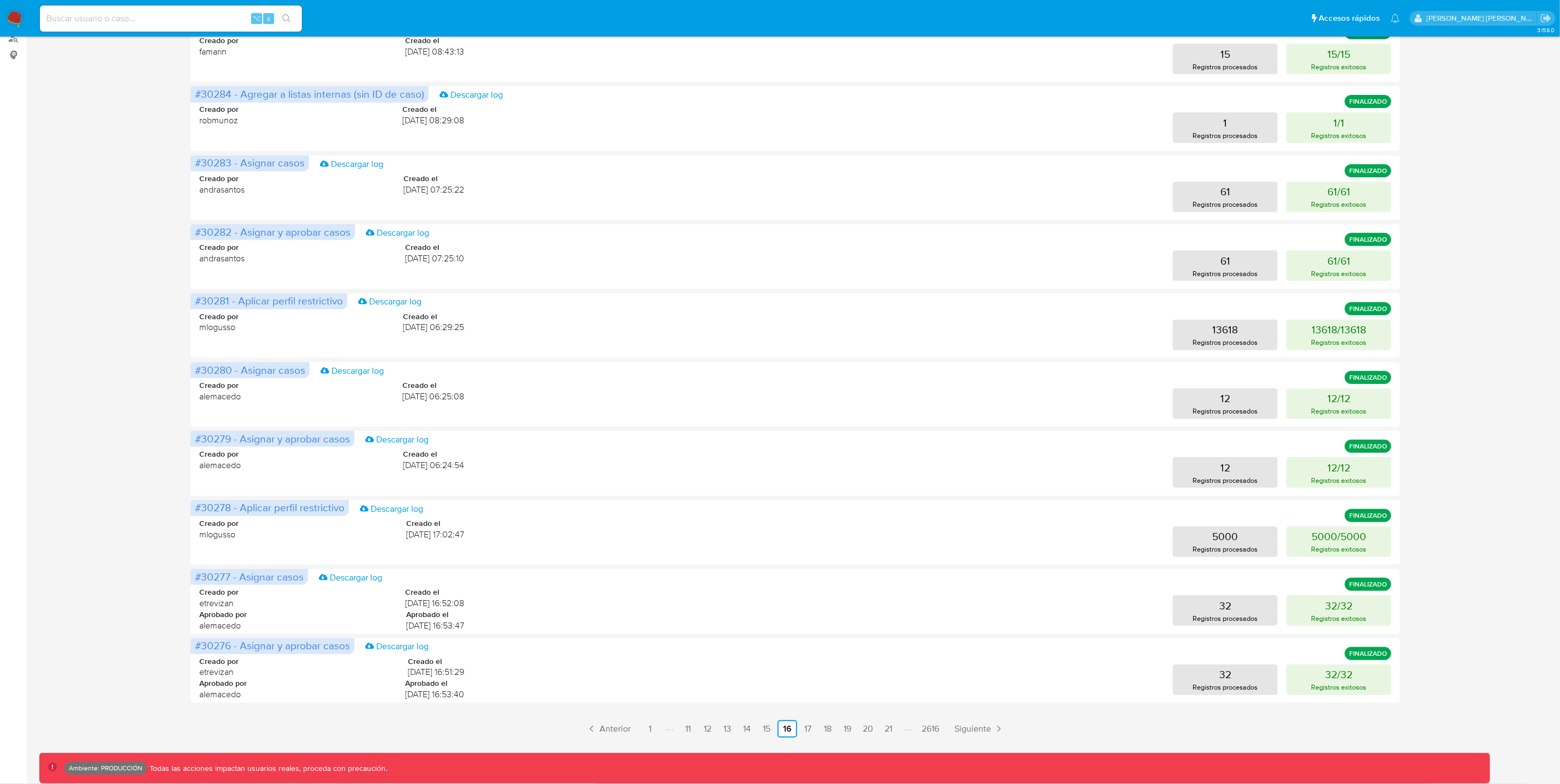
scroll to position [0, 0]
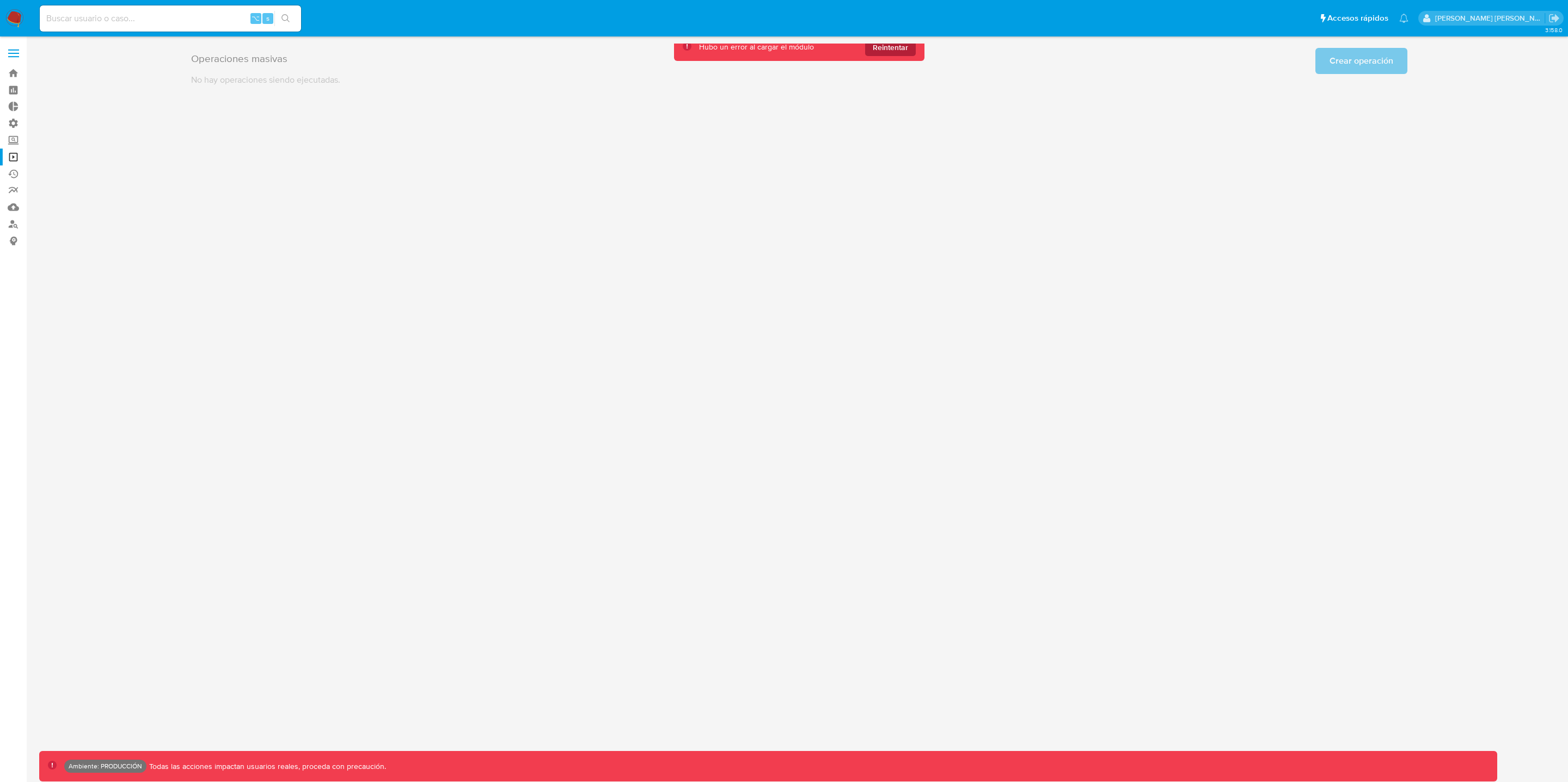
click at [902, 49] on span "Reintentar" at bounding box center [890, 47] width 35 height 17
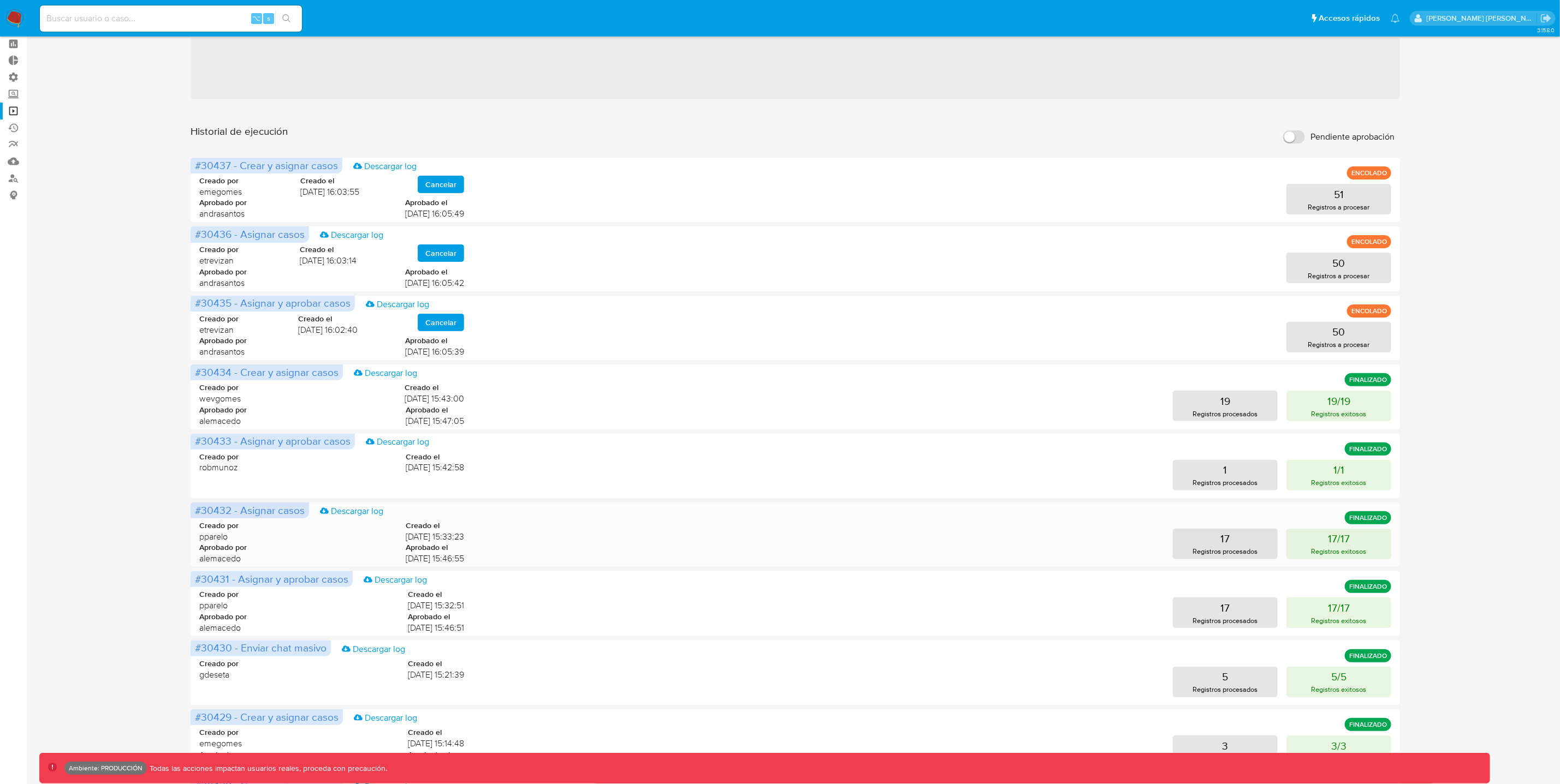
scroll to position [187, 0]
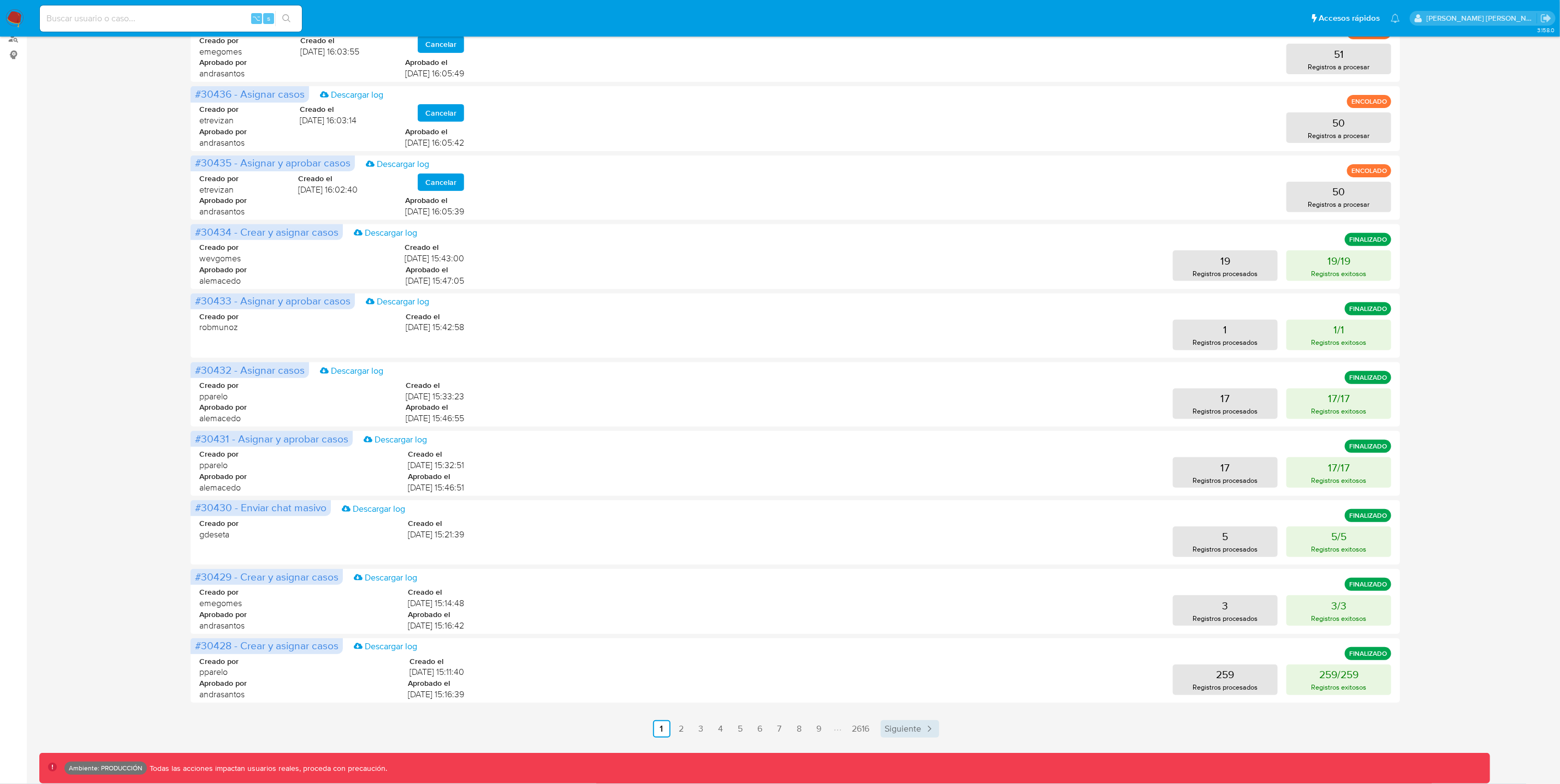
click at [911, 730] on span "Siguiente" at bounding box center [903, 729] width 36 height 9
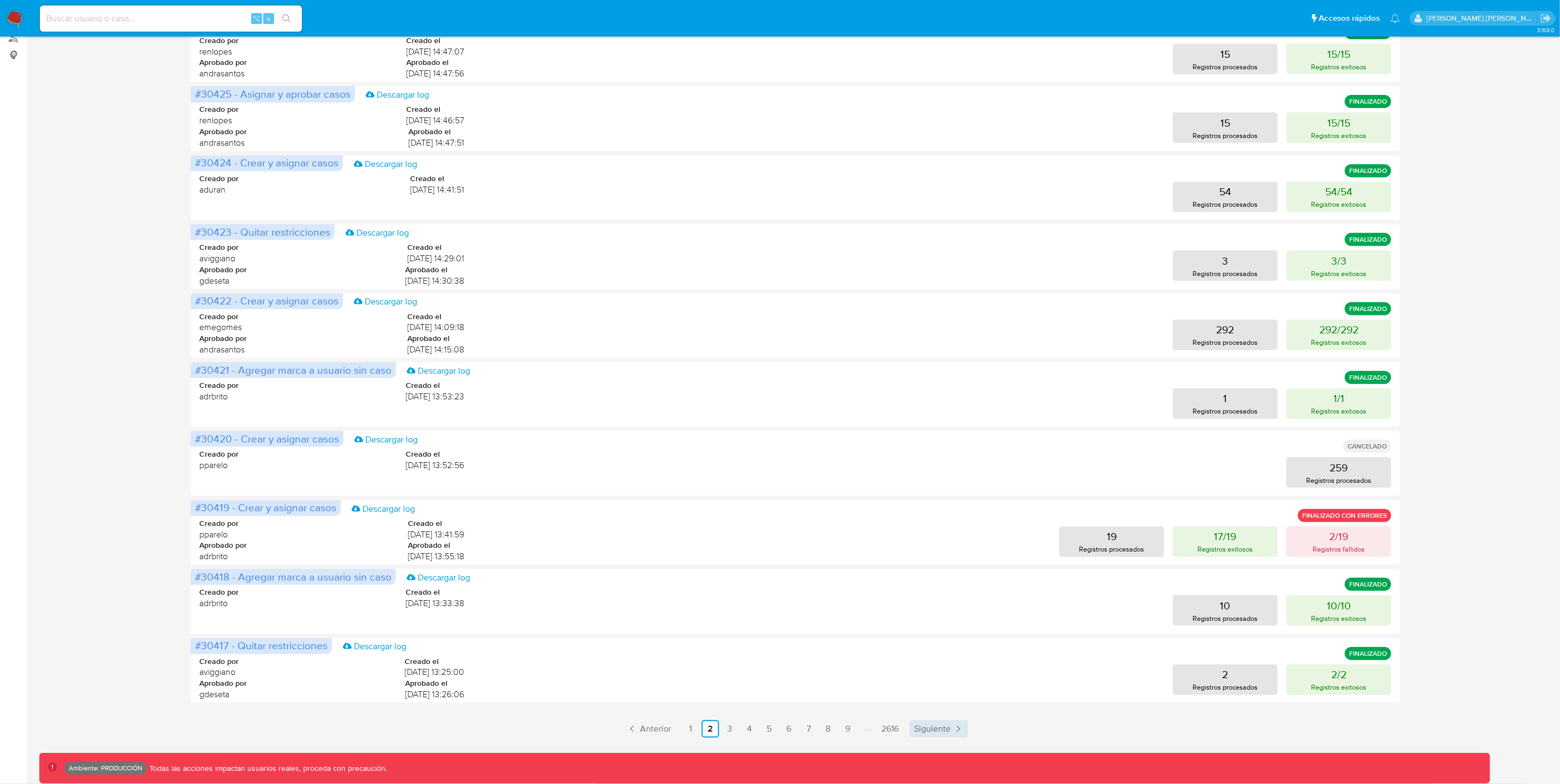
click at [922, 732] on span "Siguiente" at bounding box center [932, 729] width 36 height 9
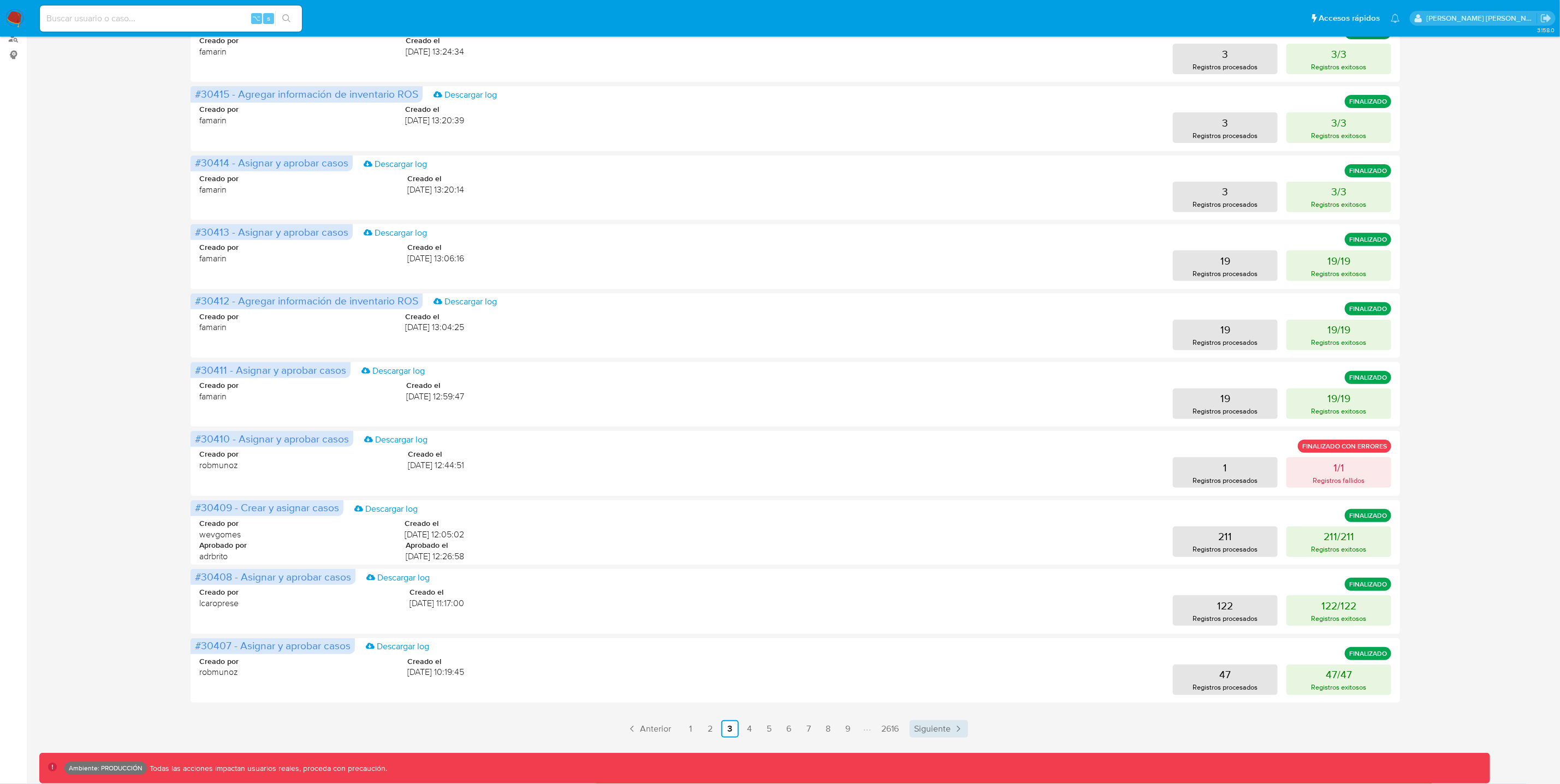
click at [954, 726] on icon "Paginación" at bounding box center [958, 729] width 11 height 11
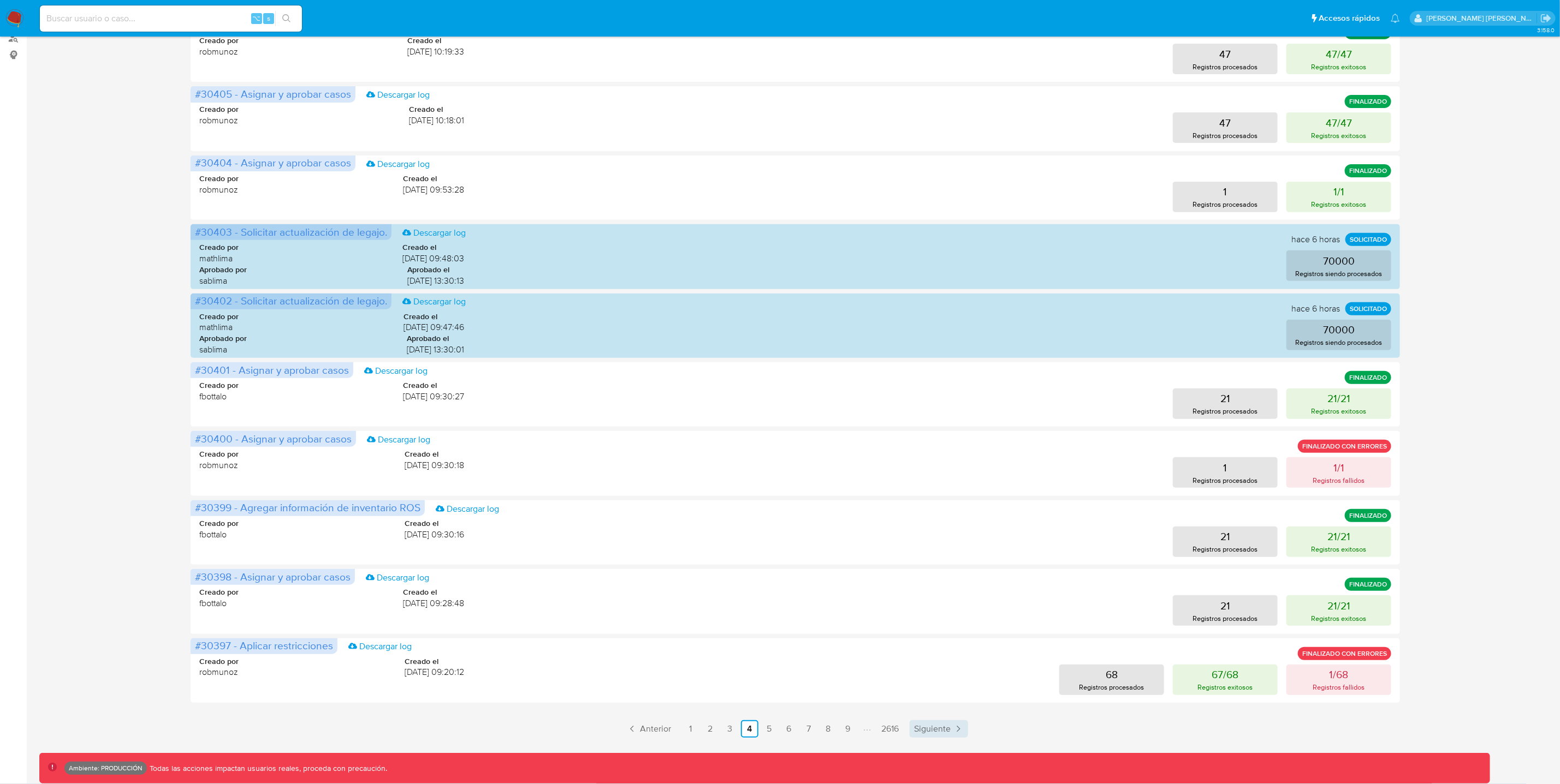
click at [950, 729] on link "Siguiente" at bounding box center [938, 729] width 58 height 17
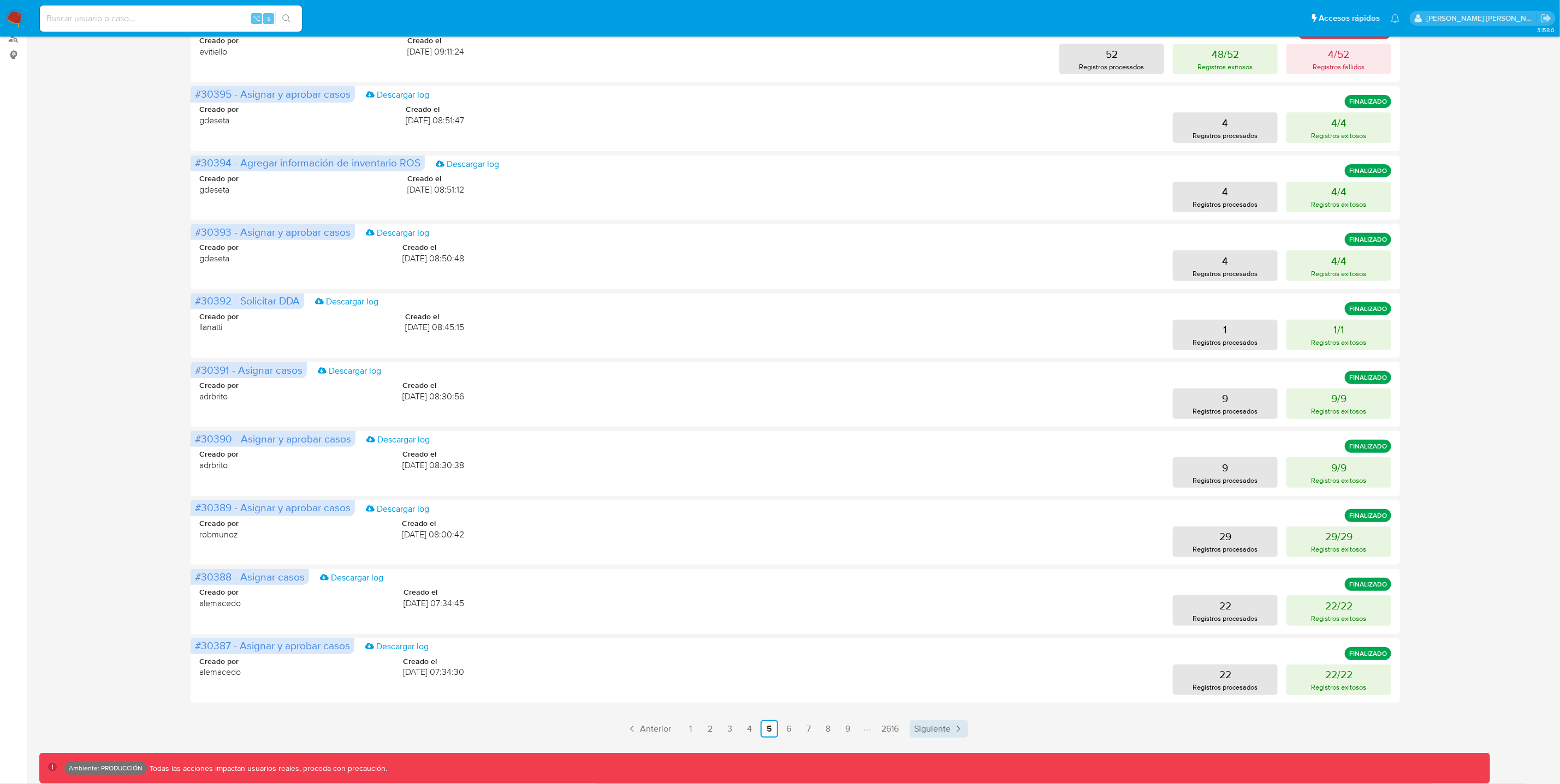
click at [934, 732] on span "Siguiente" at bounding box center [932, 729] width 36 height 9
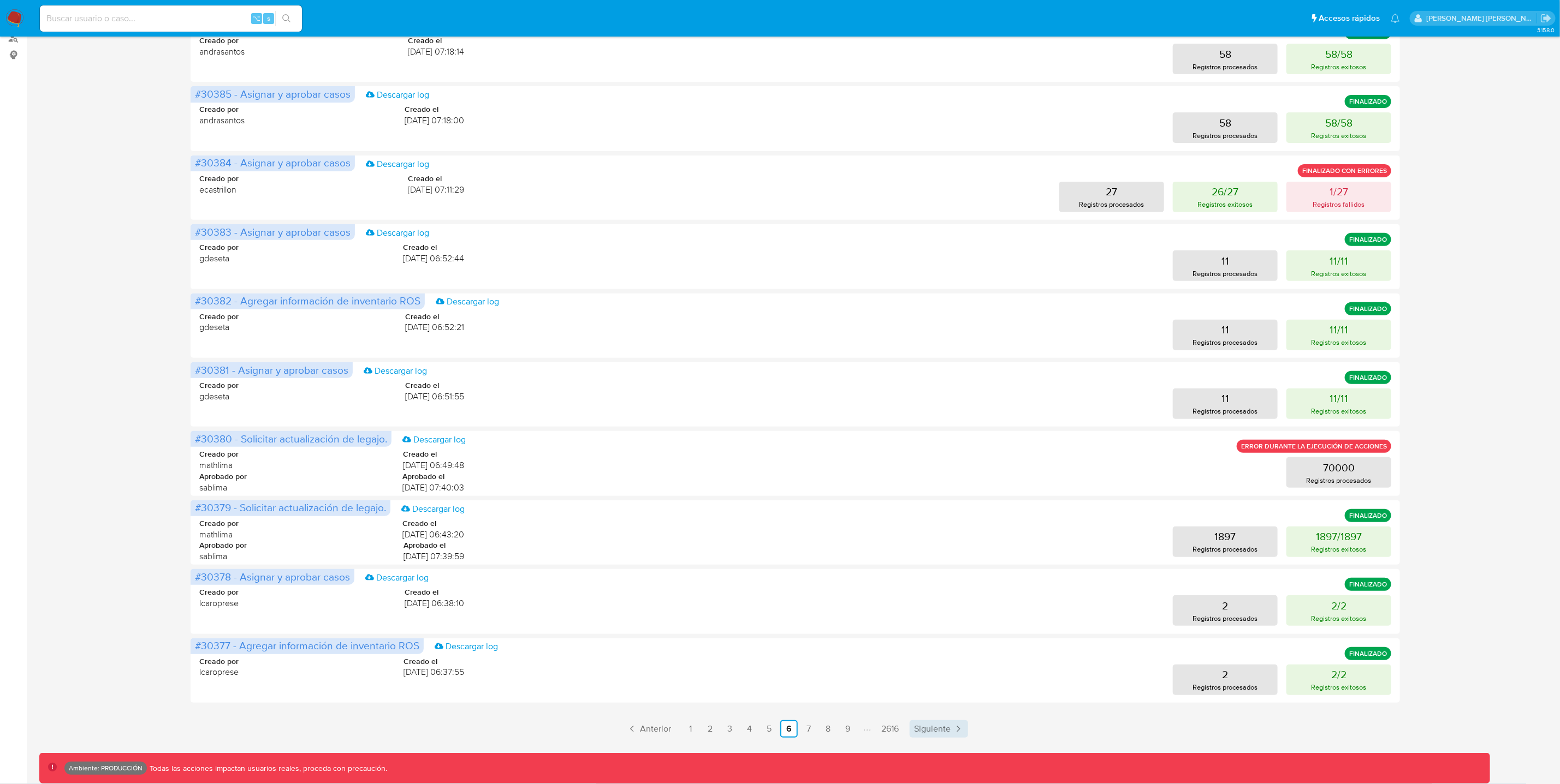
click at [934, 731] on span "Siguiente" at bounding box center [932, 729] width 36 height 9
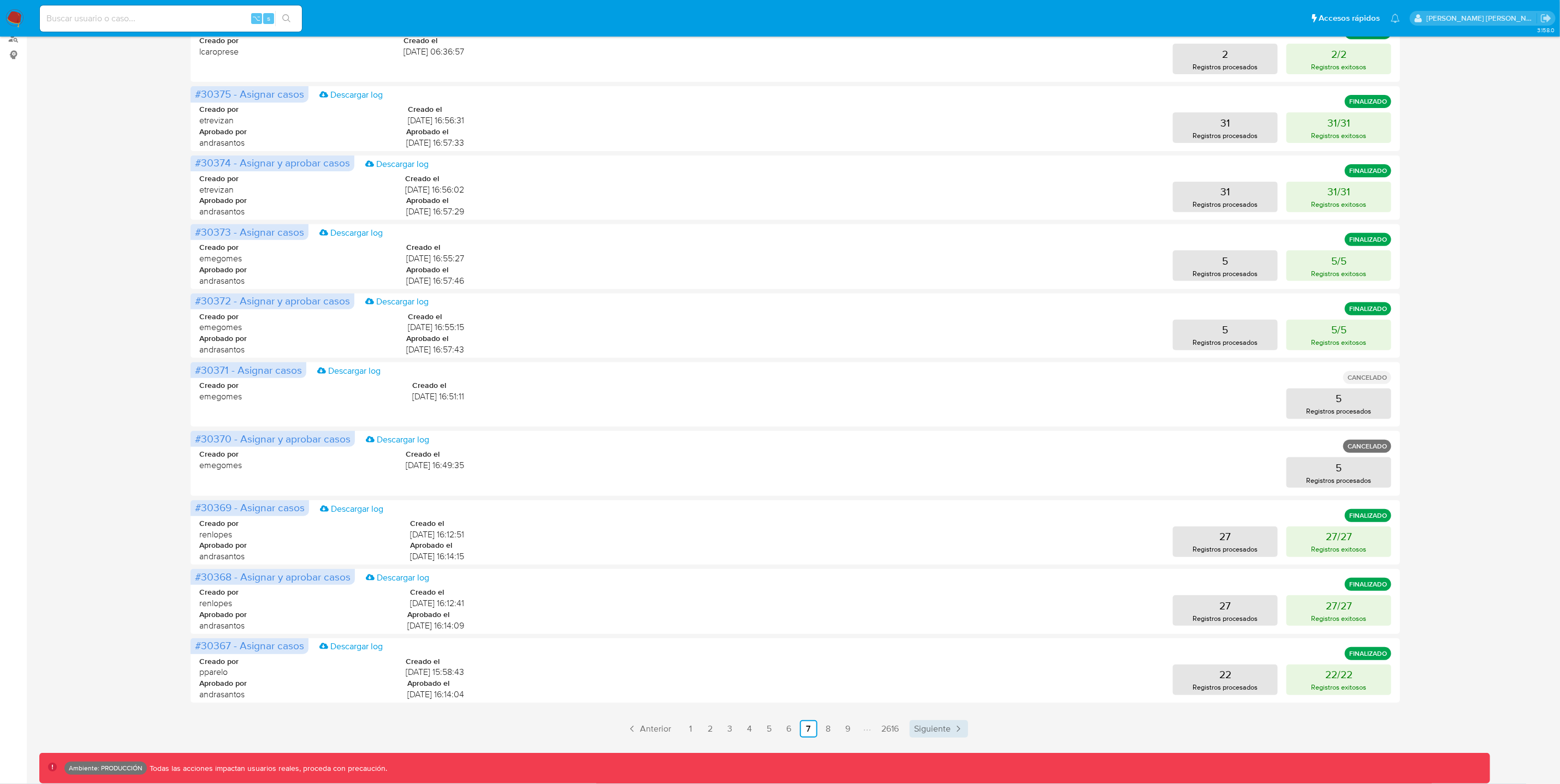
click at [937, 726] on span "Siguiente" at bounding box center [932, 729] width 36 height 9
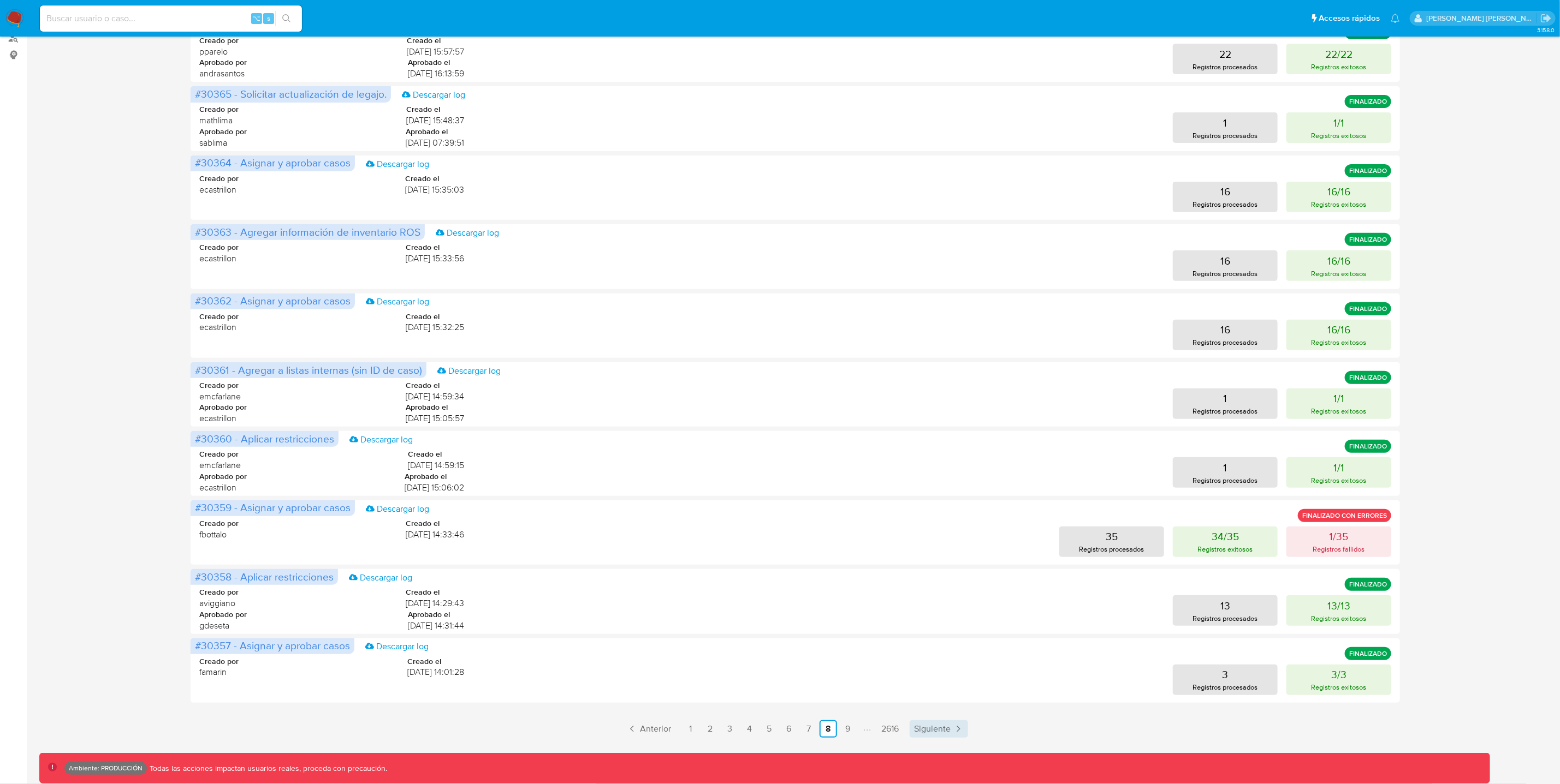
click at [960, 732] on icon "Paginación" at bounding box center [958, 729] width 11 height 11
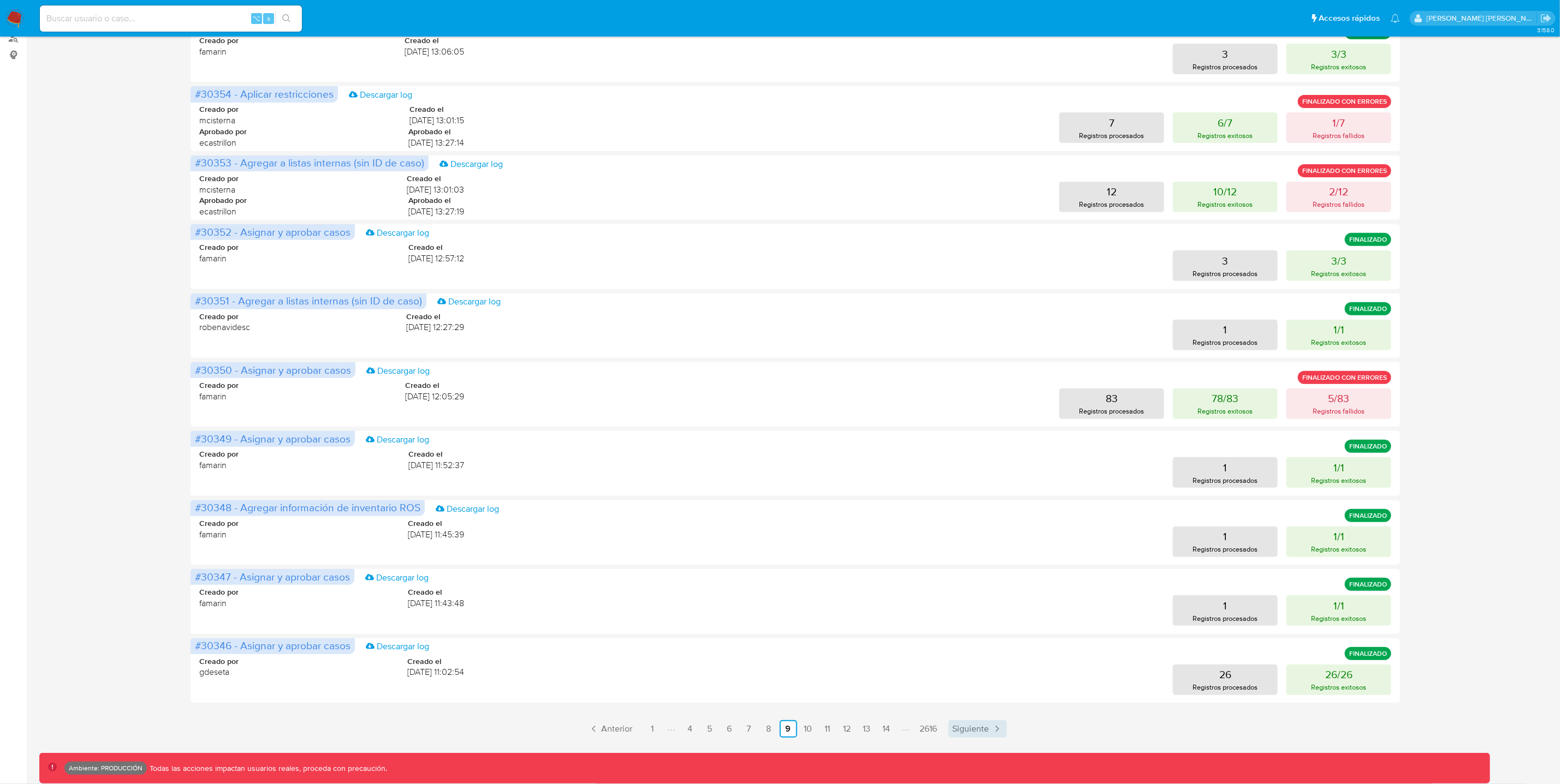
click at [957, 725] on span "Siguiente" at bounding box center [971, 729] width 36 height 9
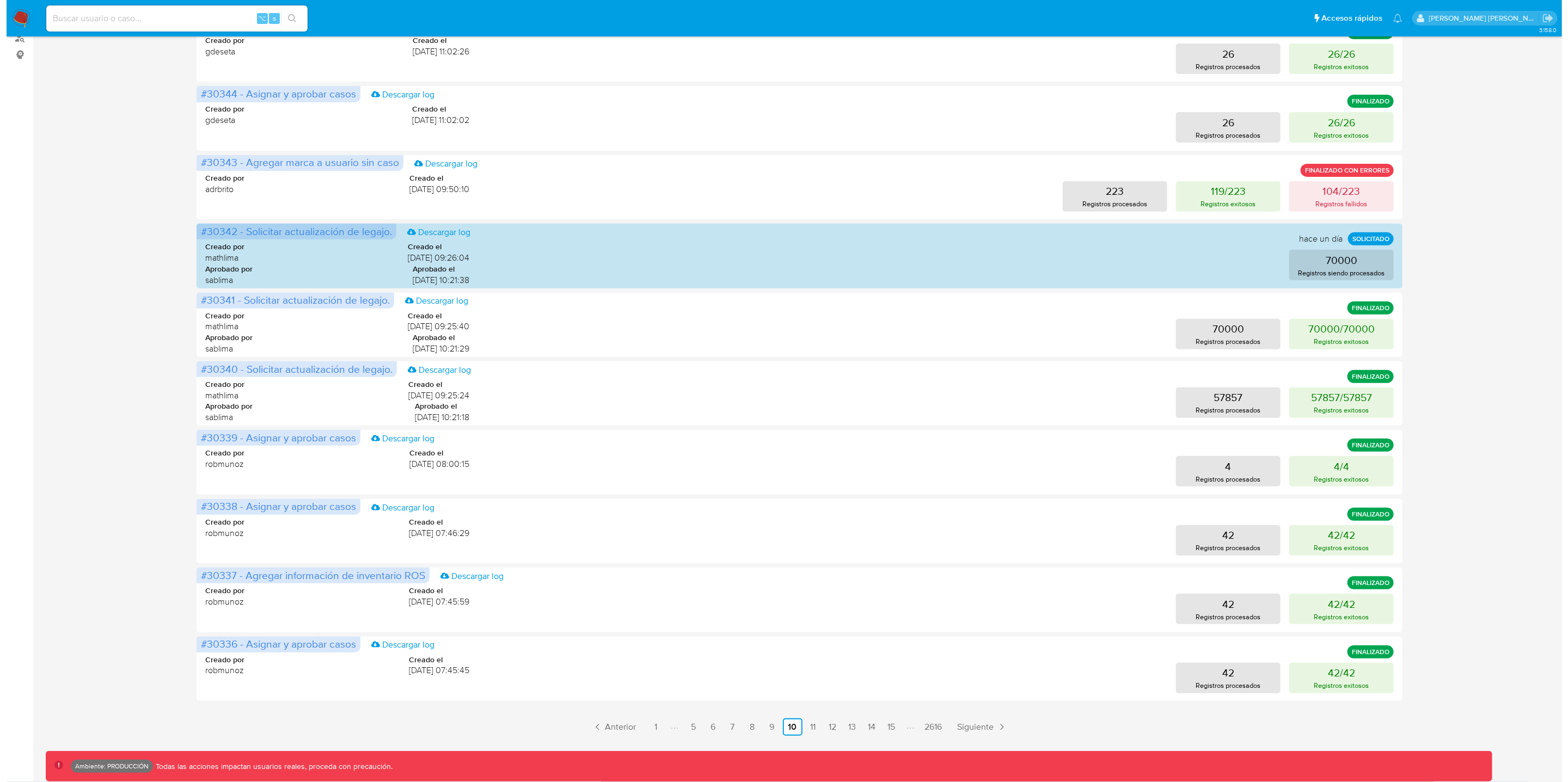
scroll to position [0, 0]
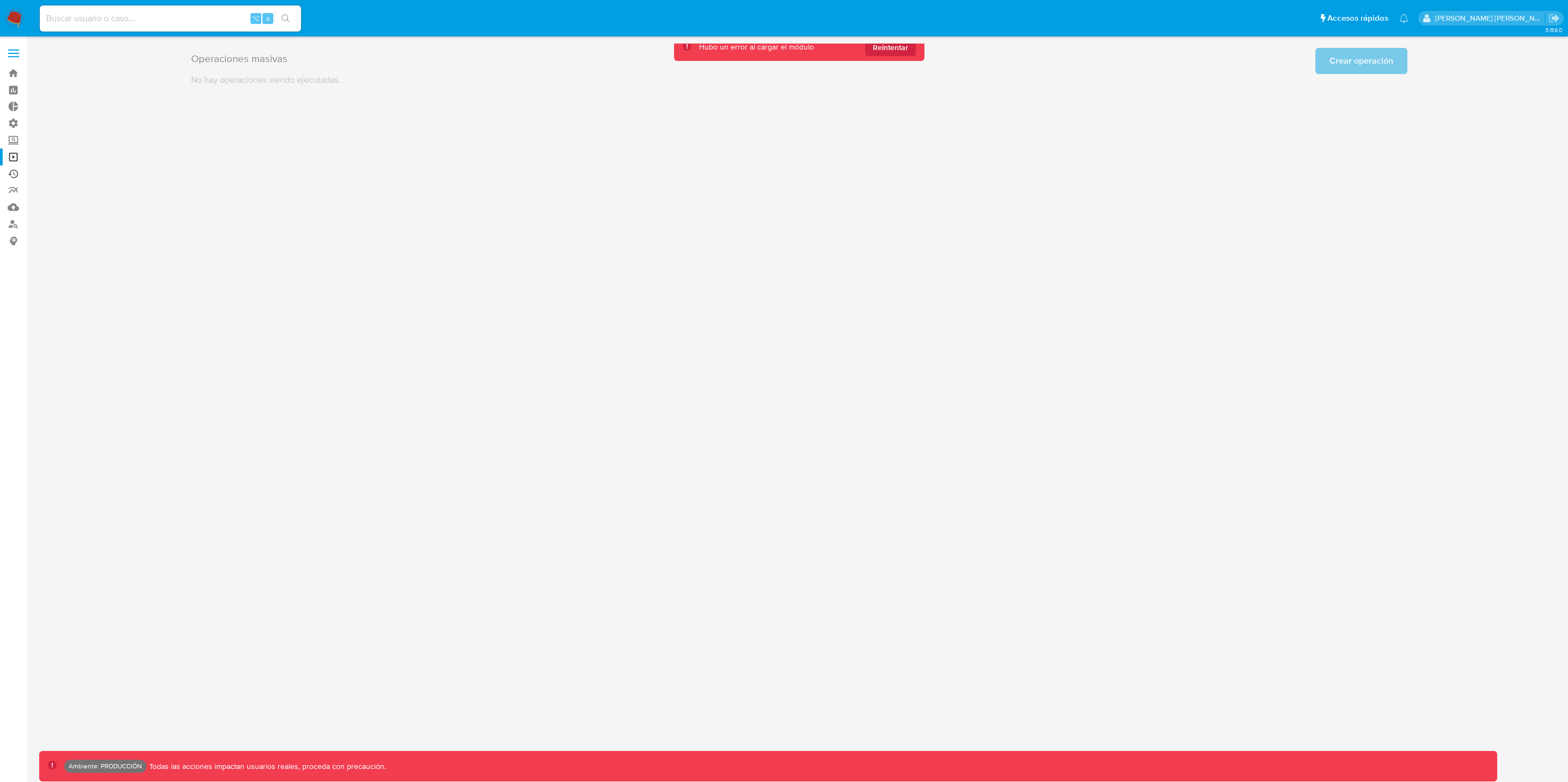
click at [17, 173] on link "Ejecuciones automáticas" at bounding box center [65, 174] width 130 height 17
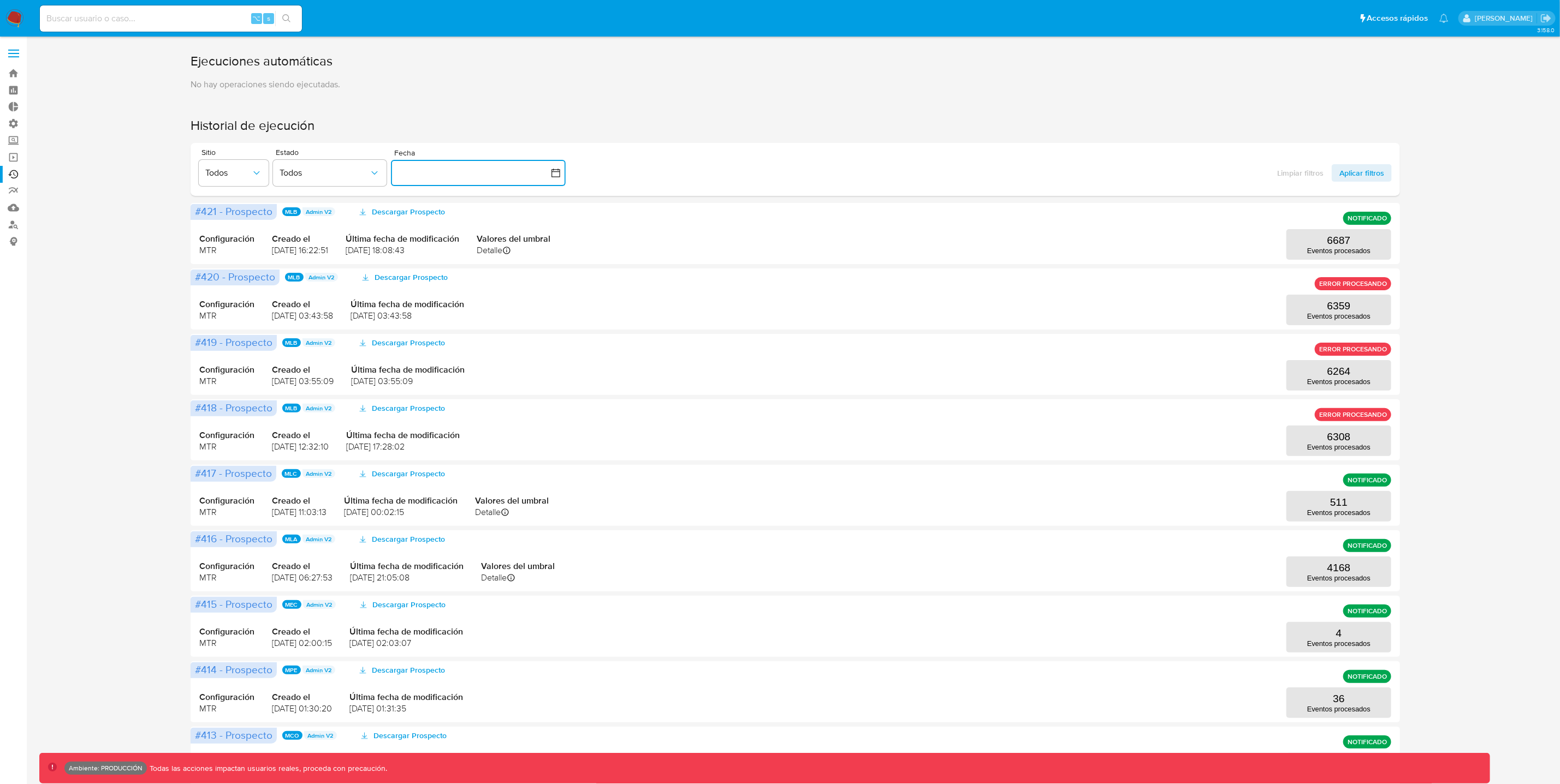
click at [517, 171] on button "button" at bounding box center [479, 173] width 175 height 26
click at [728, 102] on div "Ejecuciones automáticas No hay operaciones siendo ejecutadas. Historial de ejec…" at bounding box center [795, 471] width 1209 height 836
